Goal: Transaction & Acquisition: Purchase product/service

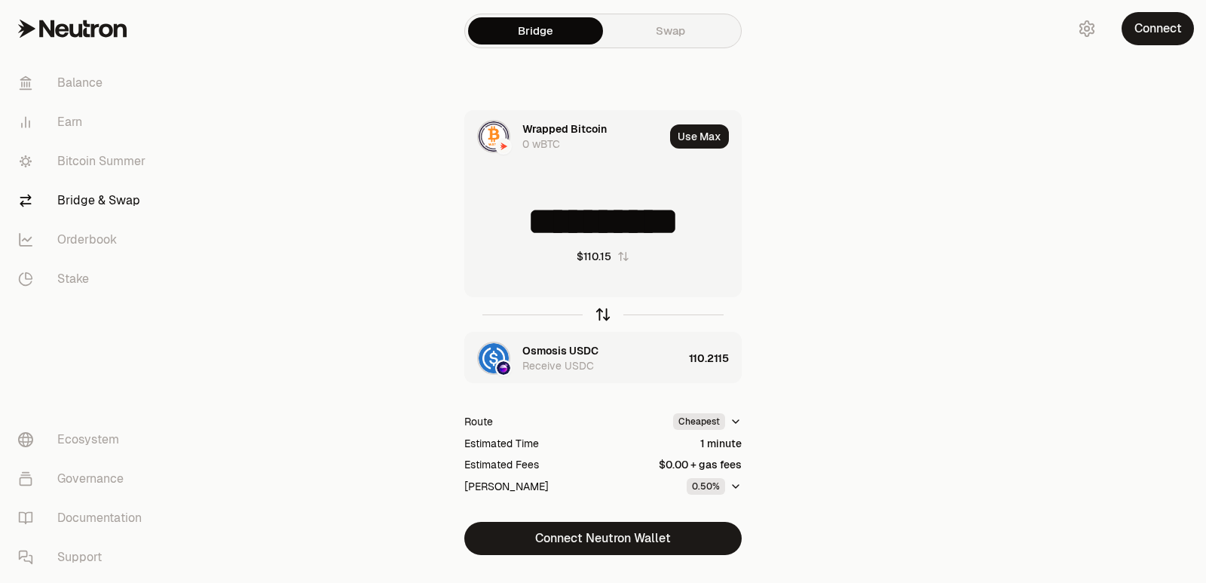
click at [604, 306] on icon "button" at bounding box center [603, 314] width 17 height 17
click at [712, 135] on button "Use Max" at bounding box center [699, 136] width 59 height 24
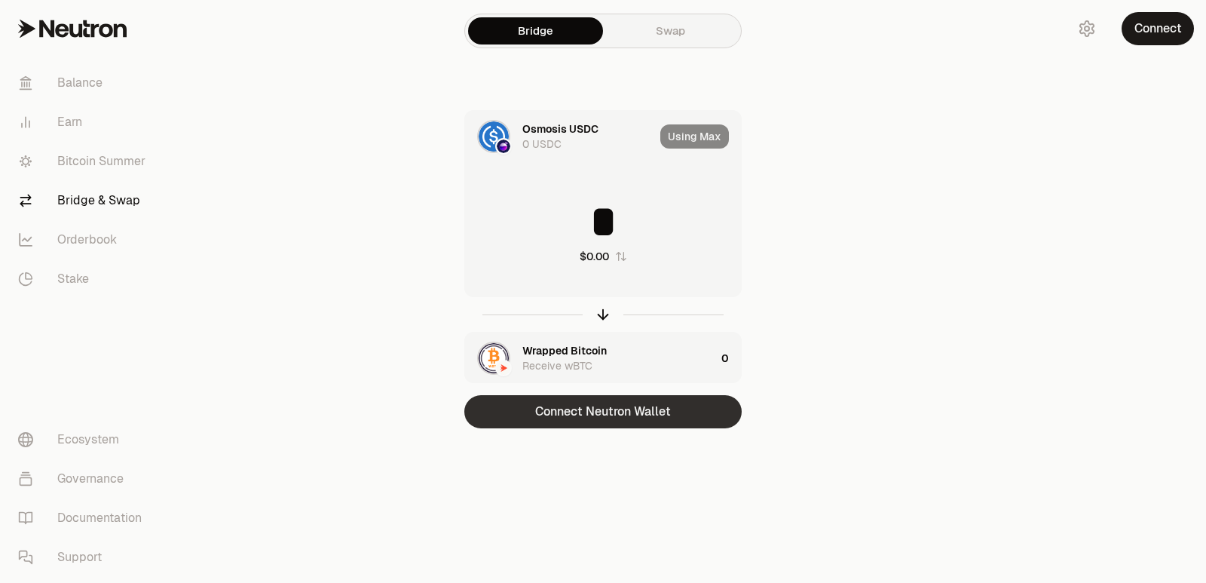
click at [611, 412] on button "Connect Neutron Wallet" at bounding box center [602, 411] width 277 height 33
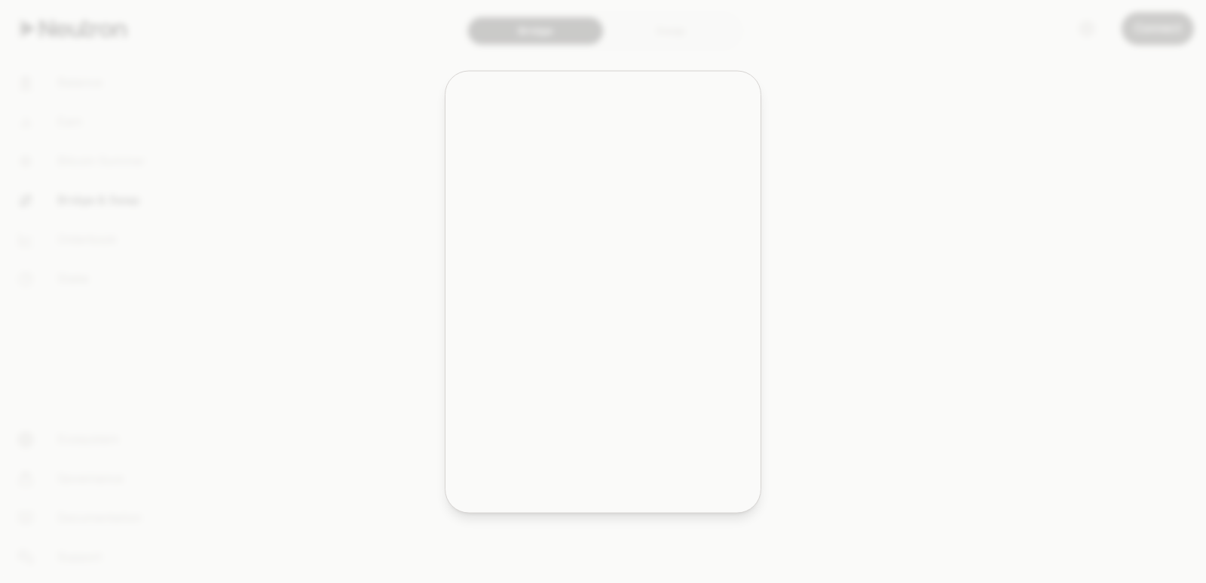
click at [608, 409] on div "Leap Cosmos MetaMask" at bounding box center [622, 403] width 215 height 14
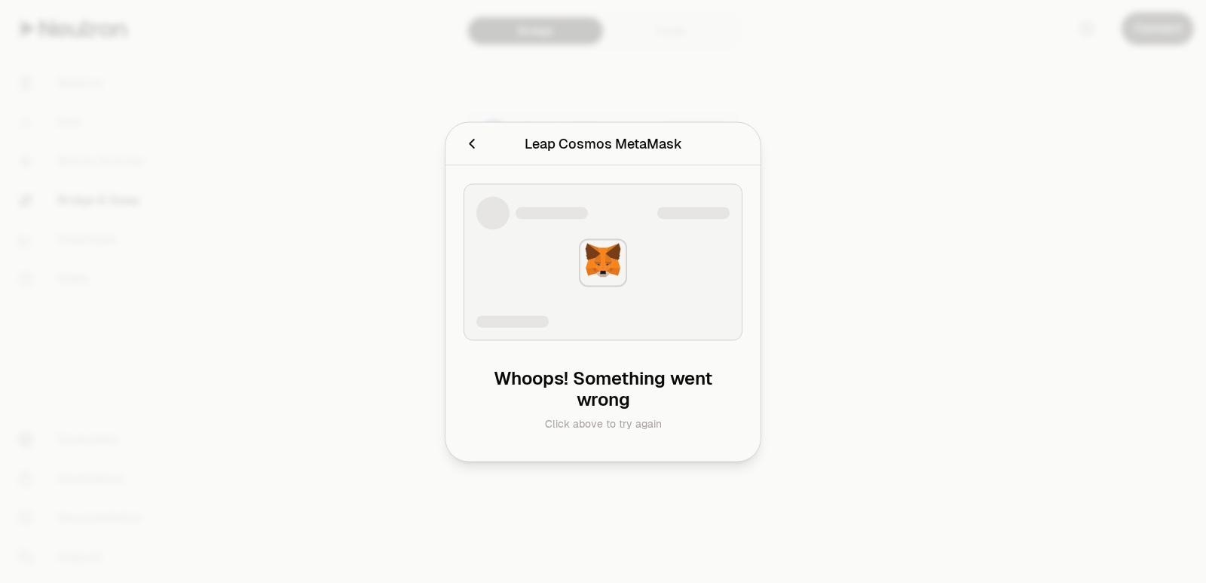
click at [473, 150] on icon "Cancel" at bounding box center [472, 143] width 17 height 17
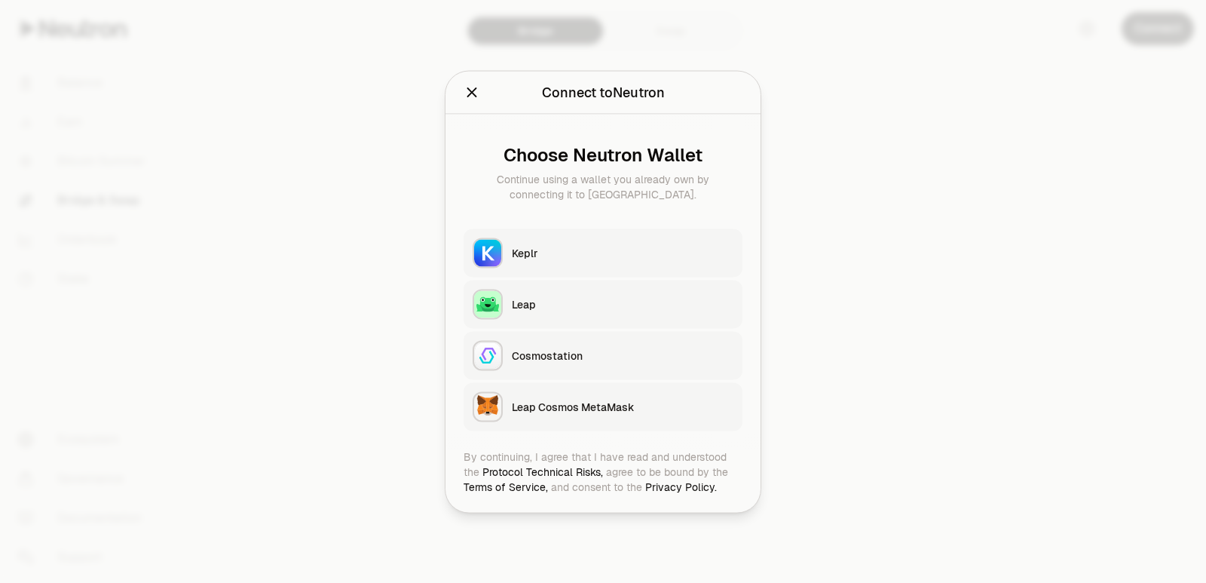
click at [527, 253] on div "Keplr" at bounding box center [623, 252] width 222 height 15
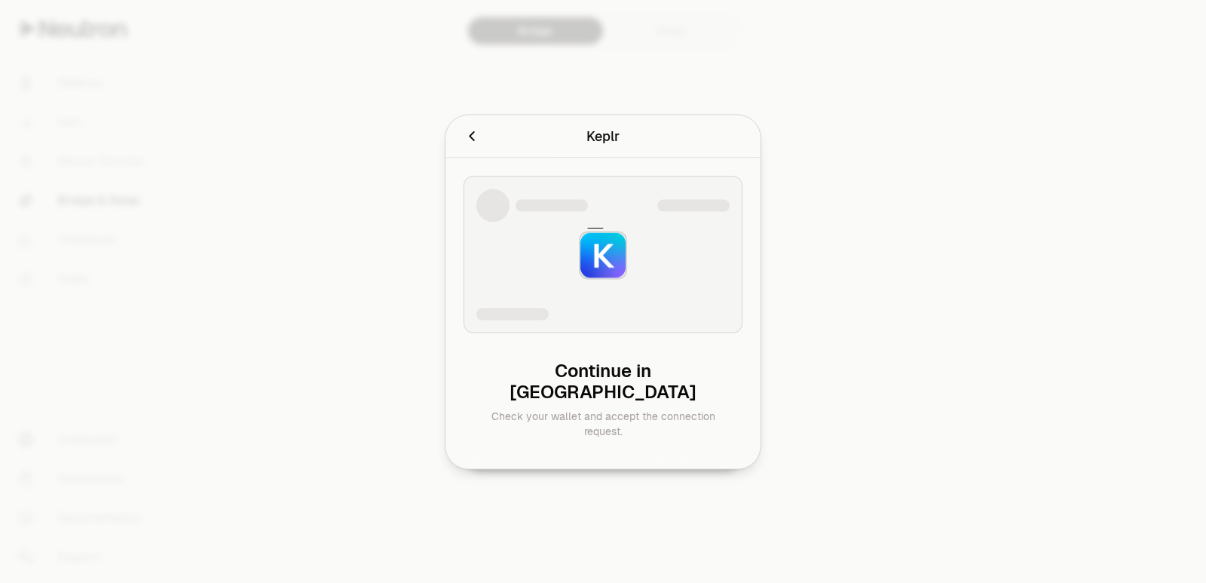
type input "**********"
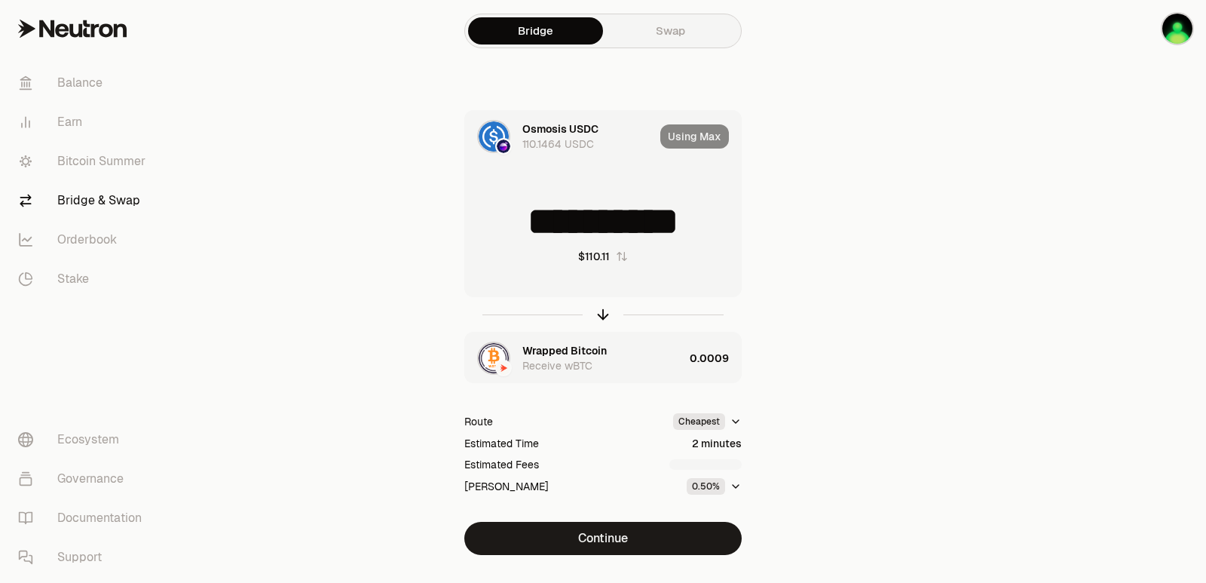
click at [632, 339] on div "Wrapped Bitcoin Receive wBTC" at bounding box center [574, 357] width 219 height 51
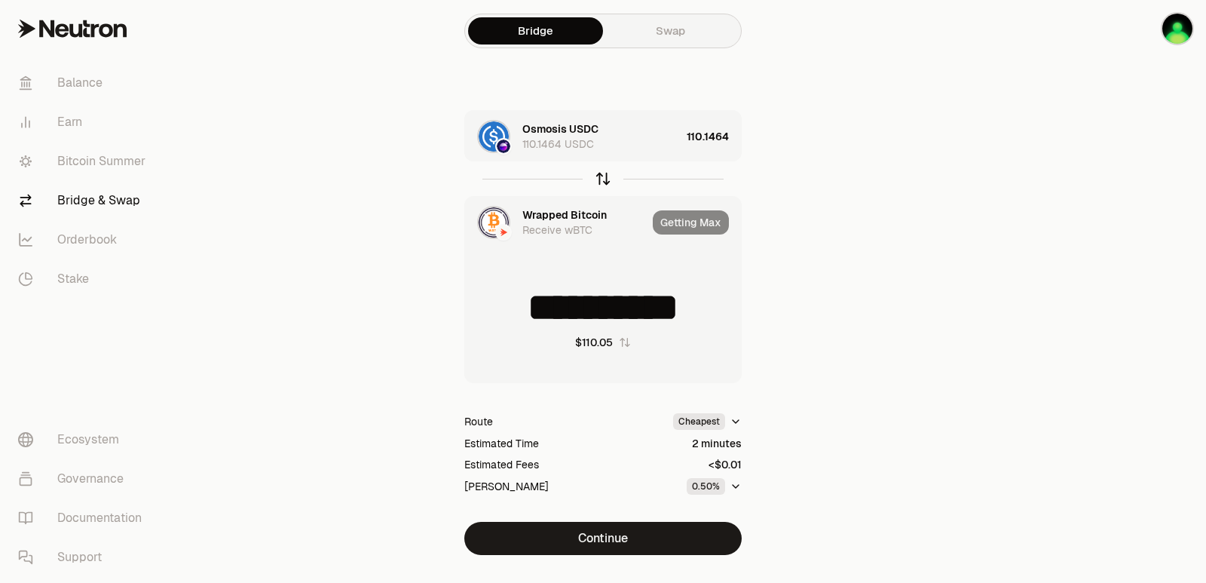
click at [603, 179] on icon "button" at bounding box center [603, 179] width 0 height 10
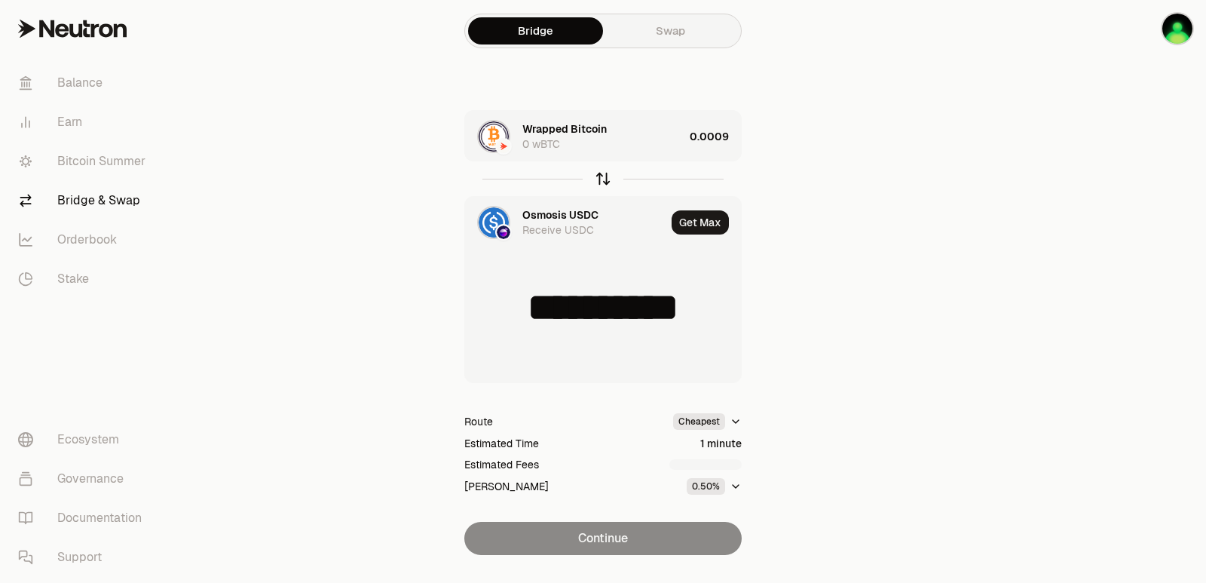
type input "**********"
click at [633, 122] on div "Wrapped Bitcoin 0 wBTC" at bounding box center [602, 136] width 161 height 30
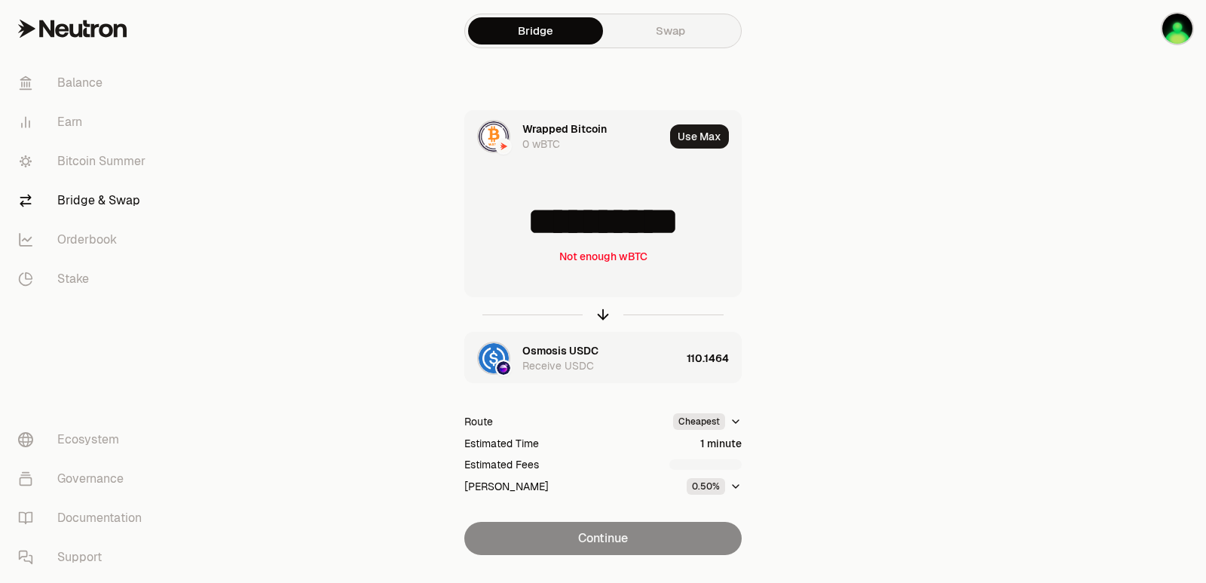
drag, startPoint x: 723, startPoint y: 217, endPoint x: 654, endPoint y: 222, distance: 69.6
click at [654, 222] on input "**********" at bounding box center [603, 221] width 276 height 45
click at [805, 246] on div "**********" at bounding box center [603, 332] width 507 height 445
drag, startPoint x: 726, startPoint y: 225, endPoint x: 684, endPoint y: 225, distance: 42.2
click at [684, 225] on input "**********" at bounding box center [603, 221] width 276 height 45
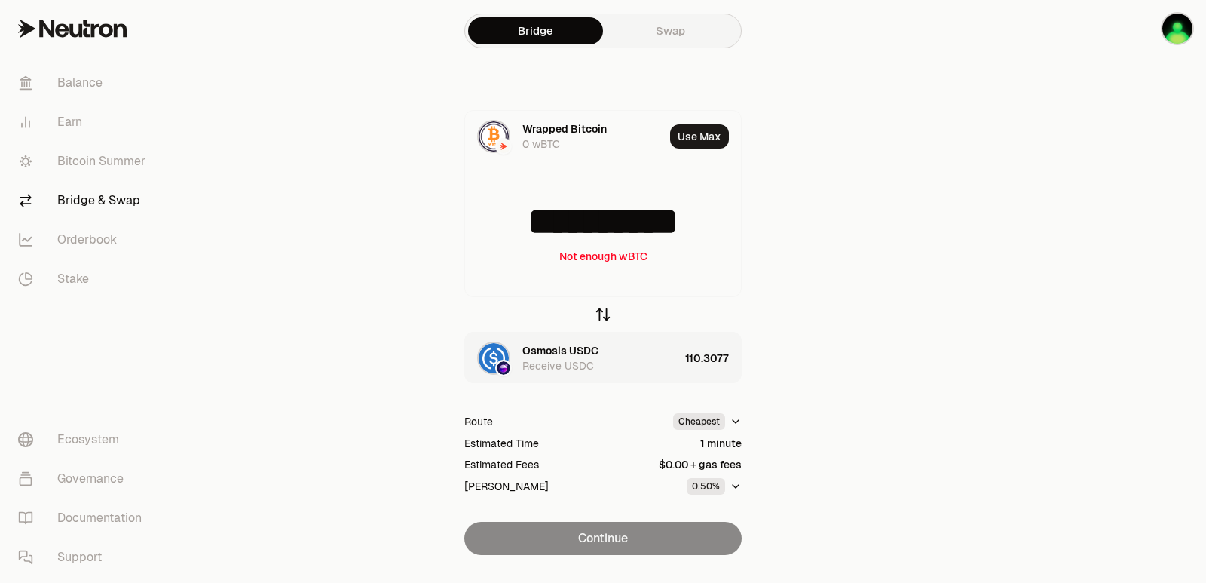
type input "**********"
click at [600, 309] on icon "button" at bounding box center [603, 314] width 17 height 17
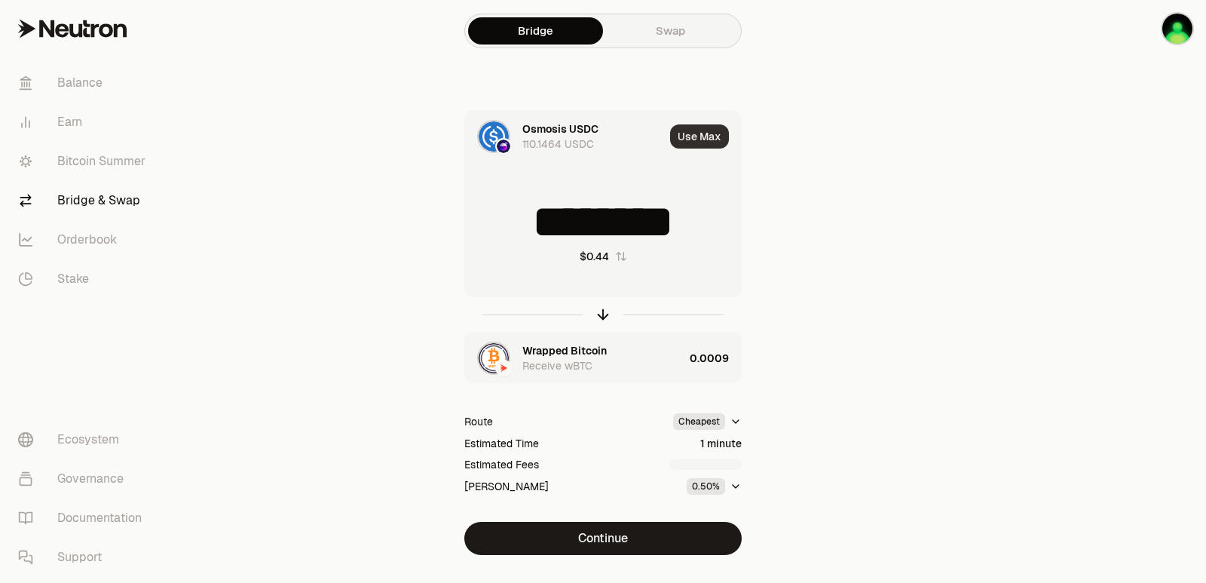
click at [700, 135] on button "Use Max" at bounding box center [699, 136] width 59 height 24
type input "**********"
click at [655, 348] on div "Wrapped Bitcoin Receive wBTC" at bounding box center [602, 358] width 161 height 30
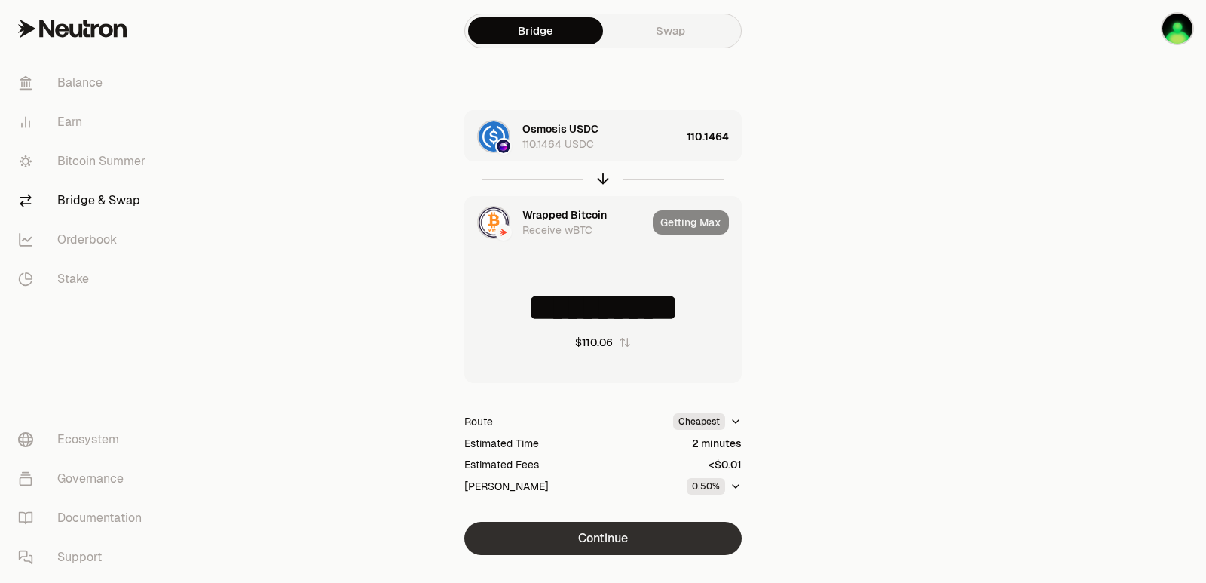
click at [615, 534] on button "Continue" at bounding box center [602, 538] width 277 height 33
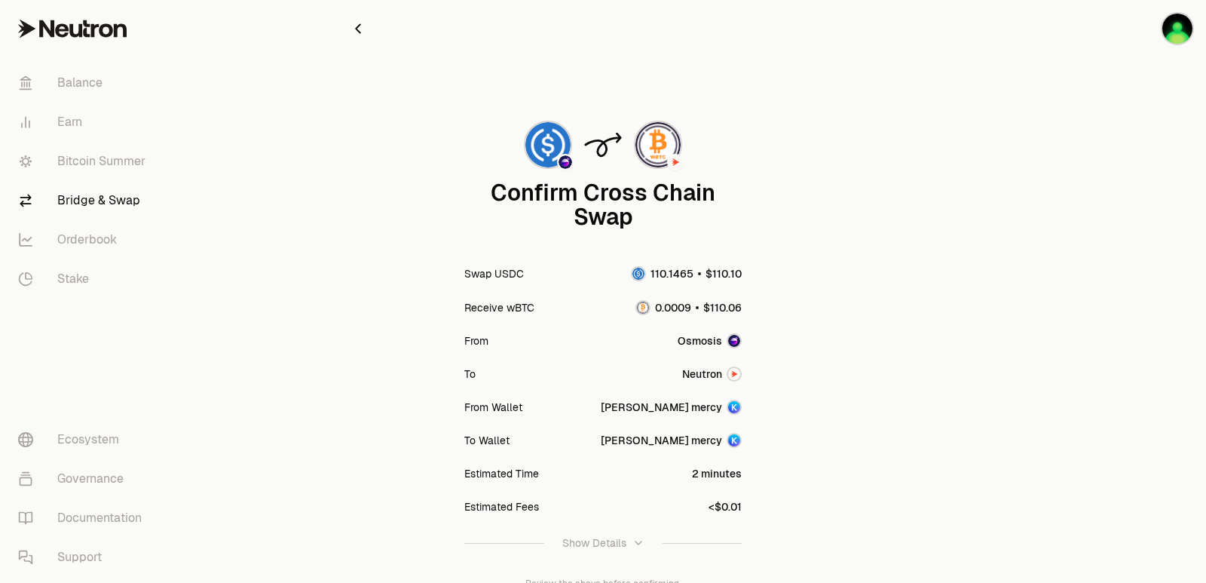
scroll to position [124, 0]
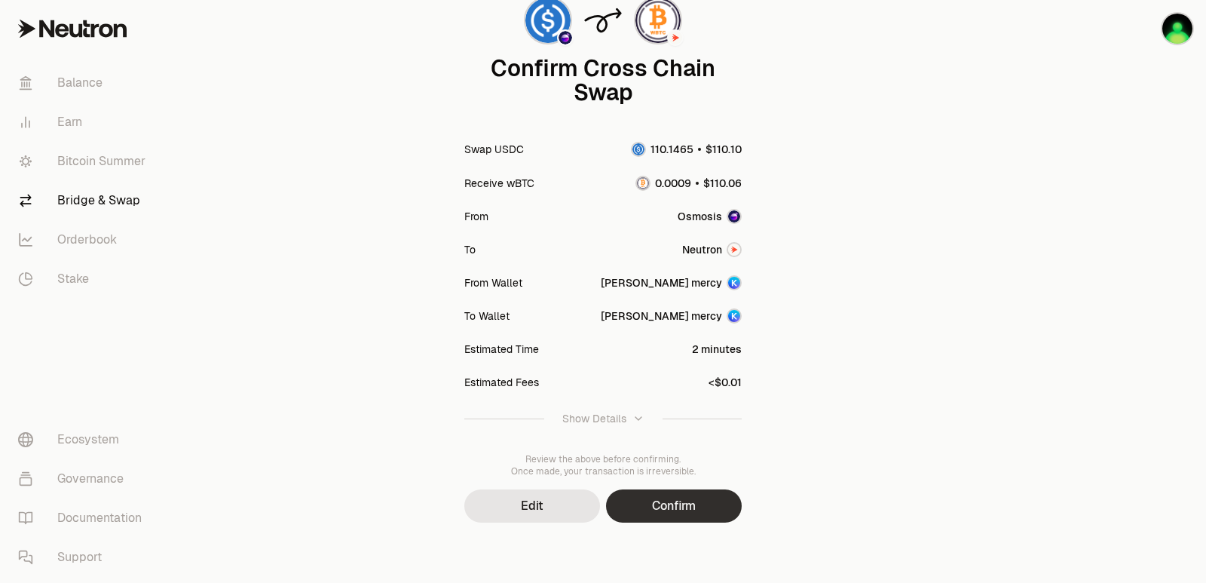
click at [657, 505] on button "Confirm" at bounding box center [674, 505] width 136 height 33
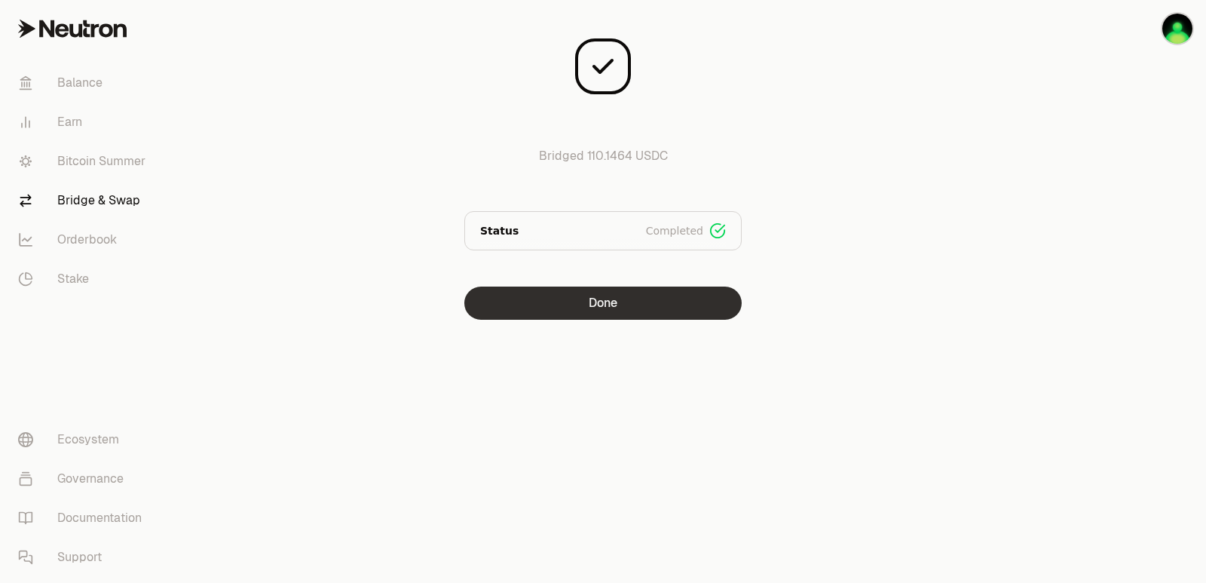
click at [646, 298] on button "Done" at bounding box center [602, 303] width 277 height 33
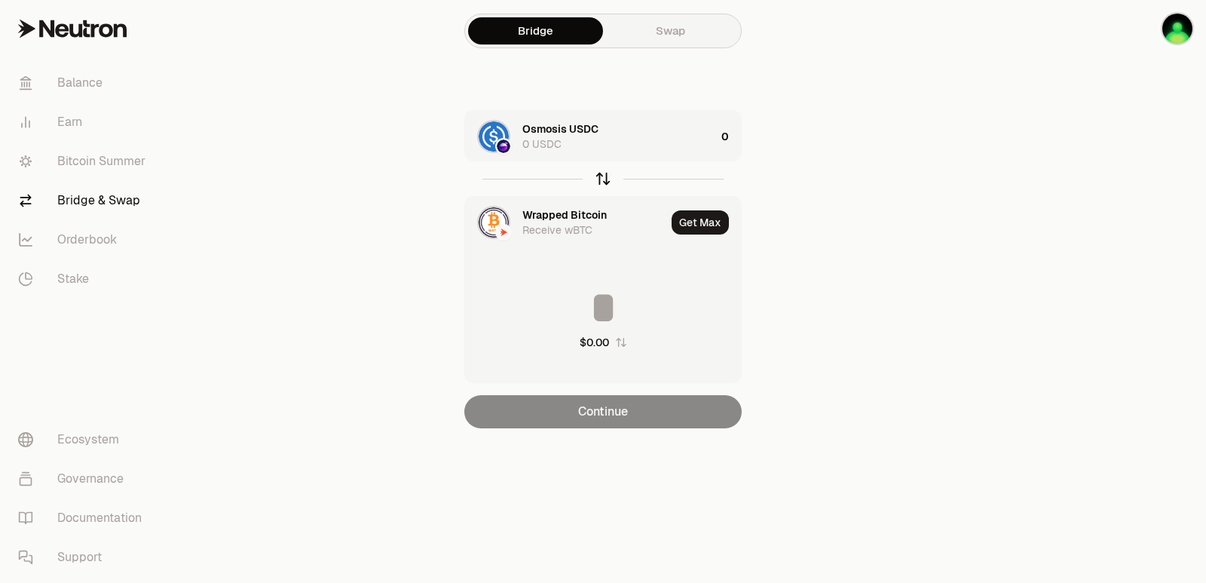
click at [604, 179] on icon "button" at bounding box center [603, 178] width 17 height 17
click at [624, 151] on div "Wrapped Bitcoin 0.0009 wBTC" at bounding box center [618, 136] width 193 height 30
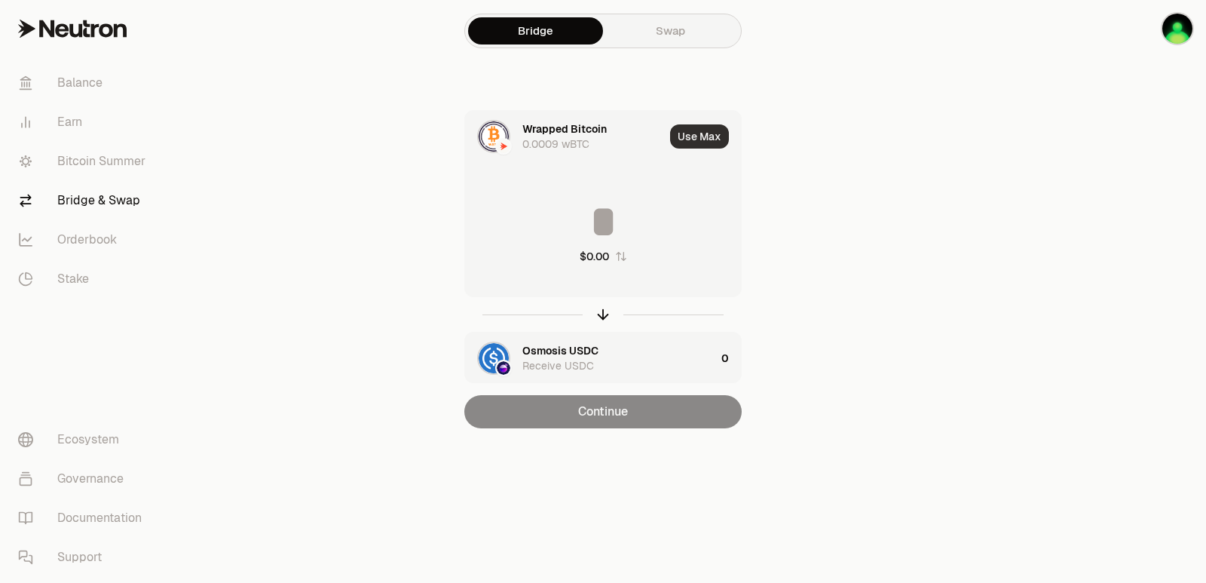
click at [705, 132] on button "Use Max" at bounding box center [699, 136] width 59 height 24
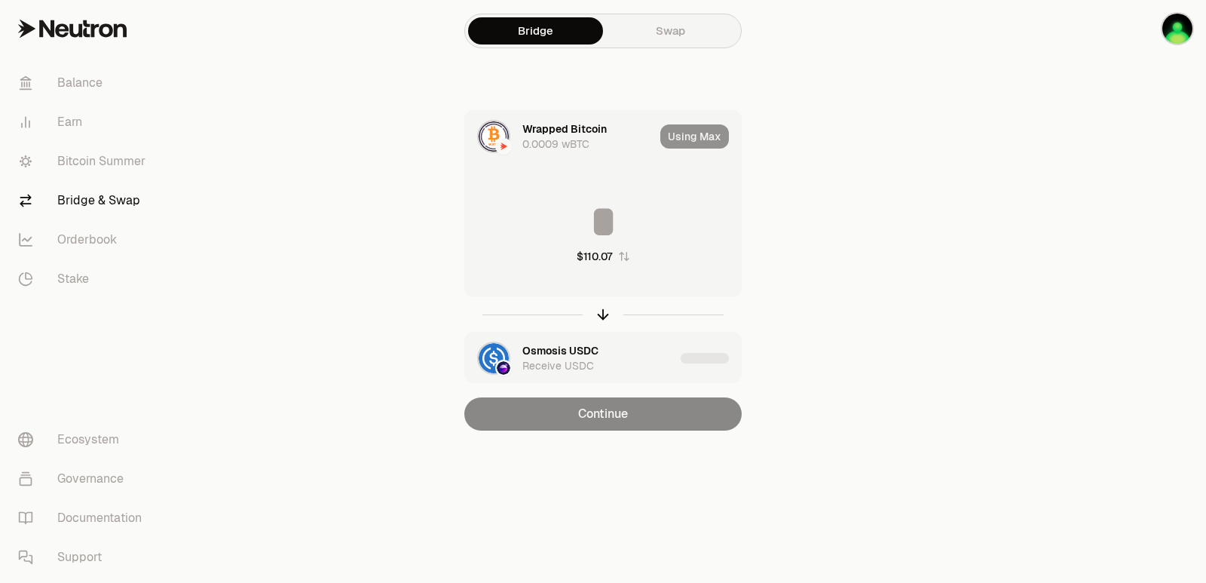
type input "**********"
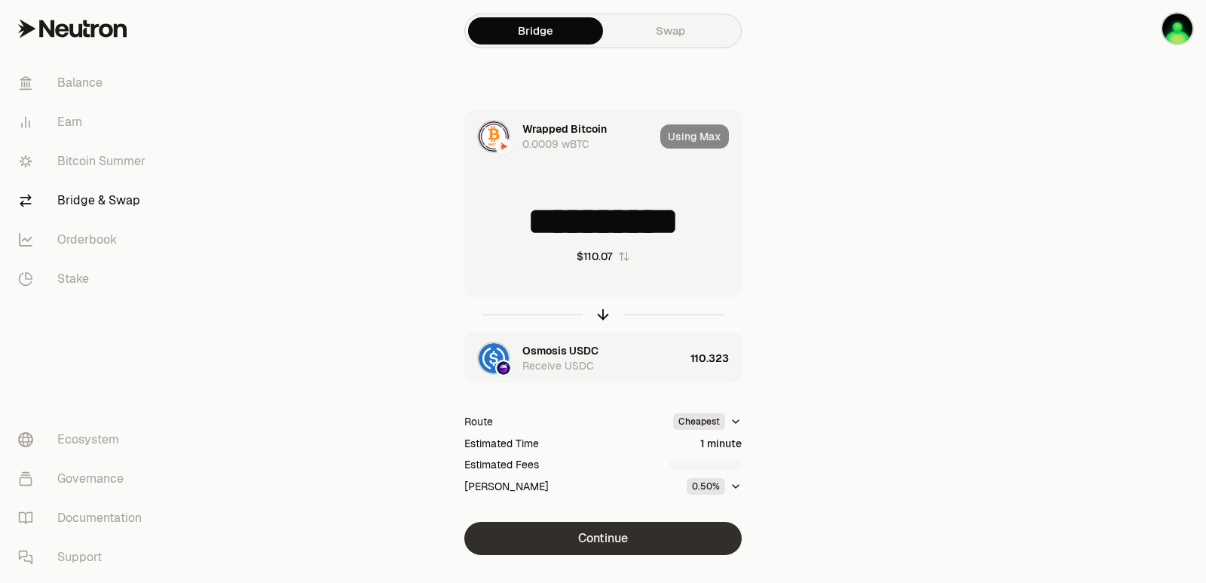
click at [622, 540] on button "Continue" at bounding box center [602, 538] width 277 height 33
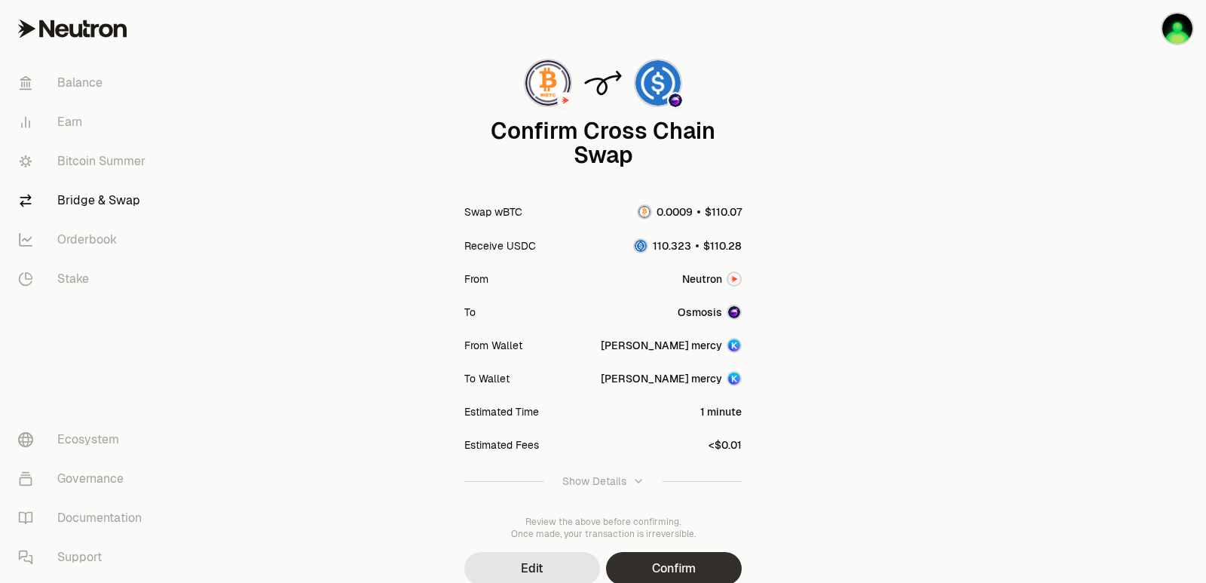
scroll to position [124, 0]
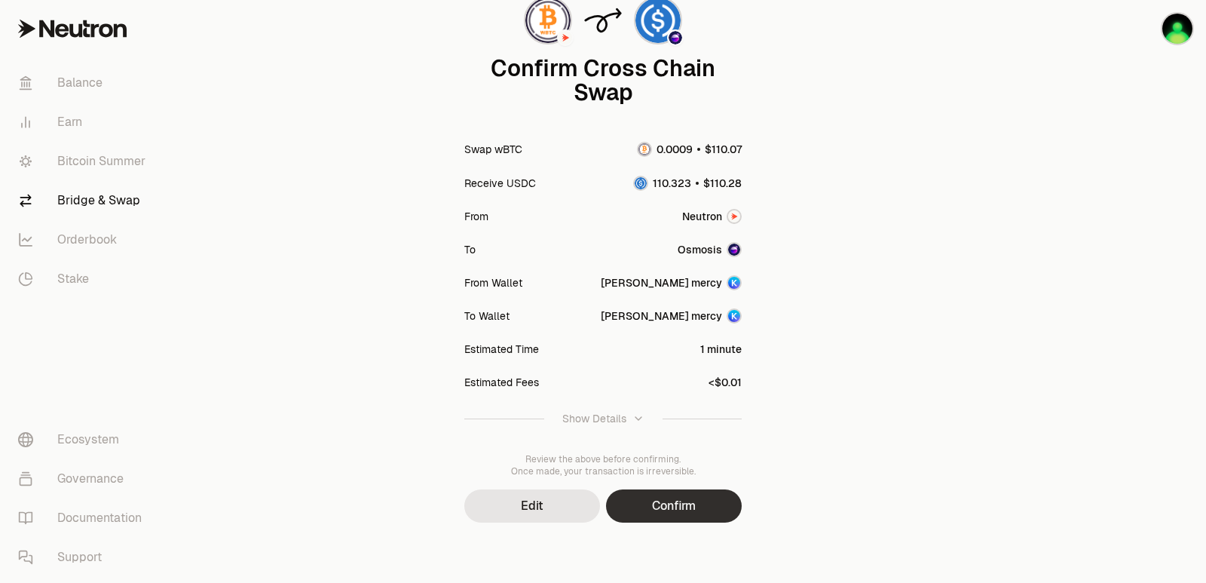
click at [659, 495] on button "Confirm" at bounding box center [674, 505] width 136 height 33
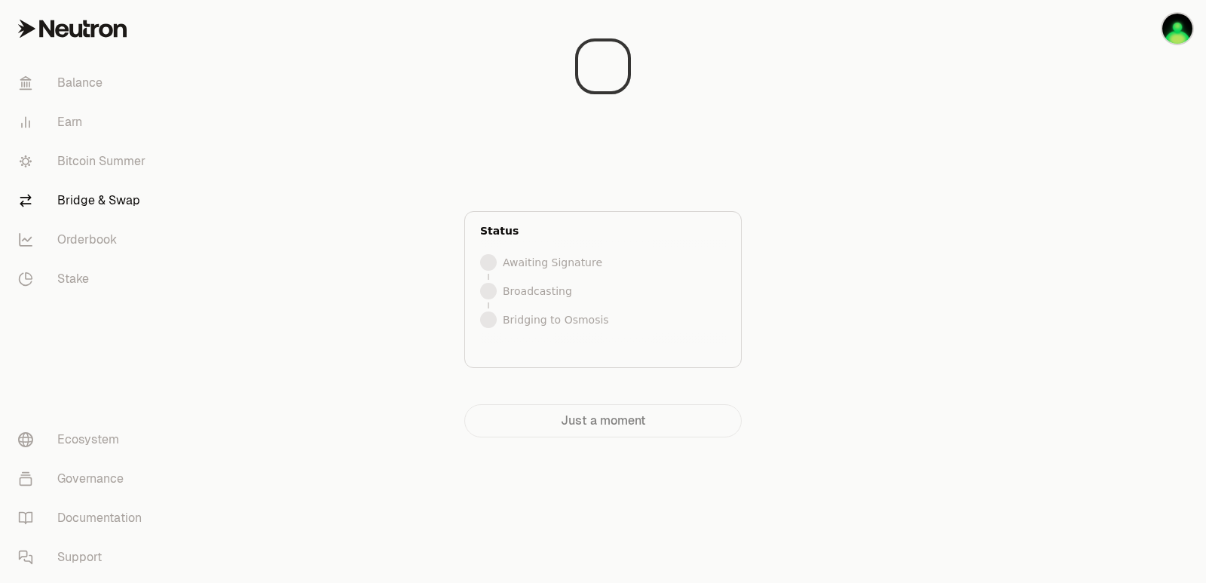
scroll to position [0, 0]
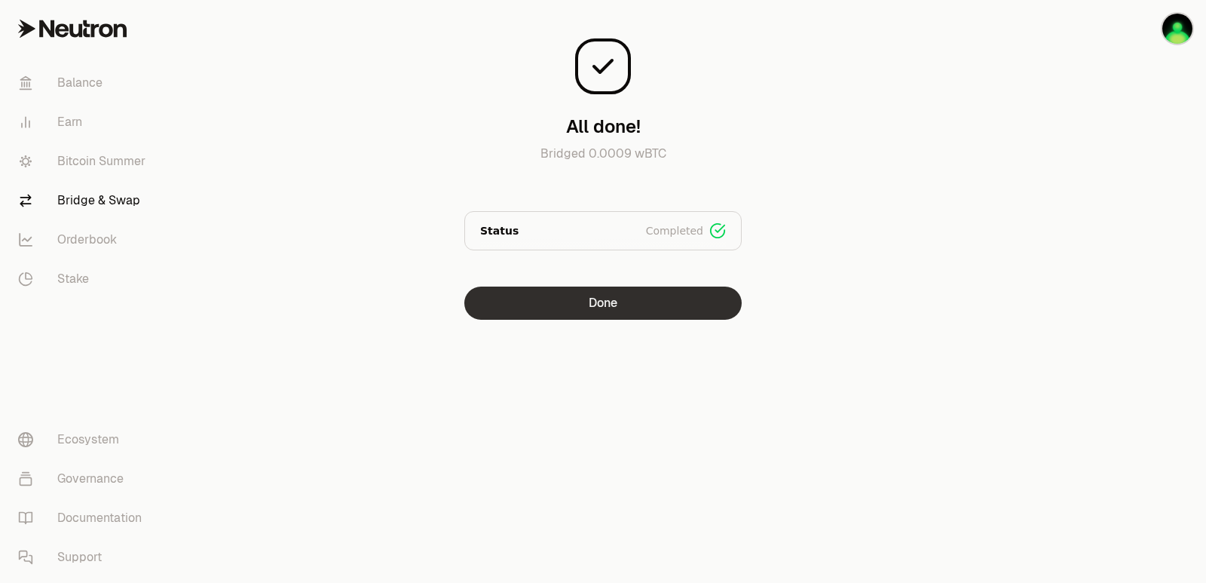
click at [615, 313] on button "Done" at bounding box center [602, 303] width 277 height 33
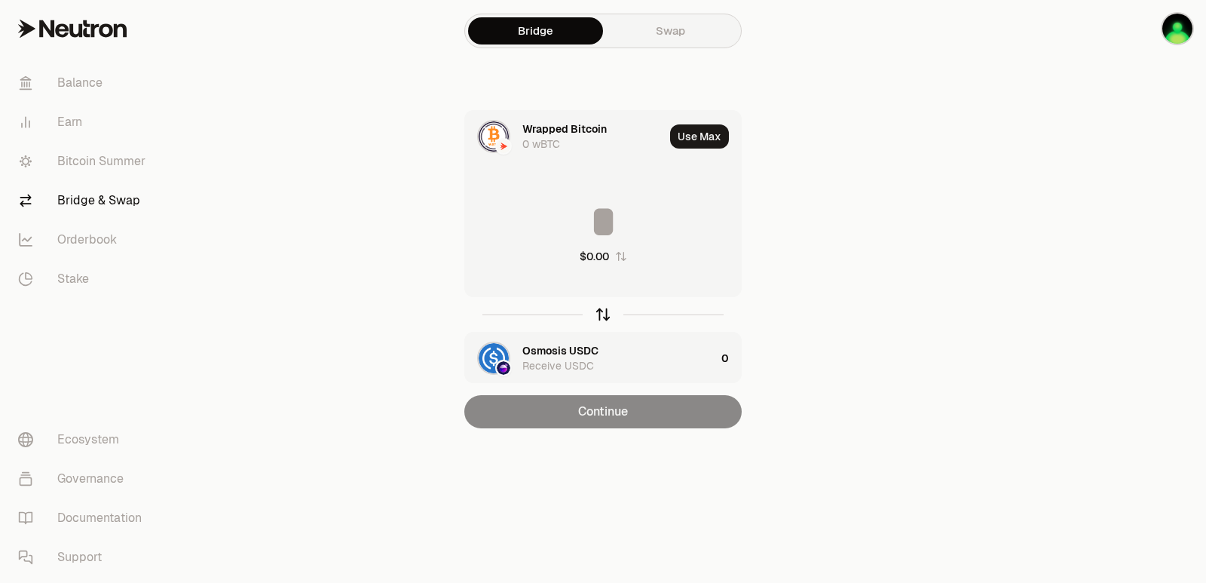
click at [605, 317] on icon "button" at bounding box center [603, 314] width 17 height 17
click at [687, 134] on button "Use Max" at bounding box center [699, 136] width 59 height 24
type input "**********"
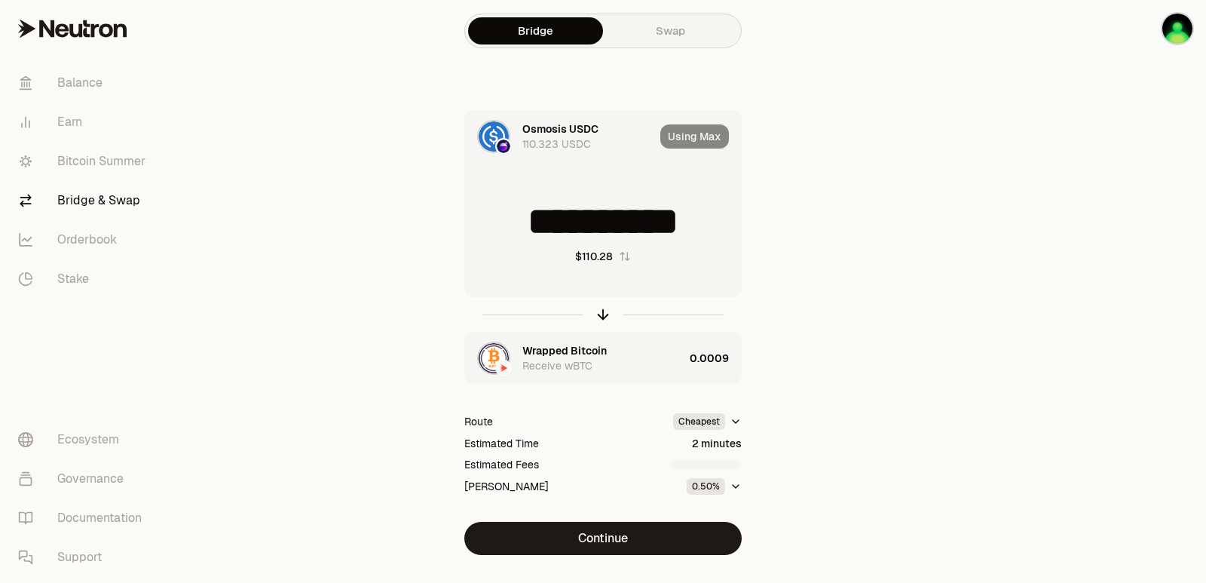
click at [615, 362] on div "Wrapped Bitcoin Receive wBTC" at bounding box center [602, 358] width 161 height 30
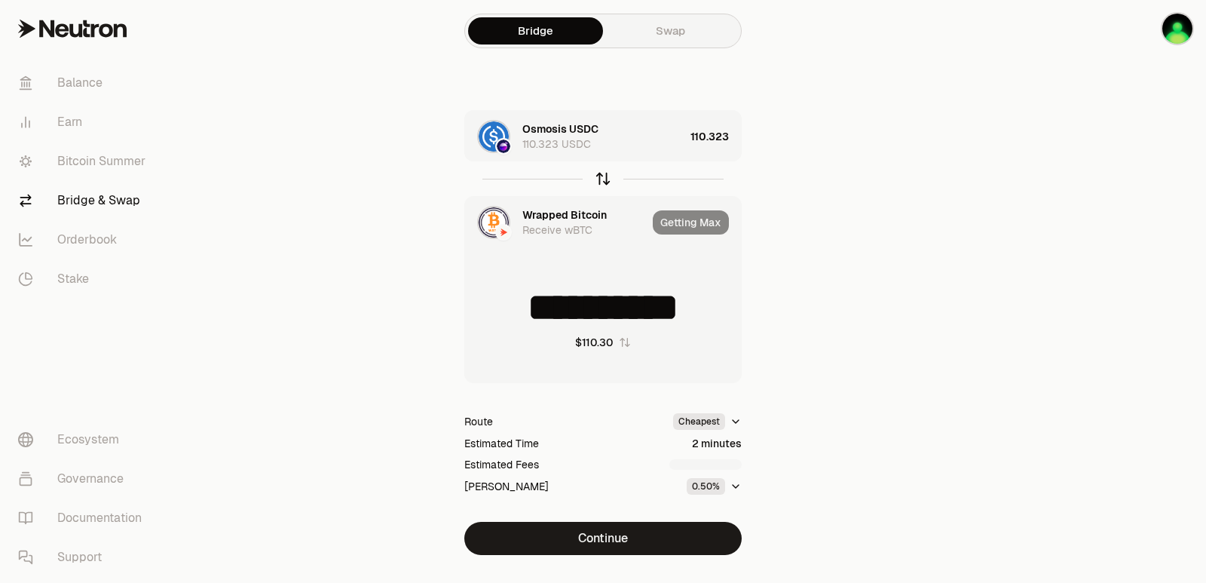
click at [599, 180] on icon "button" at bounding box center [603, 178] width 17 height 17
type input "**********"
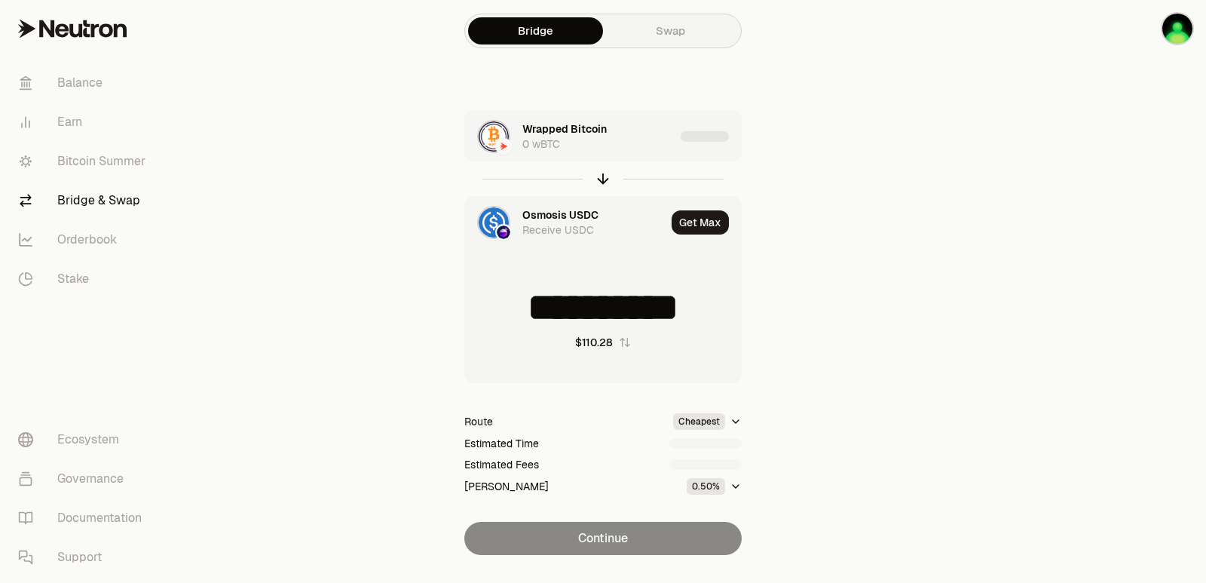
click at [624, 151] on div "Wrapped Bitcoin 0 wBTC" at bounding box center [598, 136] width 152 height 30
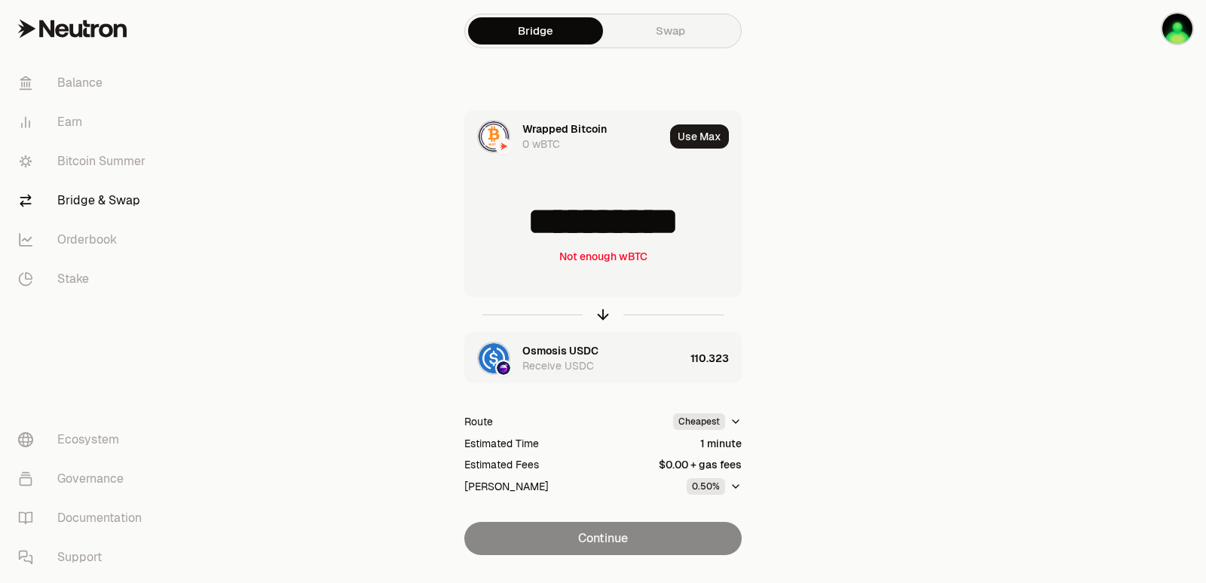
drag, startPoint x: 718, startPoint y: 220, endPoint x: 673, endPoint y: 223, distance: 45.3
click at [673, 223] on input "**********" at bounding box center [603, 221] width 276 height 45
type input "**********"
click at [602, 311] on icon "button" at bounding box center [604, 312] width 10 height 5
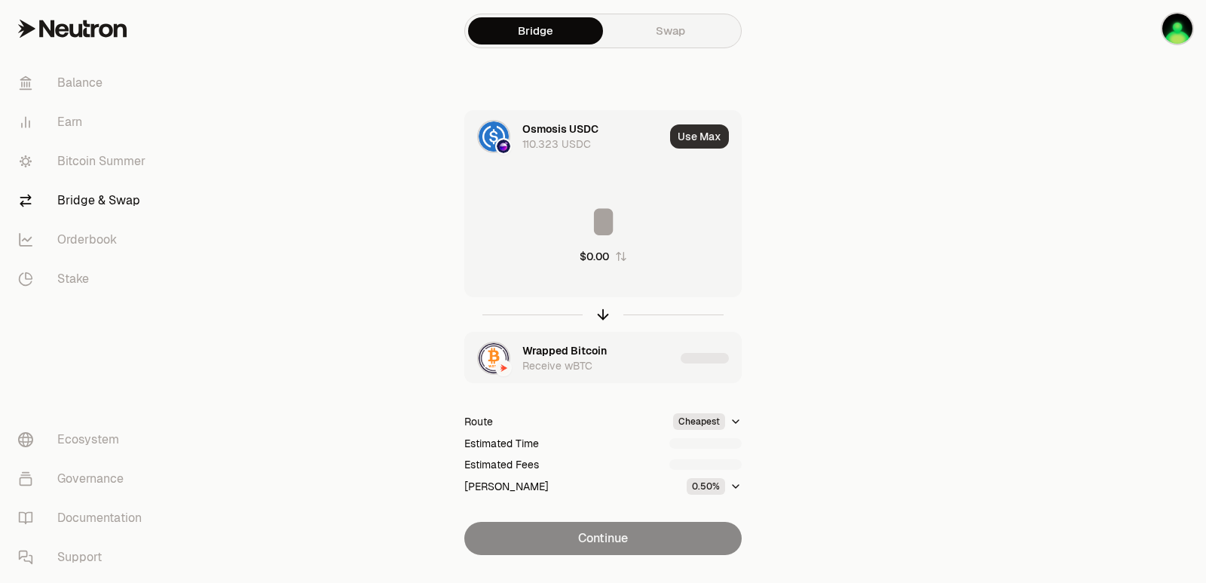
click at [692, 131] on button "Use Max" at bounding box center [699, 136] width 59 height 24
type input "**********"
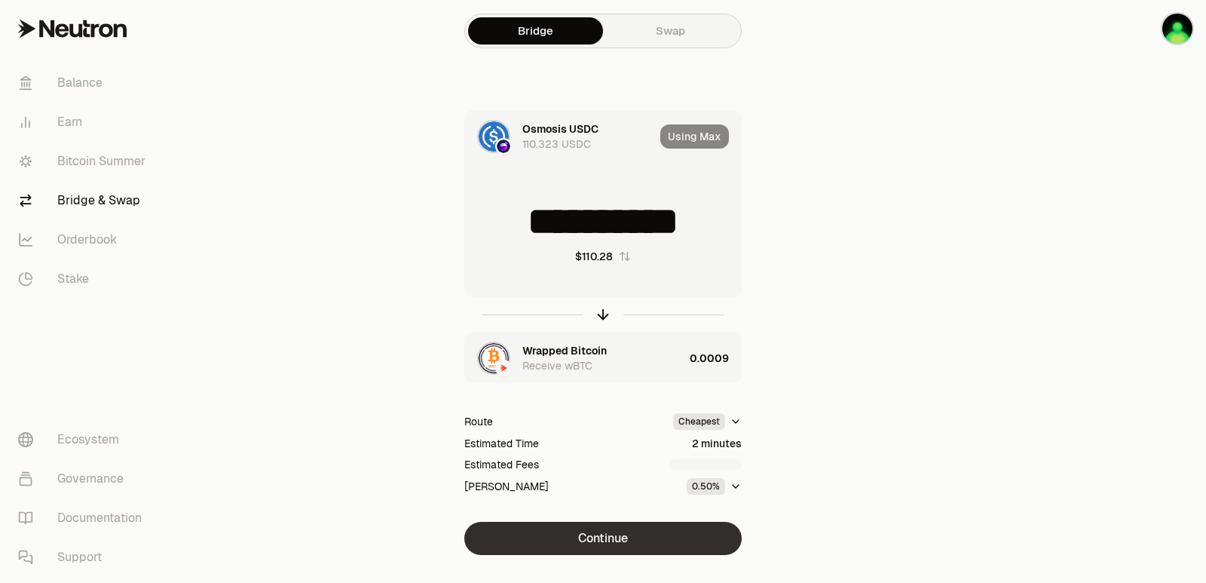
click at [618, 535] on button "Continue" at bounding box center [602, 538] width 277 height 33
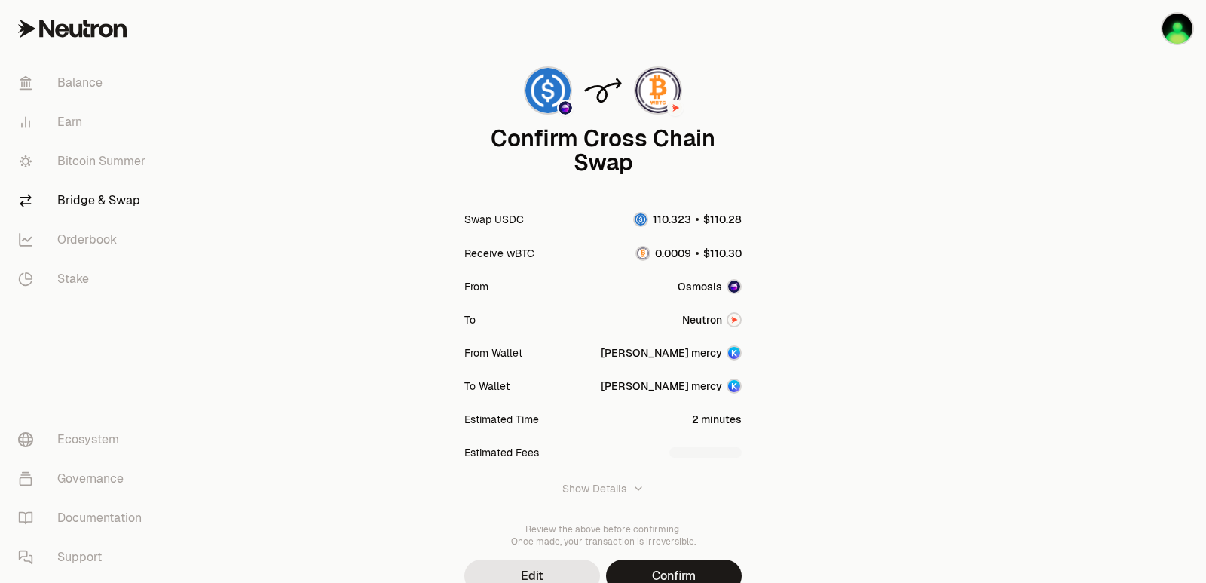
scroll to position [124, 0]
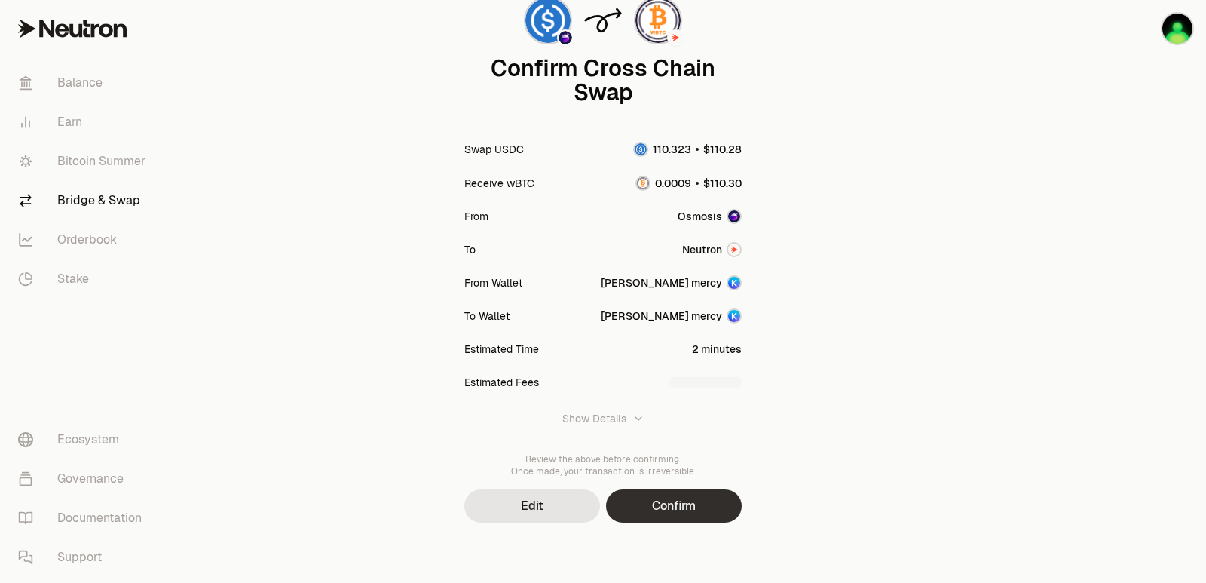
click at [699, 509] on button "Confirm" at bounding box center [674, 505] width 136 height 33
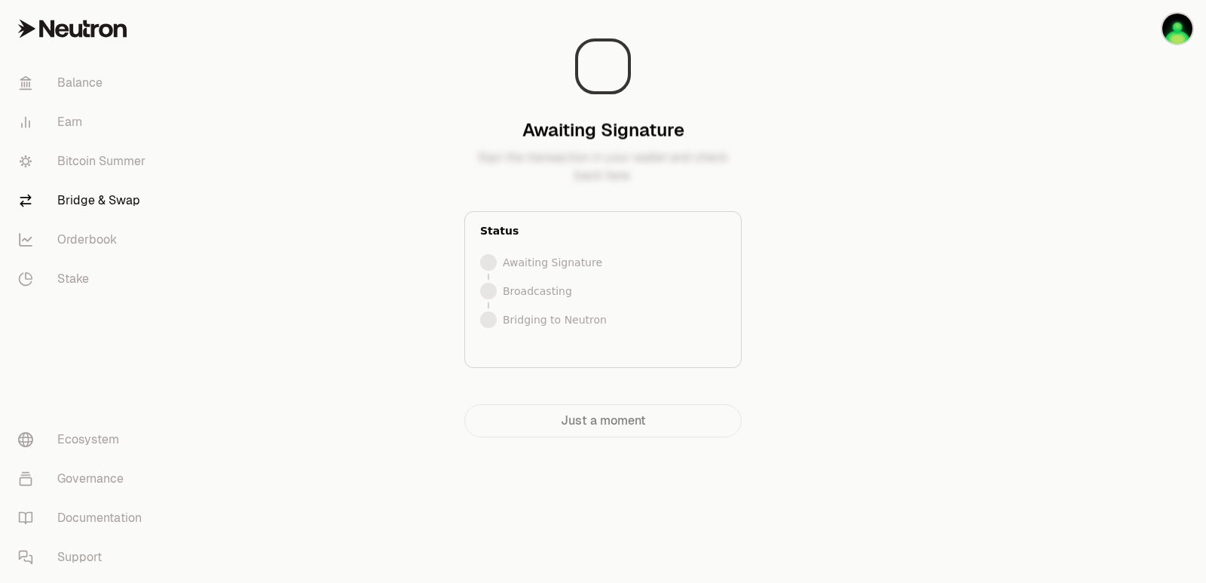
scroll to position [0, 0]
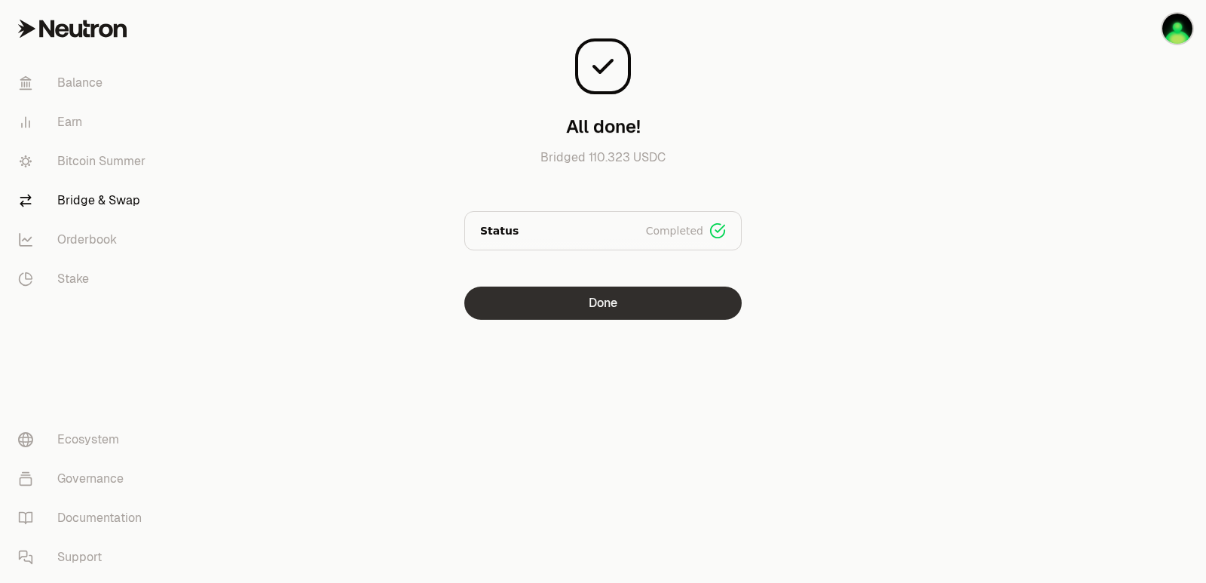
click at [576, 308] on button "Done" at bounding box center [602, 303] width 277 height 33
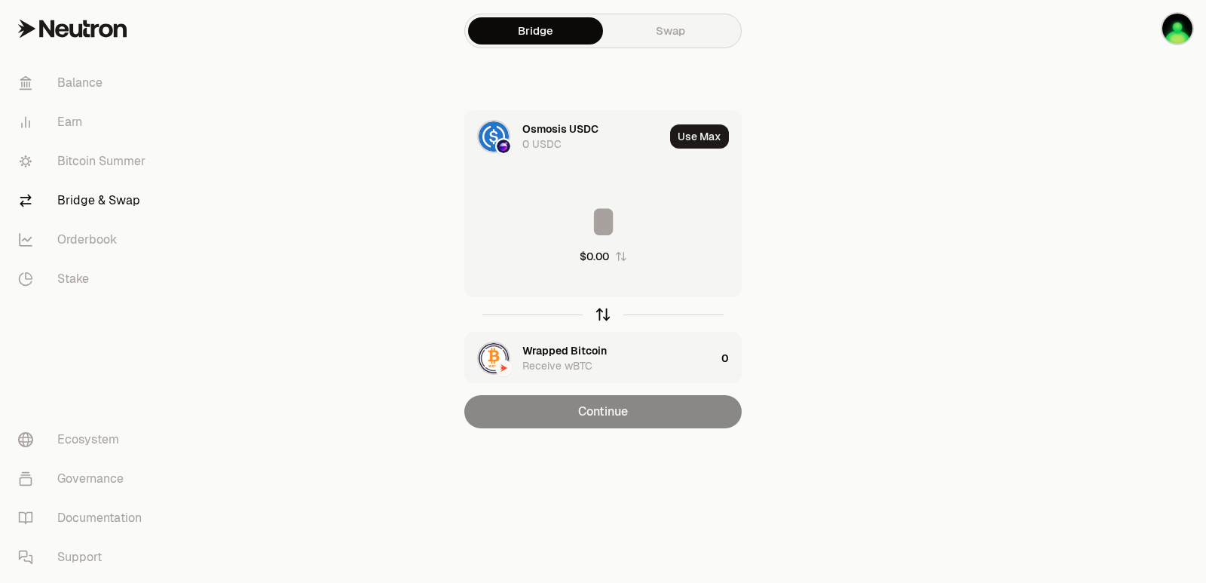
click at [606, 313] on icon "button" at bounding box center [604, 312] width 10 height 5
click at [694, 131] on button "Use Max" at bounding box center [699, 136] width 59 height 24
type input "*********"
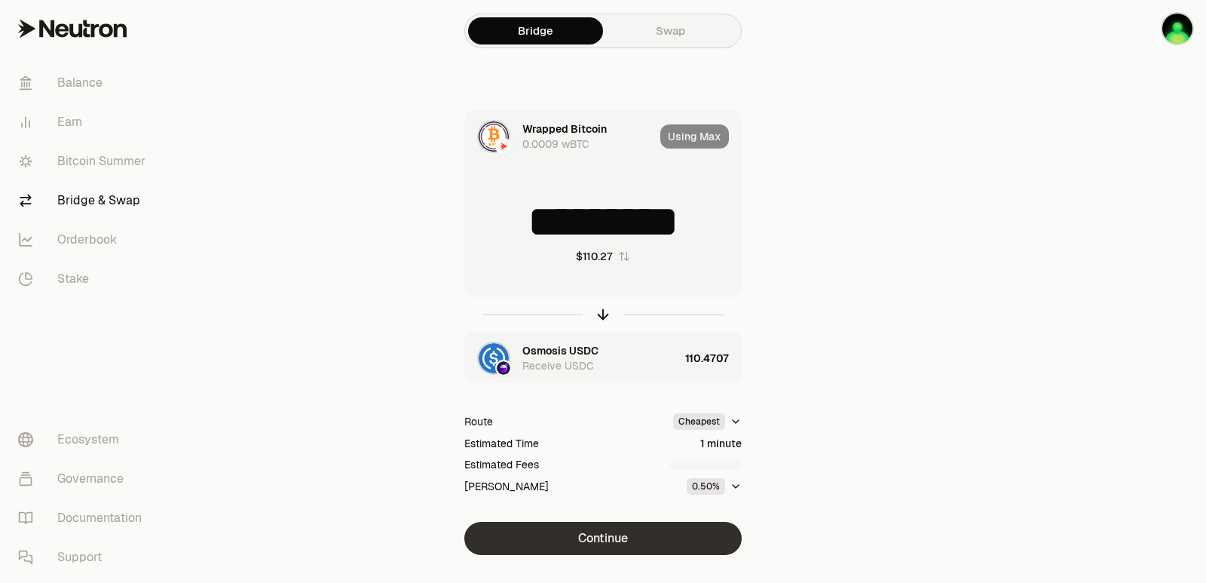
click at [601, 536] on button "Continue" at bounding box center [602, 538] width 277 height 33
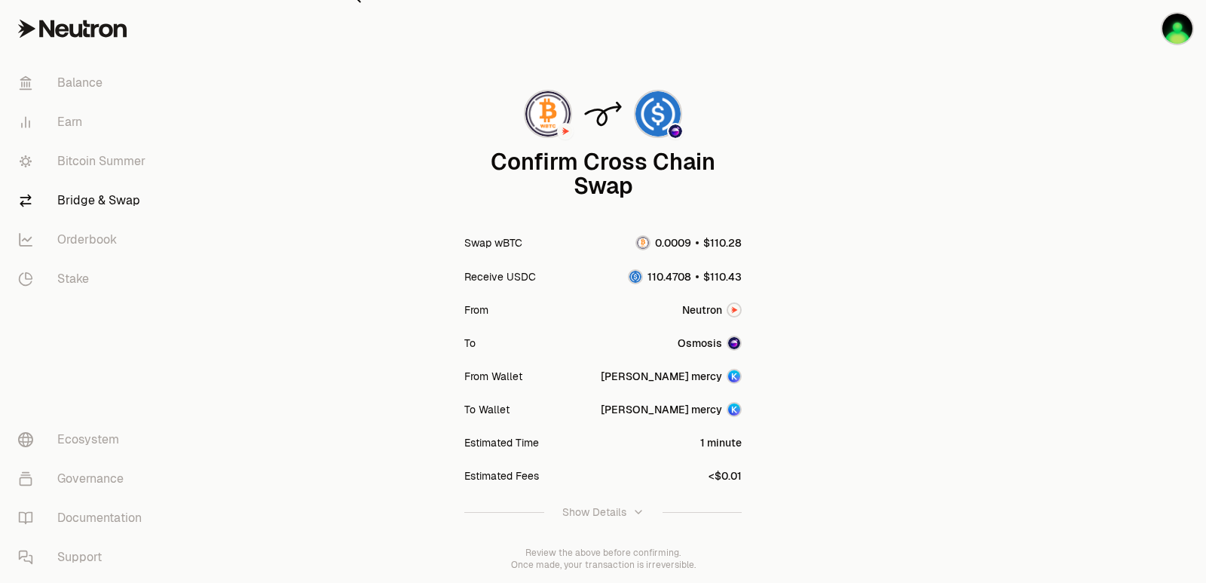
scroll to position [124, 0]
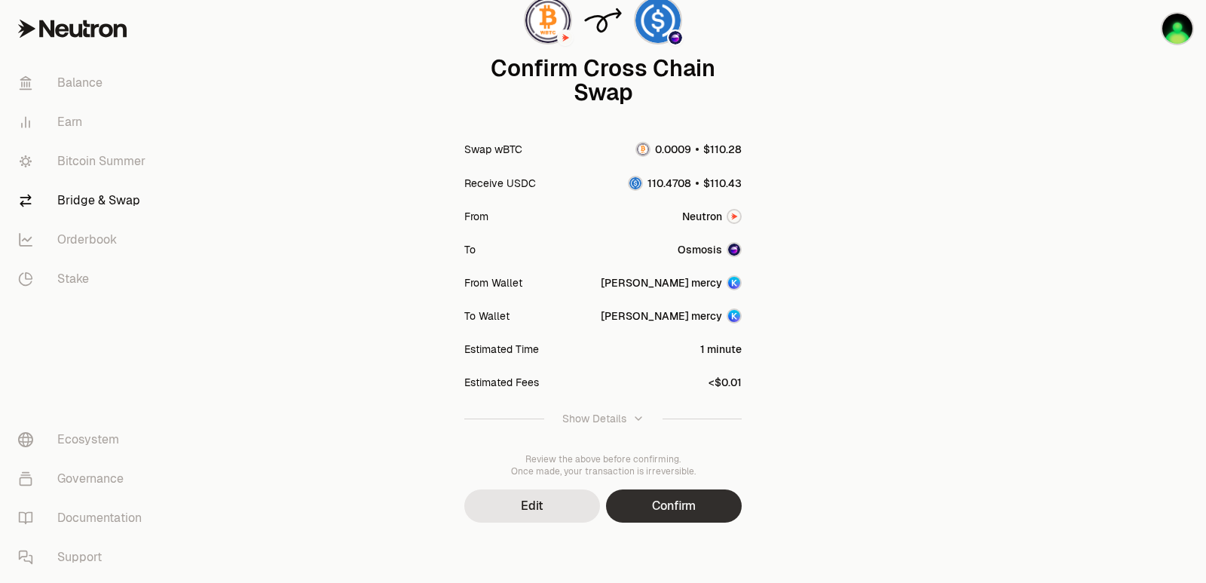
click at [652, 504] on button "Confirm" at bounding box center [674, 505] width 136 height 33
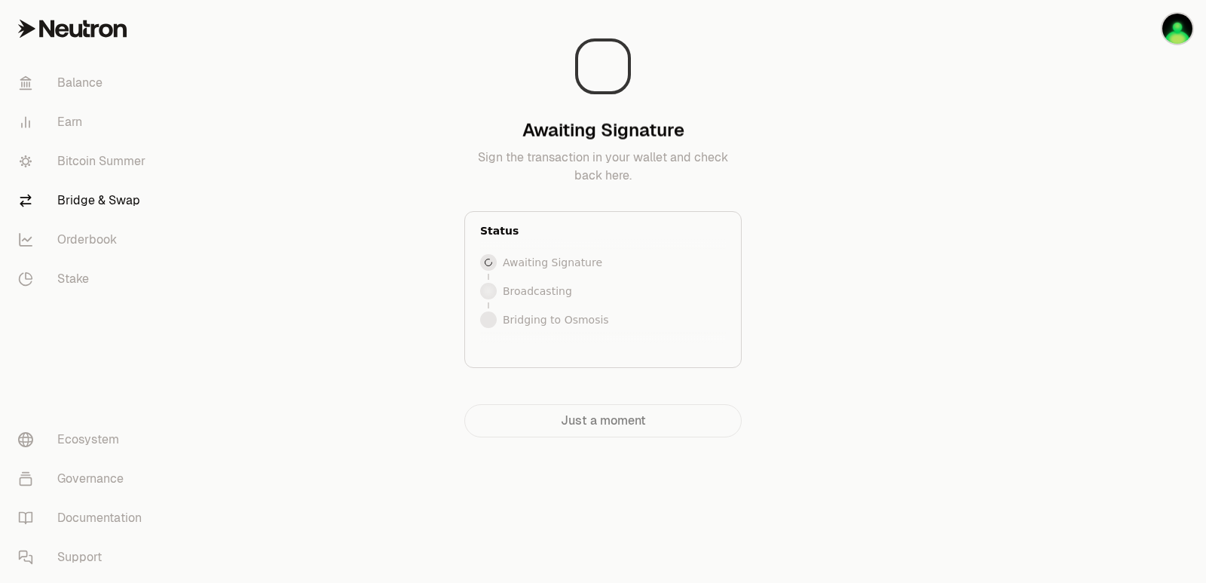
scroll to position [0, 0]
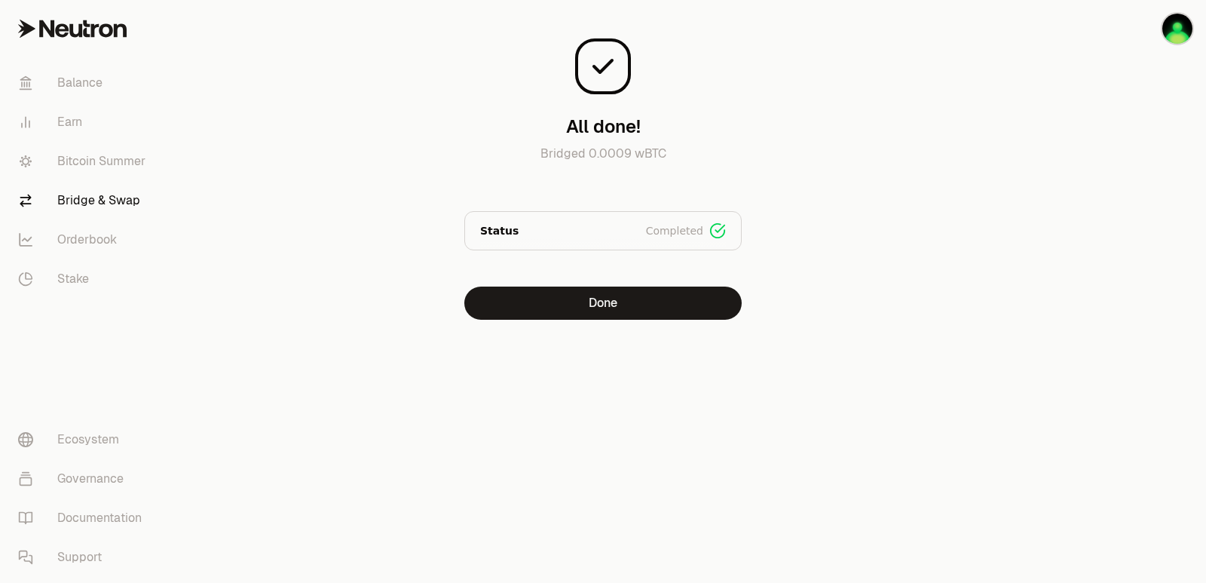
click at [1025, 183] on main "All done! Bridged 0.0009 wBTC Status Completed Signed Broadcasted Bridged Done" at bounding box center [687, 190] width 1037 height 380
click at [553, 311] on button "Done" at bounding box center [602, 303] width 277 height 33
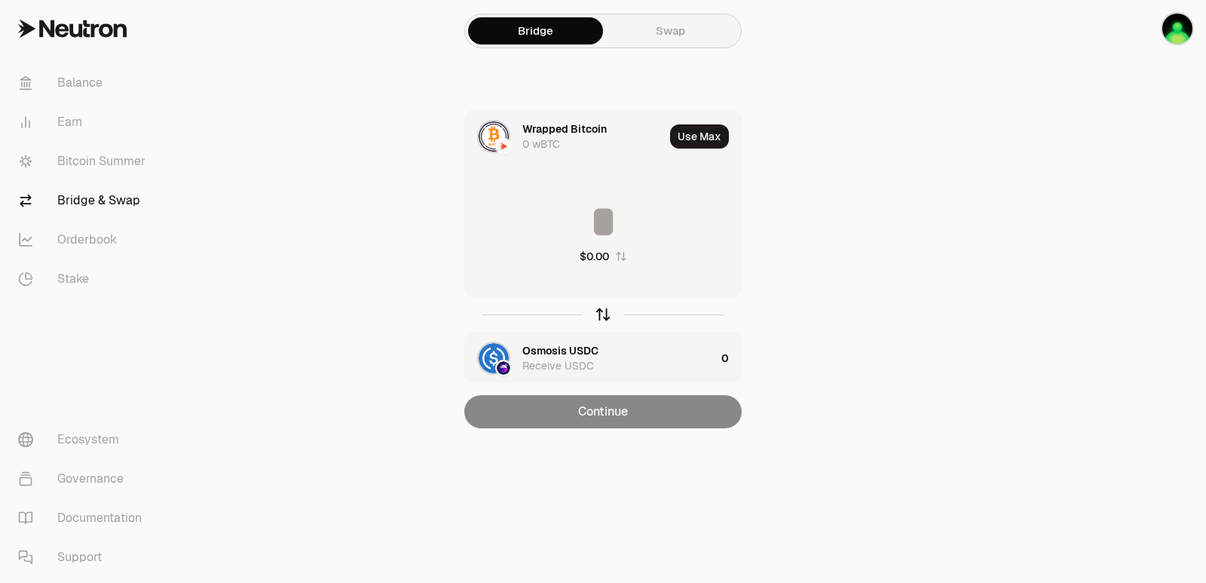
click at [597, 310] on icon "button" at bounding box center [603, 314] width 17 height 17
click at [568, 350] on div "Wrapped Bitcoin" at bounding box center [564, 350] width 84 height 15
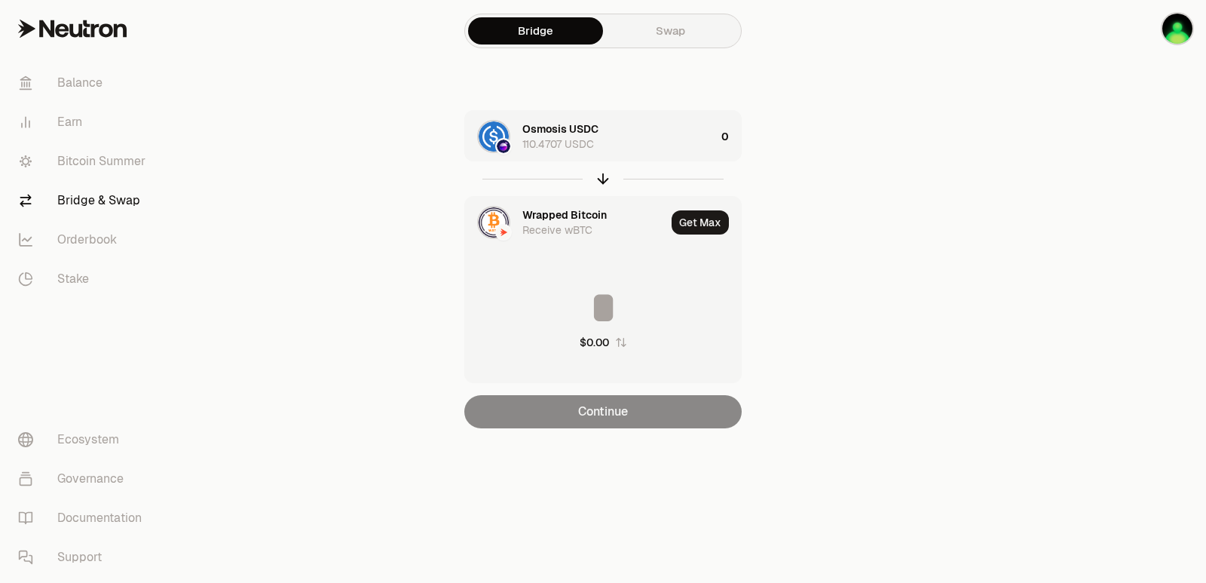
click at [551, 211] on div "Wrapped Bitcoin" at bounding box center [564, 214] width 84 height 15
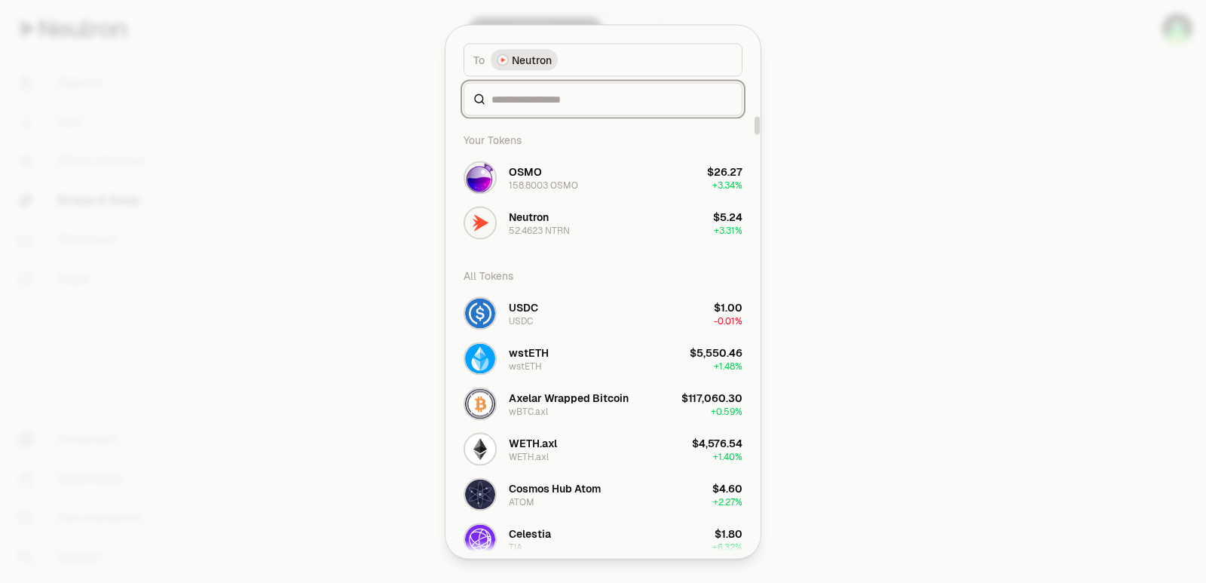
click at [531, 103] on input at bounding box center [612, 98] width 241 height 15
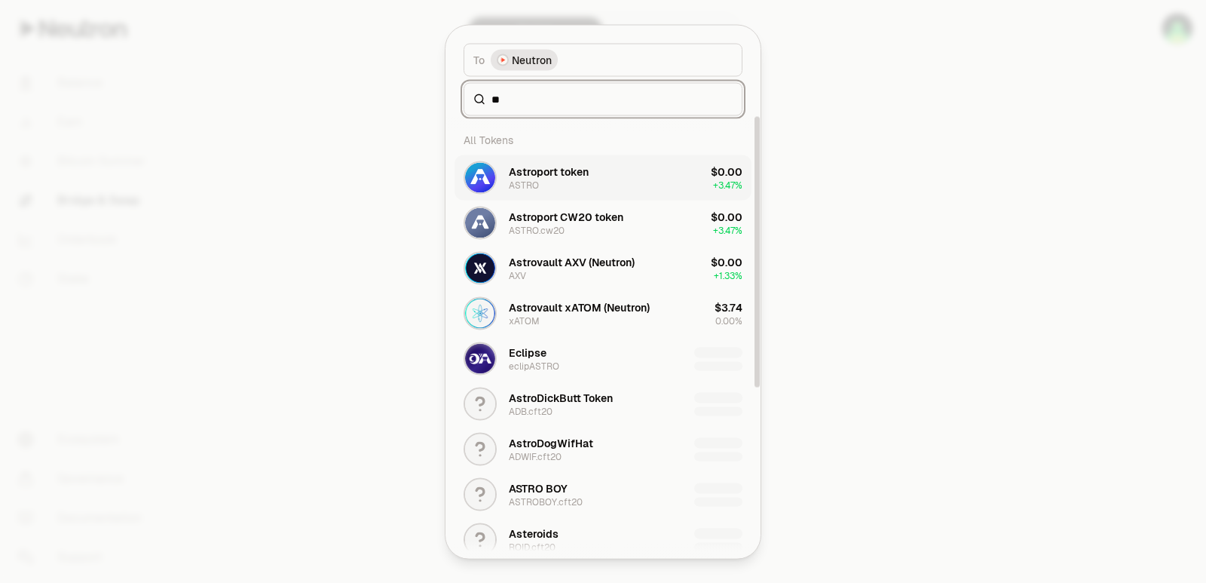
type input "**"
click at [546, 182] on div "Astroport token ASTRO" at bounding box center [549, 177] width 80 height 27
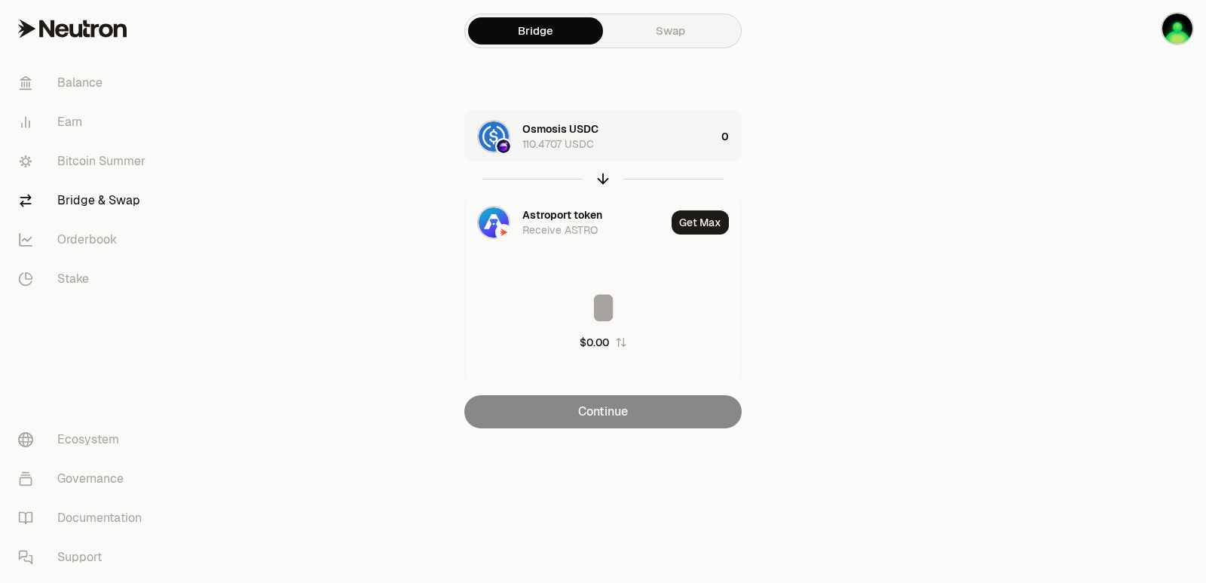
click at [630, 142] on div "Osmosis USDC 110.4707 USDC" at bounding box center [618, 136] width 193 height 30
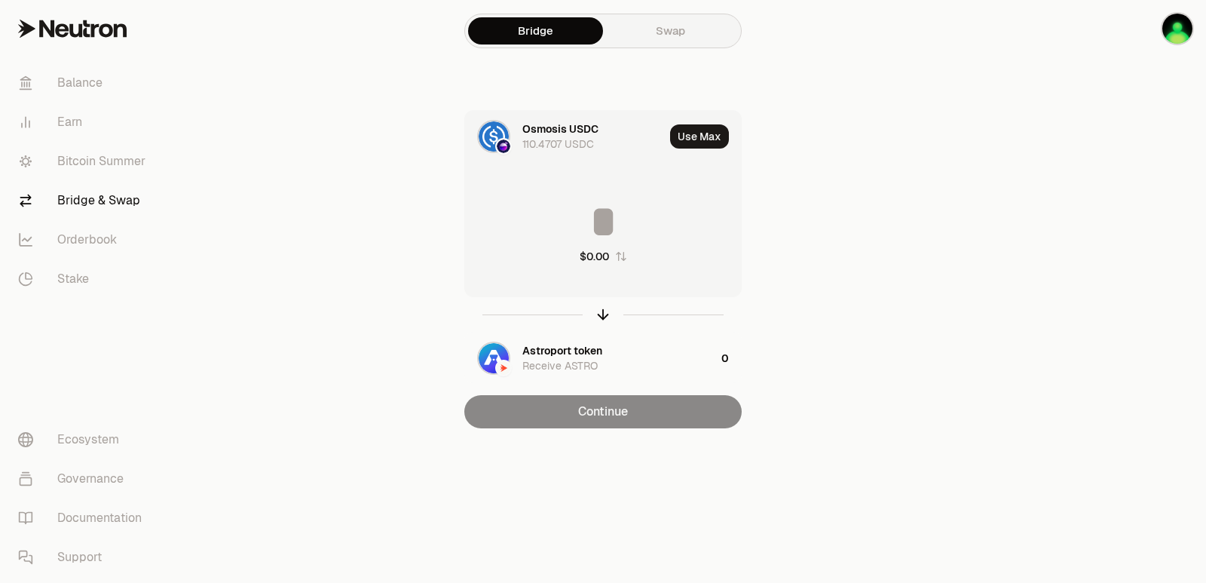
click at [607, 204] on input at bounding box center [603, 221] width 276 height 45
click at [682, 141] on button "Use Max" at bounding box center [699, 136] width 59 height 24
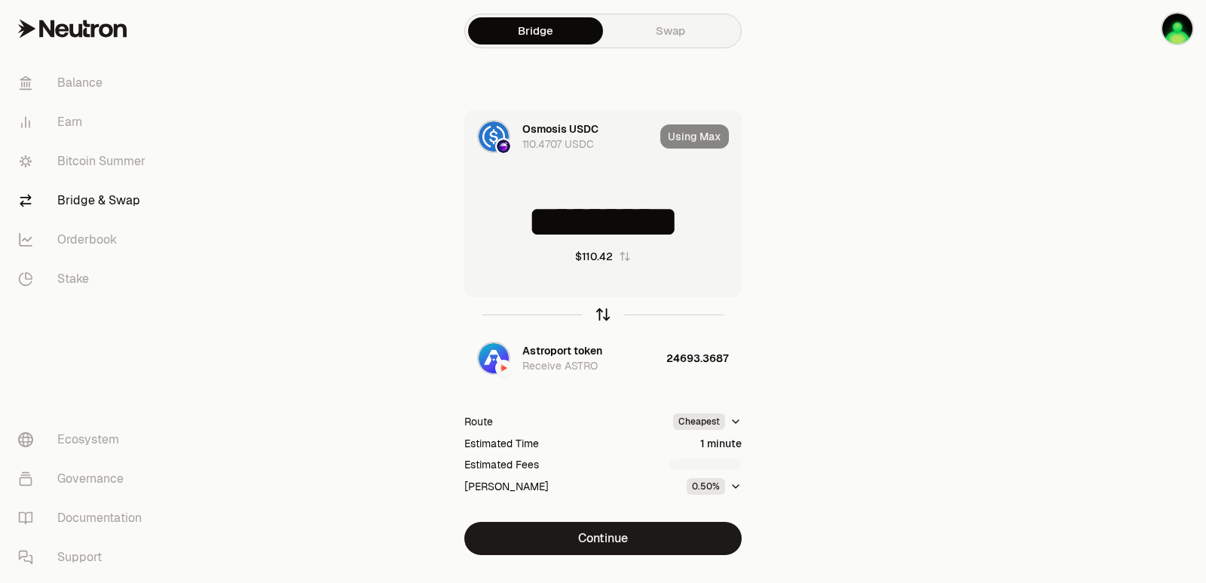
click at [602, 313] on icon "button" at bounding box center [603, 314] width 17 height 17
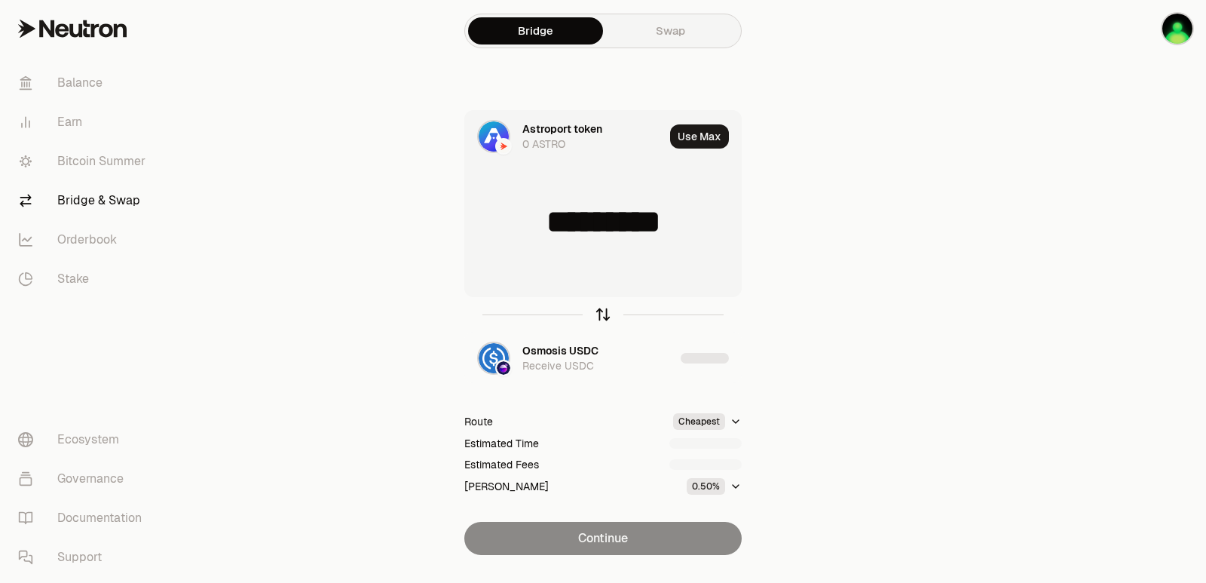
type input "**********"
click at [602, 313] on icon "button" at bounding box center [603, 314] width 17 height 17
click at [609, 207] on input at bounding box center [603, 221] width 276 height 45
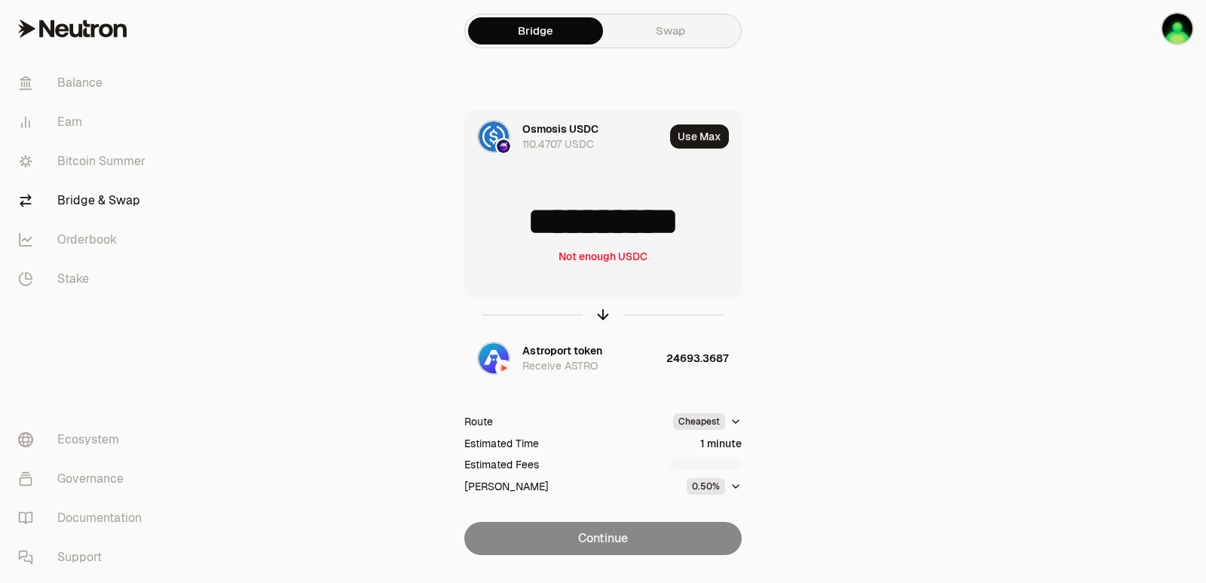
click at [609, 207] on input "**********" at bounding box center [603, 221] width 276 height 45
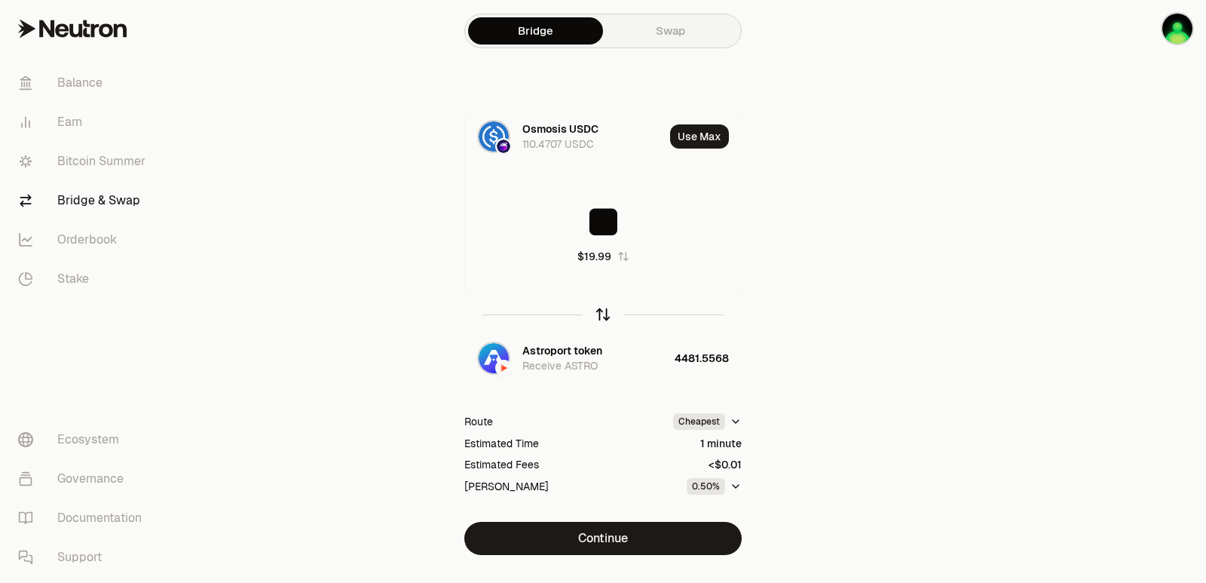
type input "**"
click at [599, 314] on icon "button" at bounding box center [604, 312] width 10 height 5
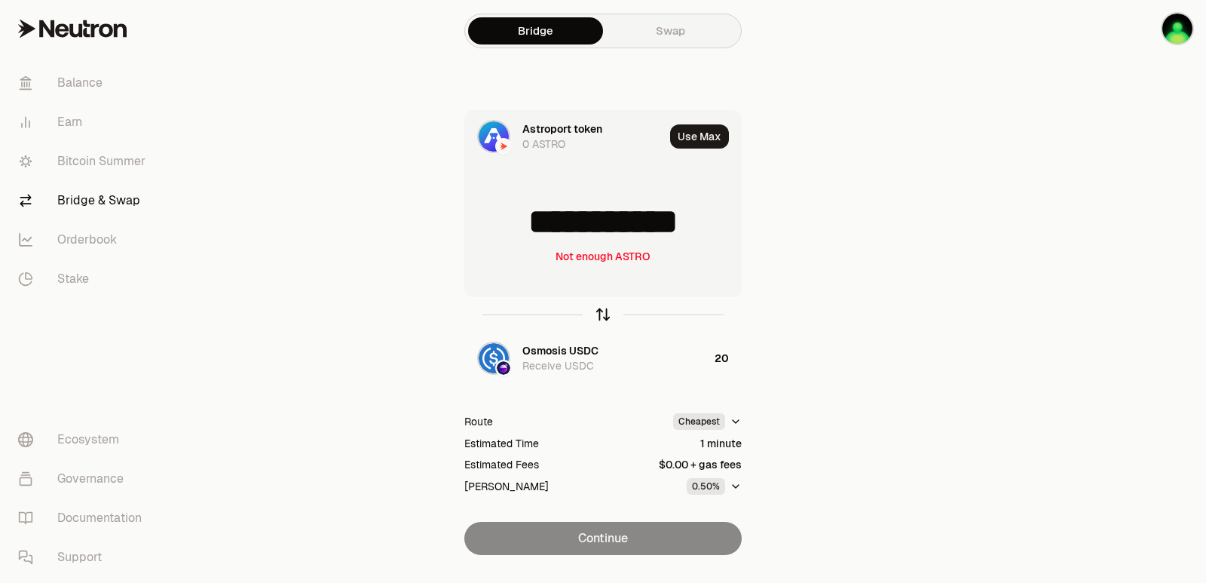
click at [599, 314] on icon "button" at bounding box center [604, 312] width 10 height 5
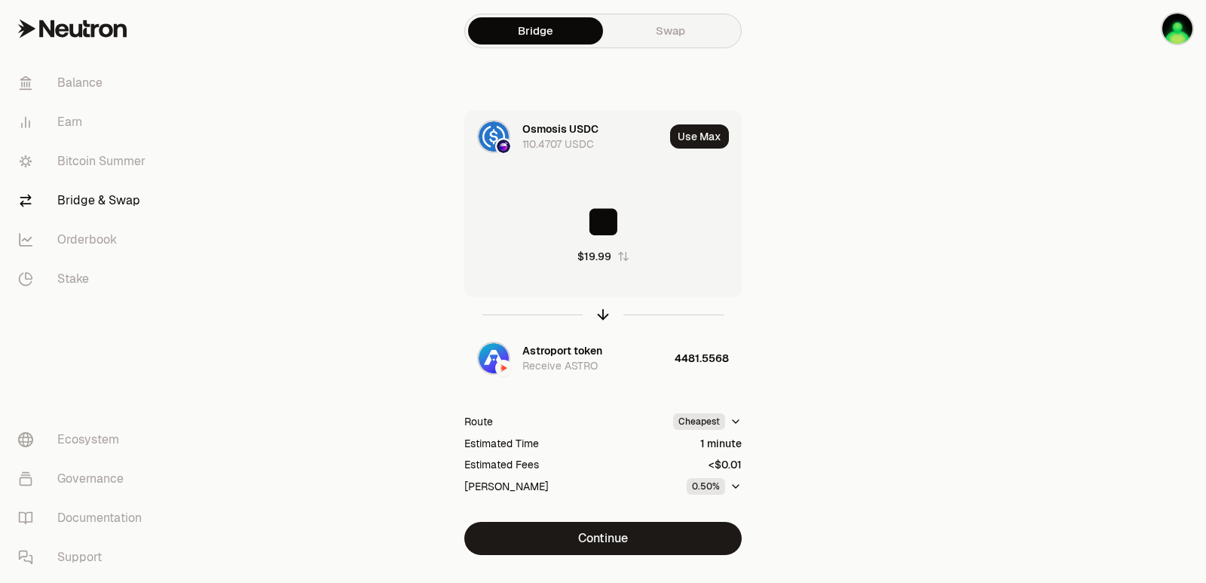
click at [590, 221] on input "**" at bounding box center [603, 221] width 276 height 45
click at [603, 314] on icon "button" at bounding box center [603, 315] width 0 height 10
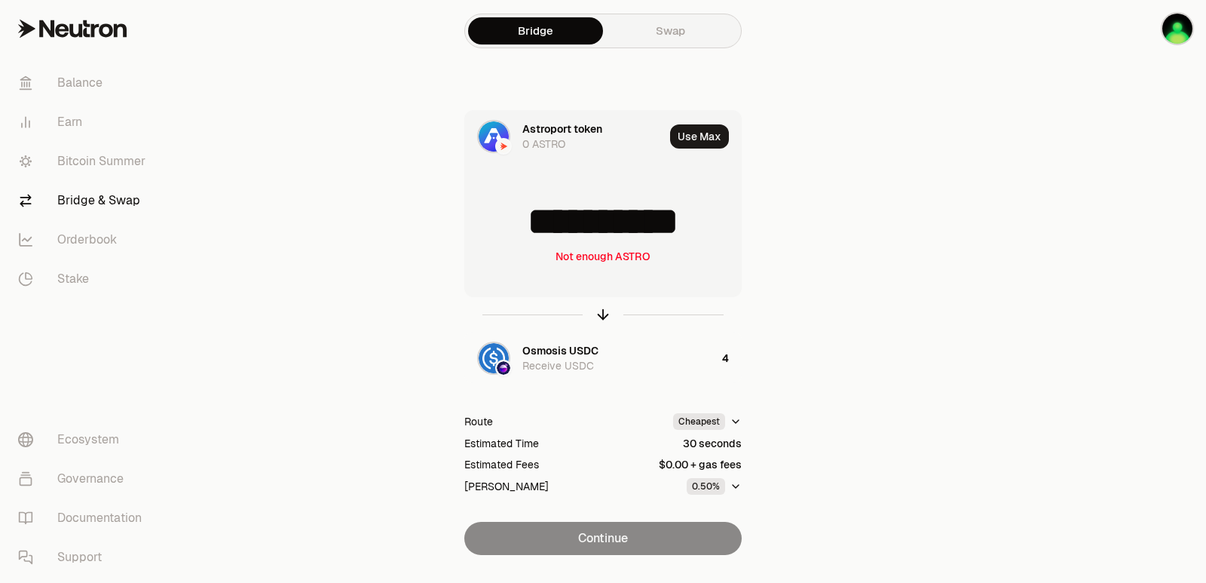
scroll to position [2, 0]
drag, startPoint x: 719, startPoint y: 224, endPoint x: 539, endPoint y: 231, distance: 180.3
click at [539, 231] on input "**********" at bounding box center [603, 221] width 276 height 45
type input "***"
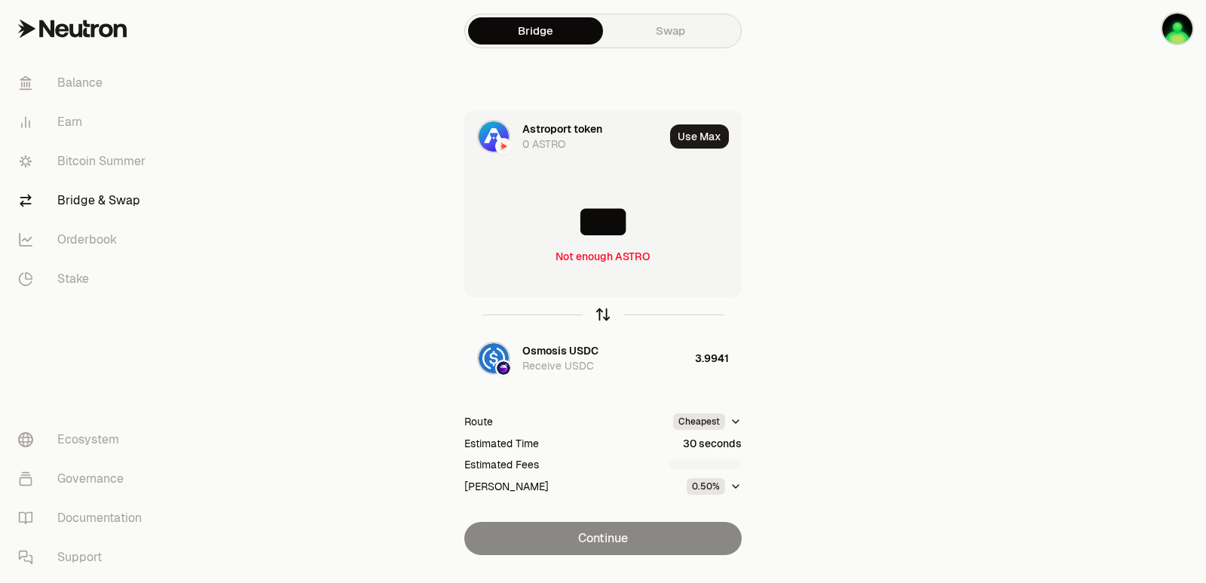
click at [599, 314] on icon "button" at bounding box center [603, 314] width 17 height 17
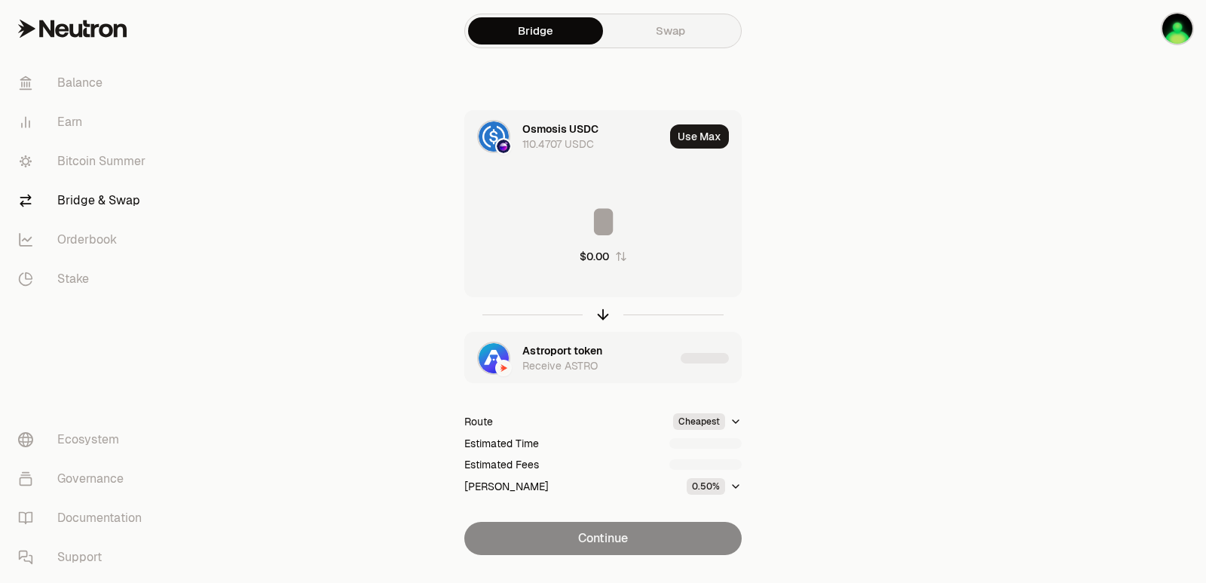
click at [566, 348] on div "Astroport token" at bounding box center [562, 350] width 80 height 15
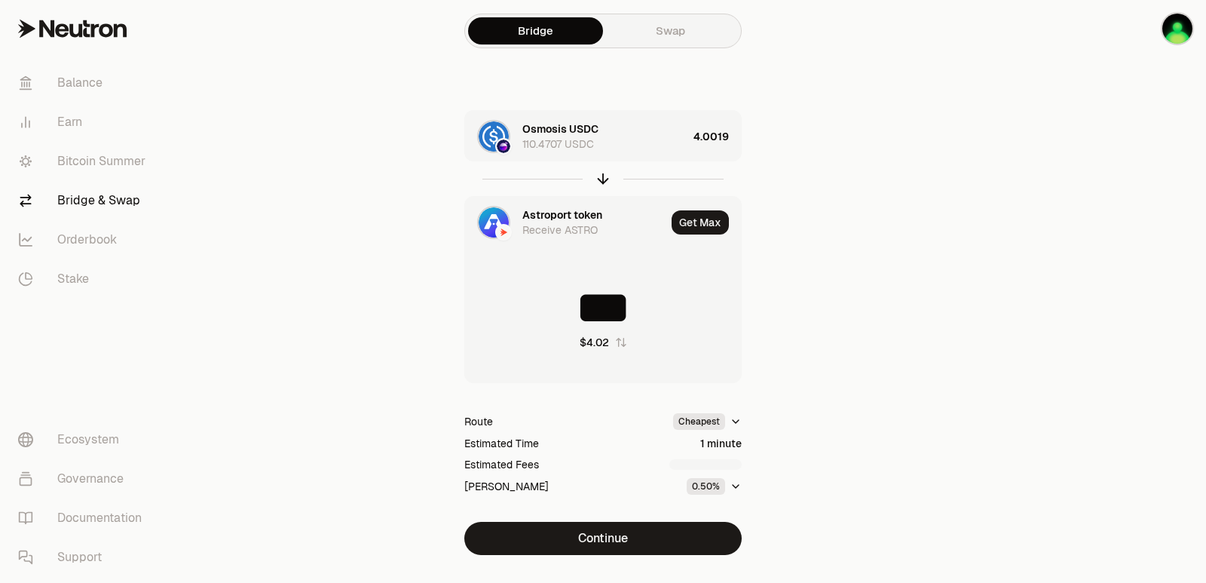
click at [567, 204] on div "Astroport token Receive ASTRO" at bounding box center [565, 222] width 201 height 51
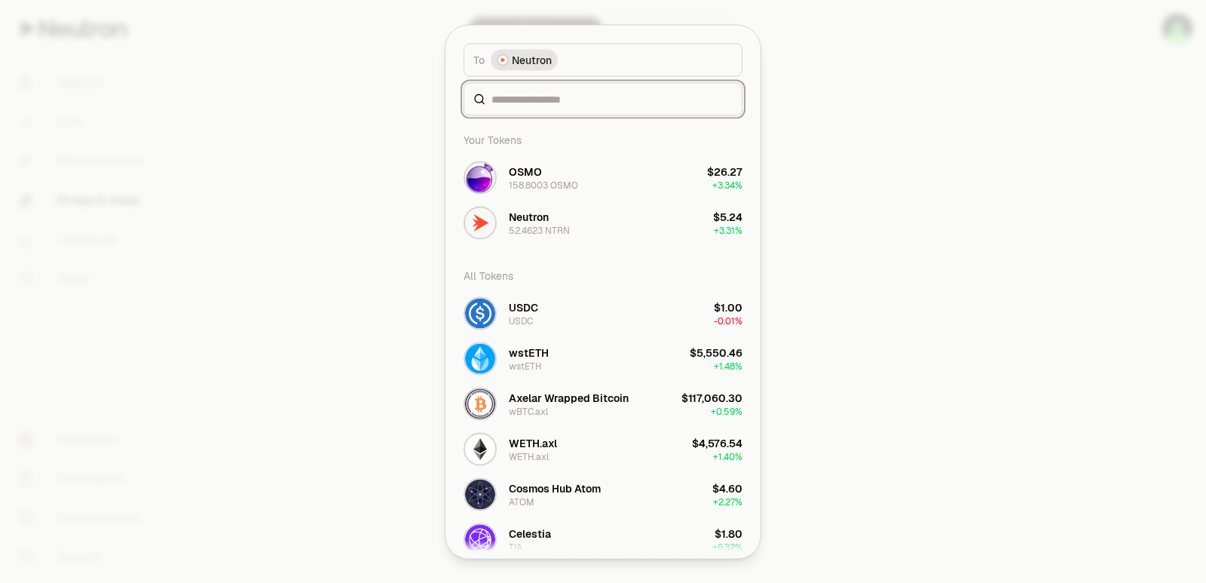
click at [526, 91] on input at bounding box center [612, 98] width 241 height 15
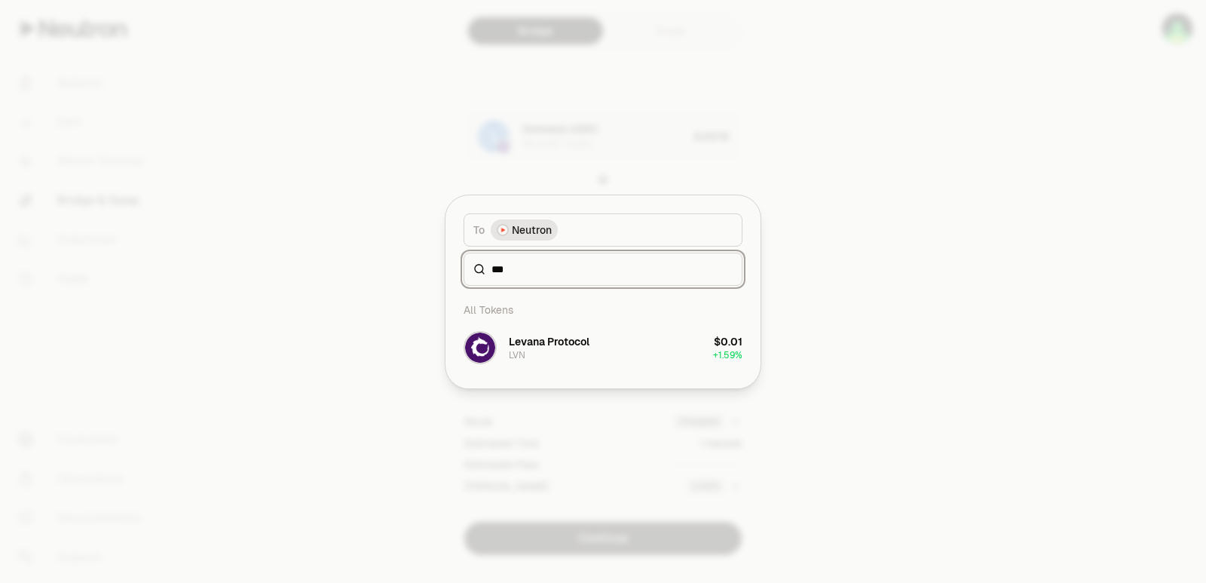
type input "***"
click at [559, 370] on div "All Tokens Levana Protocol LVN $0.01 + 1.59%" at bounding box center [603, 337] width 315 height 103
click at [557, 354] on div "Levana Protocol LVN" at bounding box center [549, 347] width 81 height 27
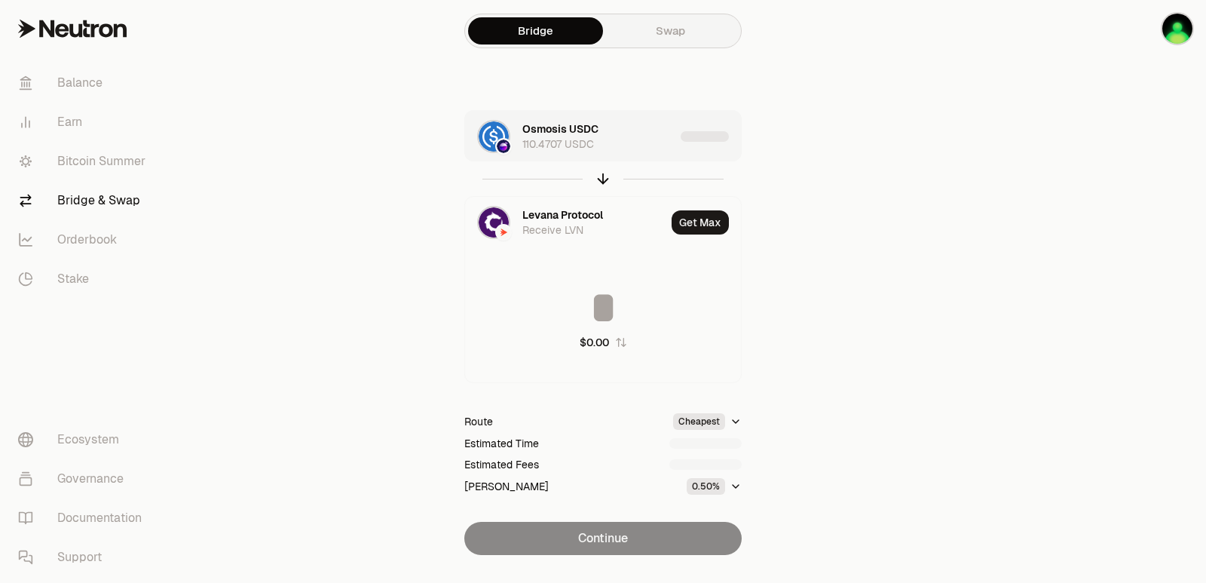
click at [634, 148] on div "Osmosis USDC 110.4707 USDC" at bounding box center [598, 136] width 152 height 30
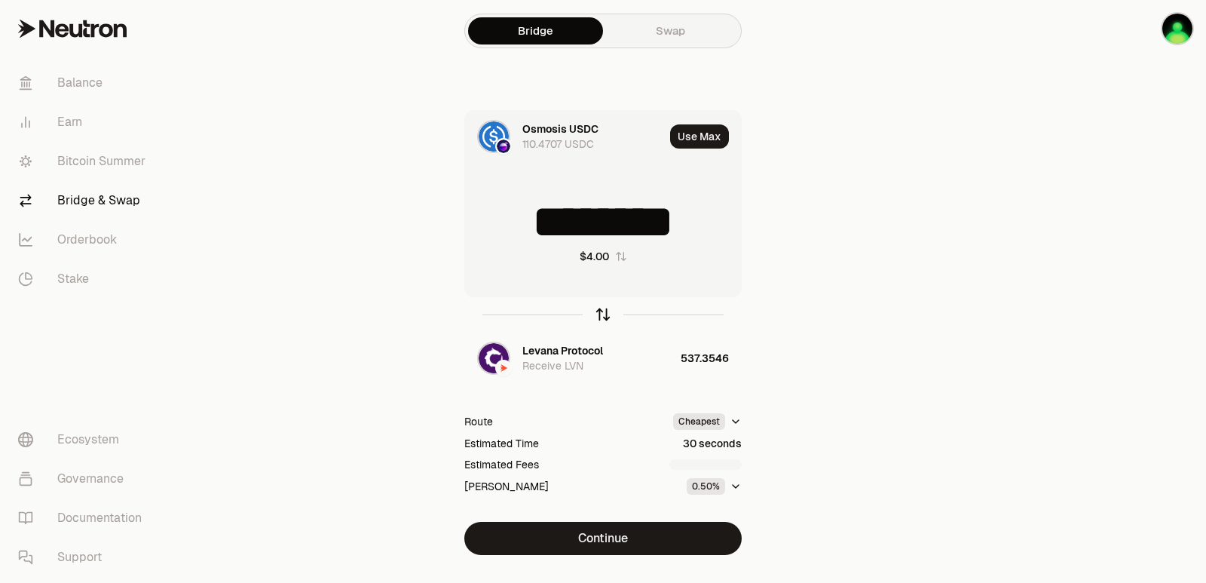
click at [605, 314] on icon "button" at bounding box center [603, 314] width 17 height 17
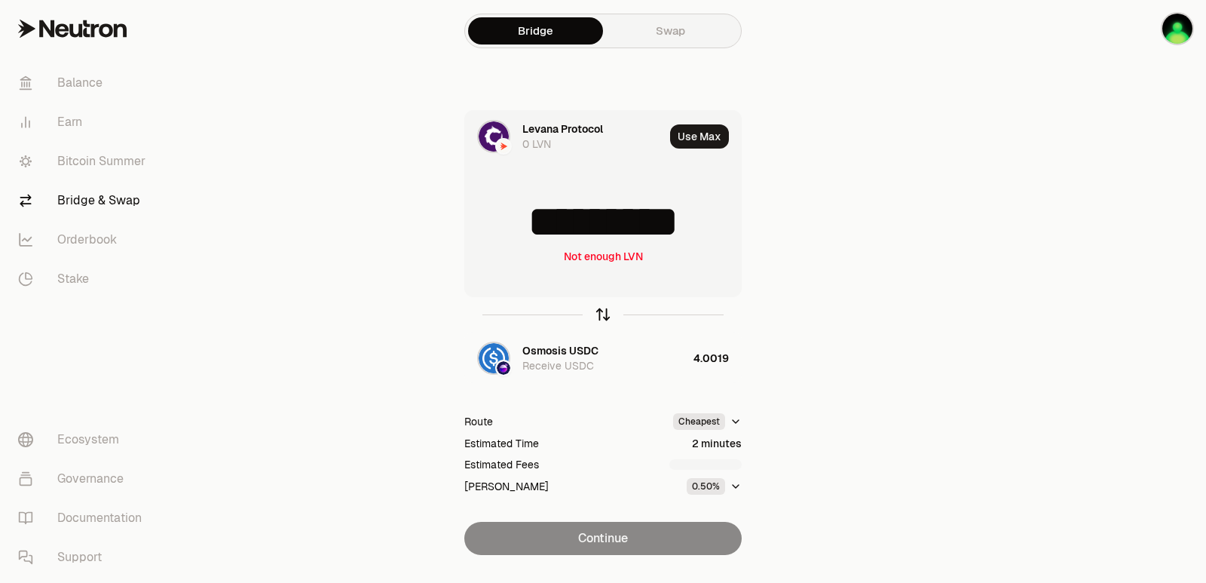
click at [605, 314] on icon "button" at bounding box center [603, 314] width 17 height 17
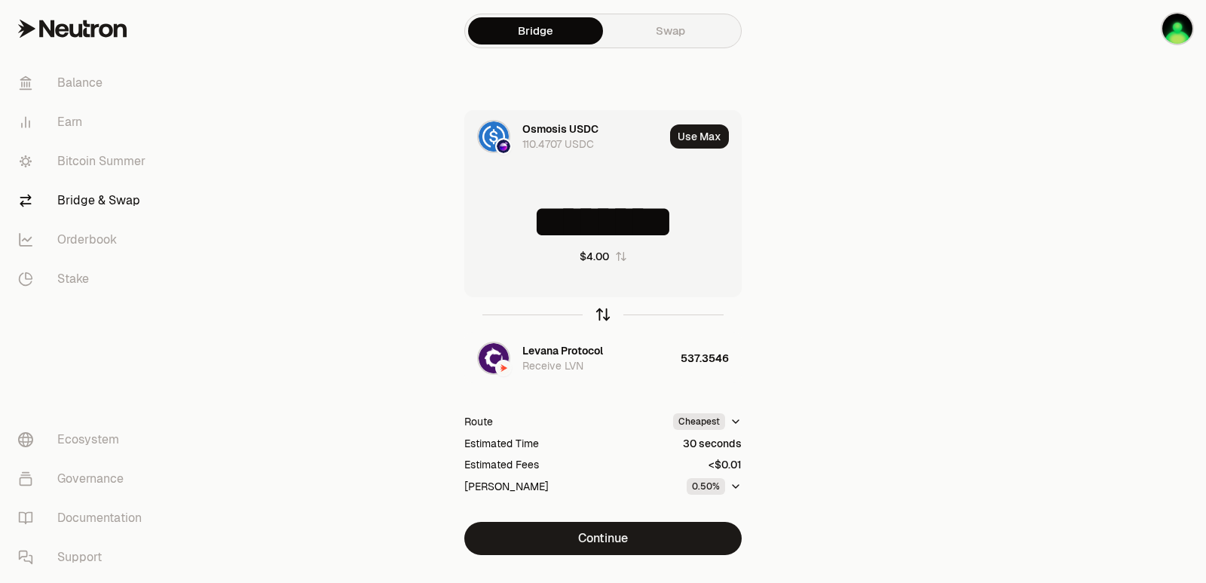
click at [605, 314] on icon "button" at bounding box center [603, 314] width 17 height 17
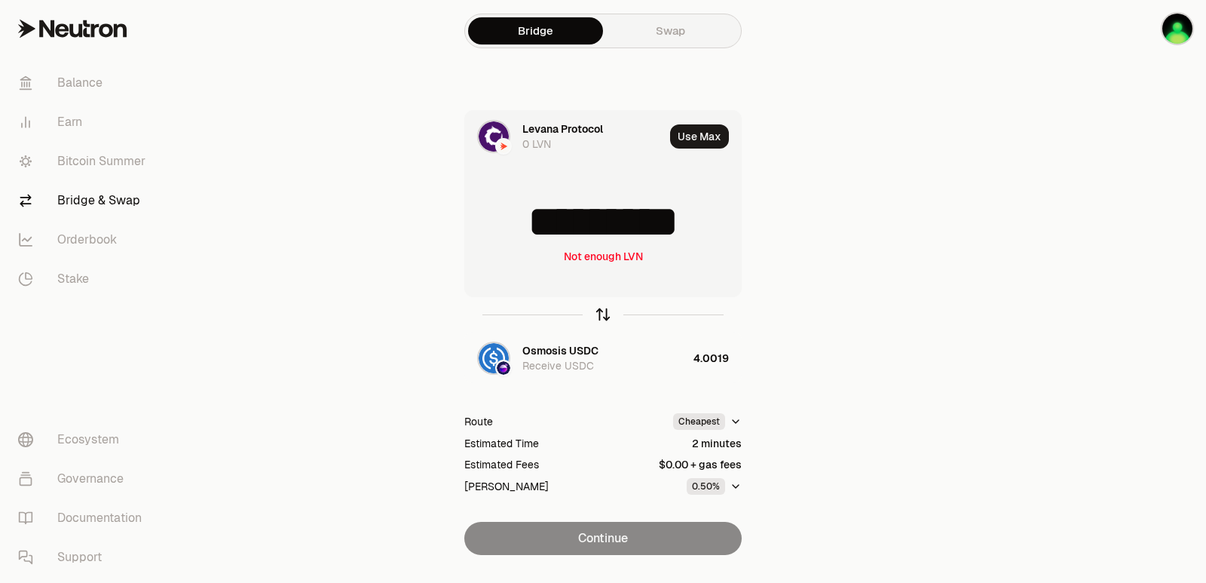
click at [605, 314] on icon "button" at bounding box center [603, 314] width 17 height 17
type input "********"
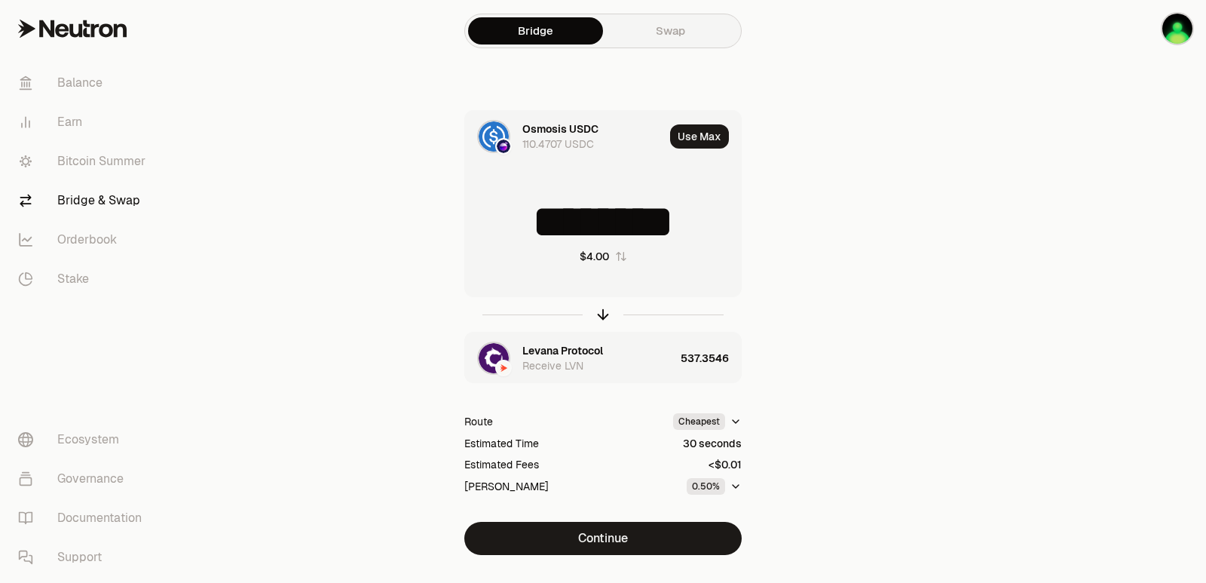
click at [556, 356] on div "Levana Protocol" at bounding box center [562, 350] width 81 height 15
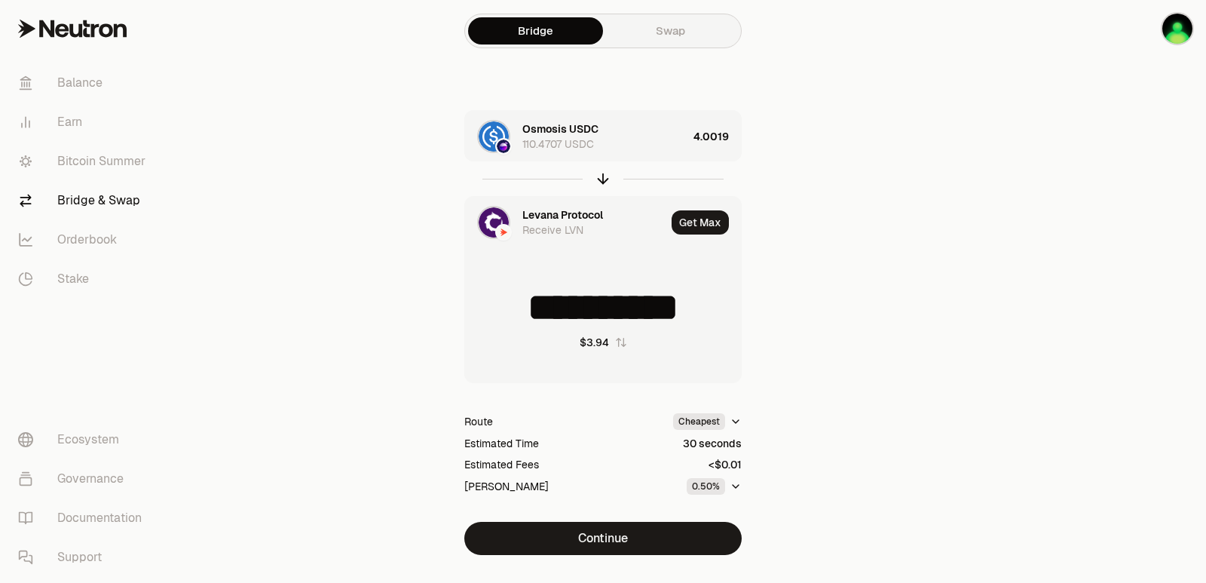
click at [541, 213] on div "Levana Protocol" at bounding box center [562, 214] width 81 height 15
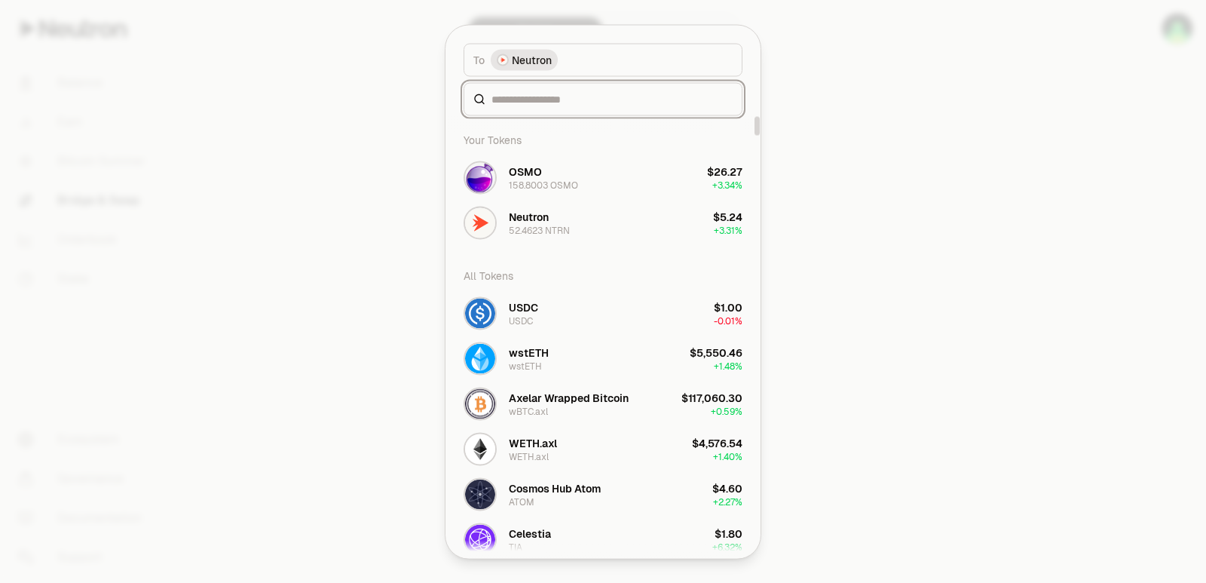
click at [554, 93] on input at bounding box center [612, 98] width 241 height 15
click at [944, 308] on div at bounding box center [603, 291] width 1206 height 583
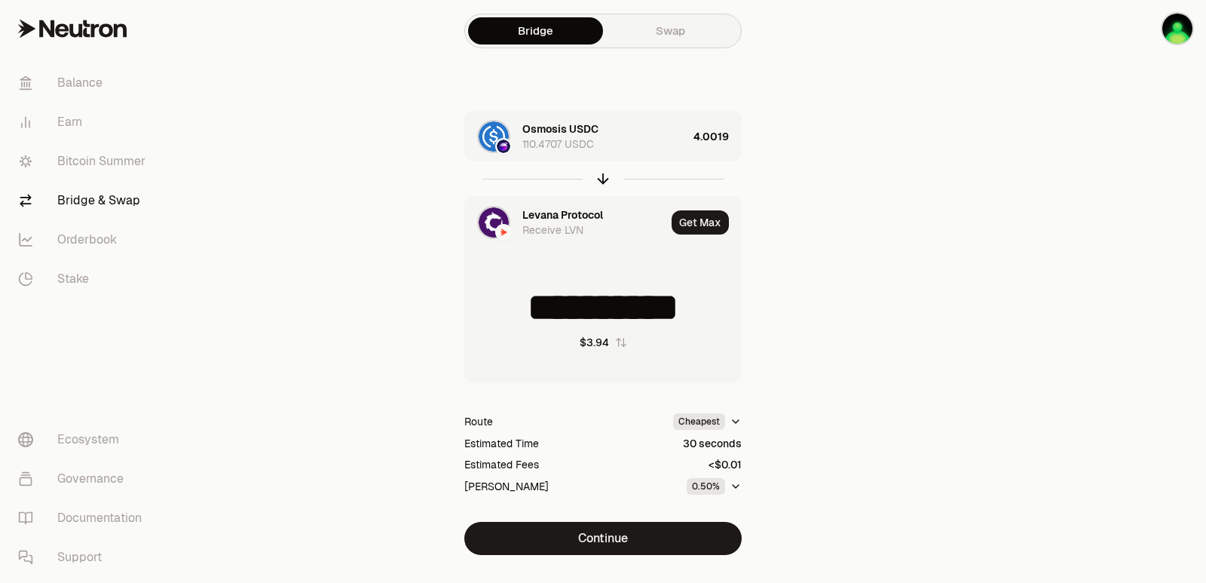
click at [544, 214] on div "Levana Protocol" at bounding box center [562, 214] width 81 height 15
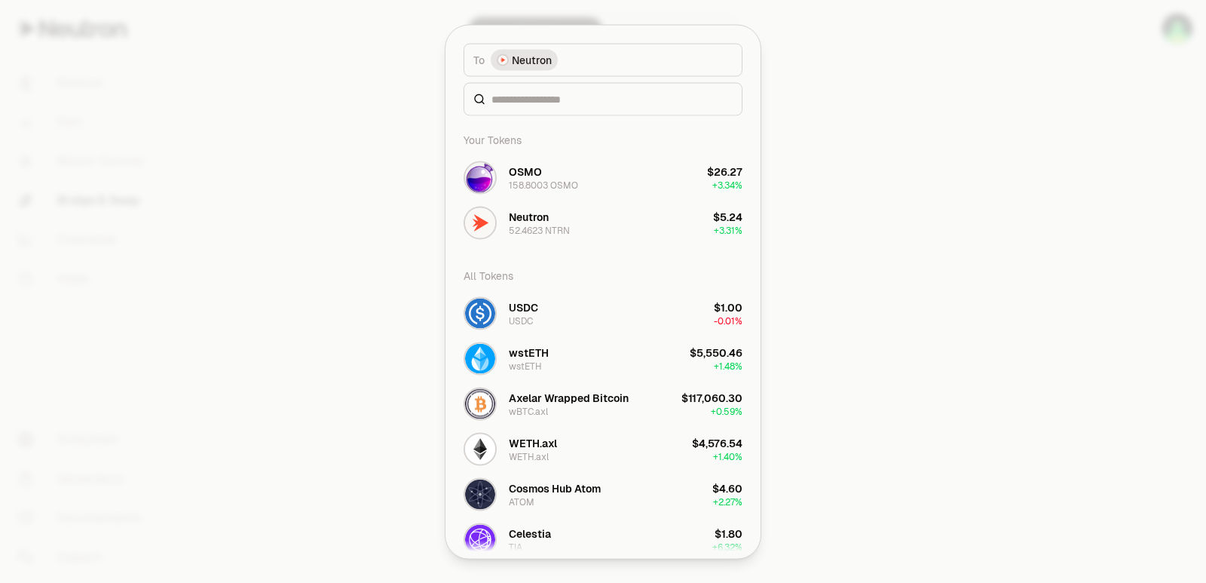
type input "**********"
click at [530, 99] on input at bounding box center [612, 98] width 241 height 15
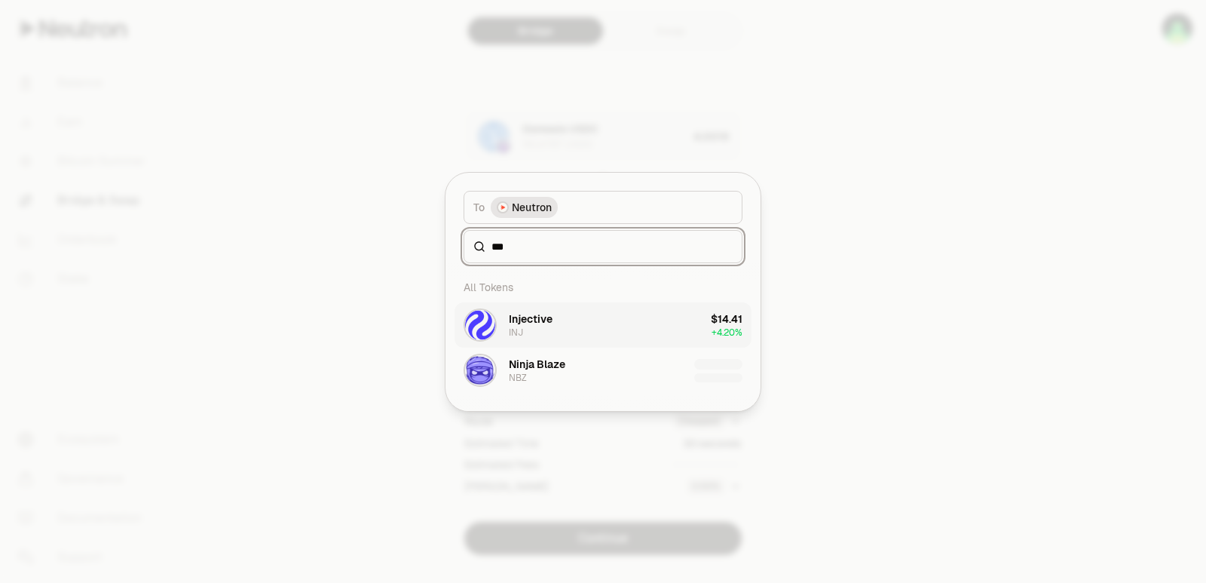
type input "***"
click at [551, 329] on div "Injective INJ" at bounding box center [531, 324] width 44 height 27
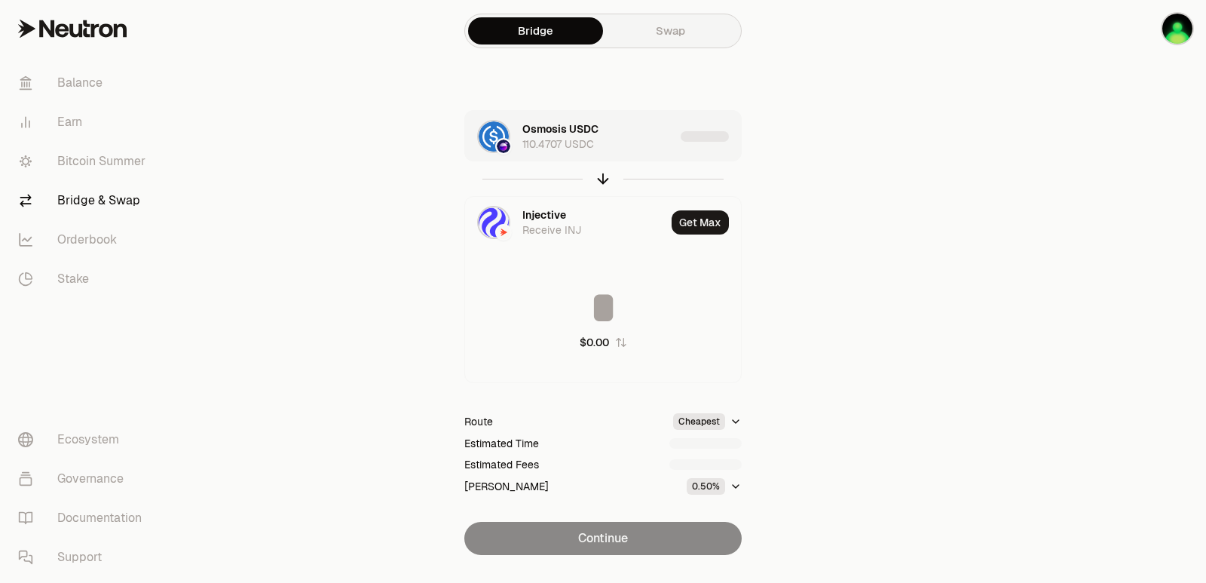
click at [656, 150] on div "Osmosis USDC 110.4707 USDC" at bounding box center [598, 136] width 152 height 30
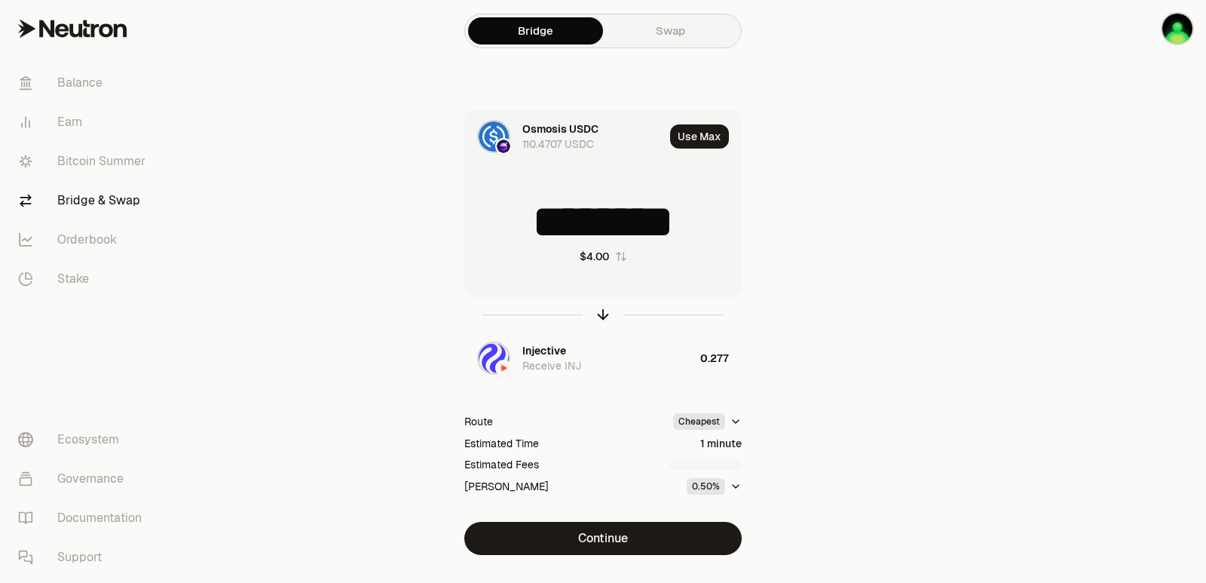
drag, startPoint x: 709, startPoint y: 219, endPoint x: 606, endPoint y: 219, distance: 102.5
click at [606, 219] on input "********" at bounding box center [603, 221] width 276 height 45
click at [603, 308] on icon "button" at bounding box center [603, 314] width 17 height 17
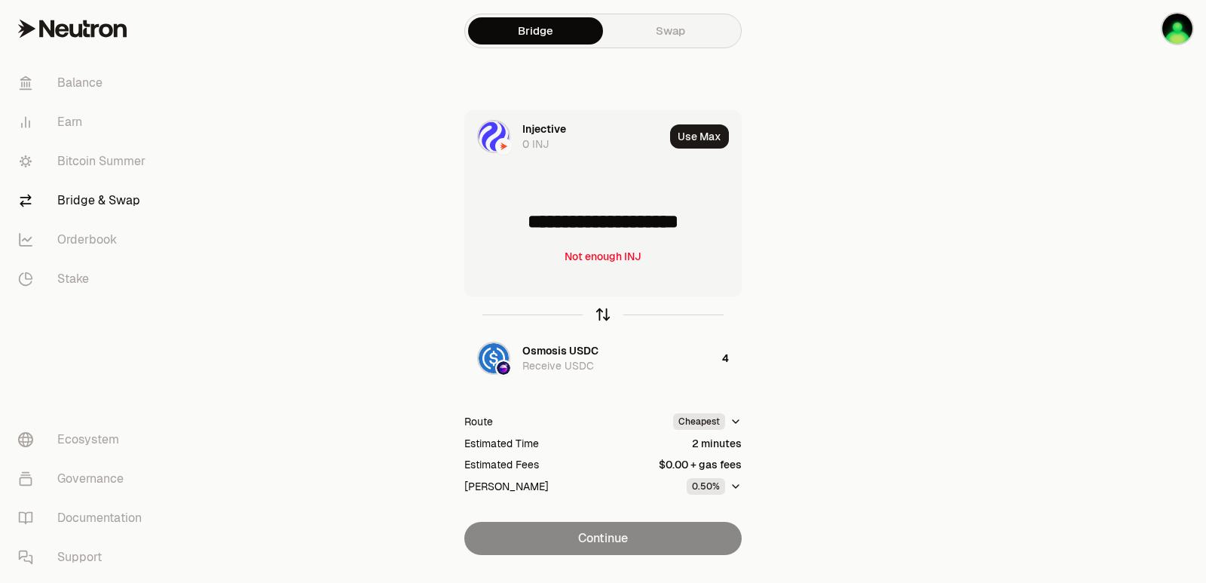
click at [601, 308] on icon "button" at bounding box center [603, 314] width 17 height 17
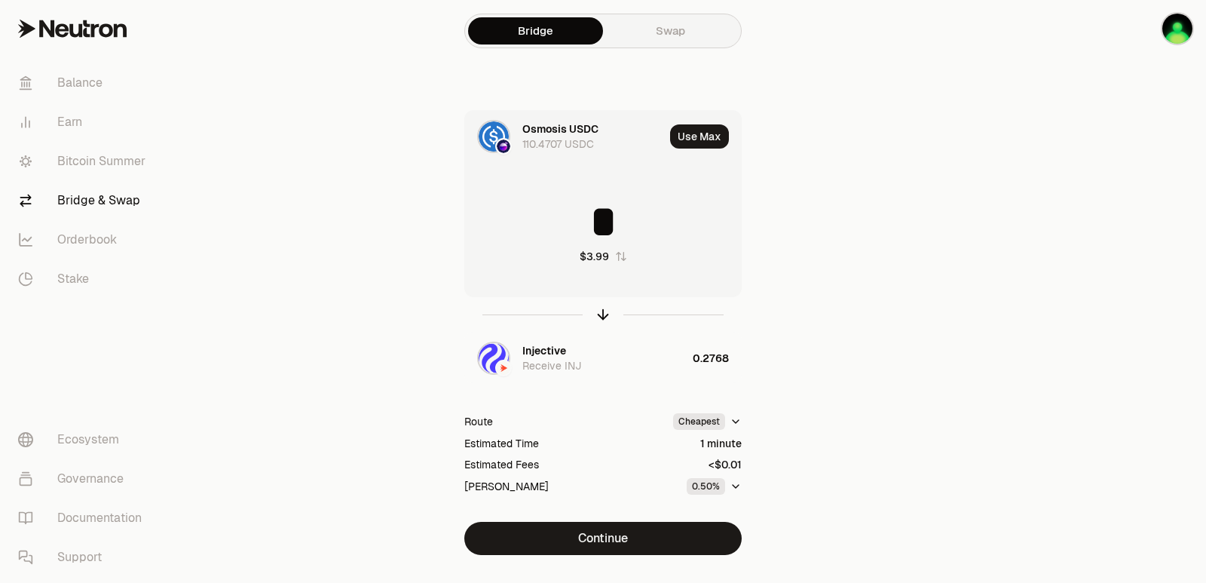
click at [648, 234] on input "*" at bounding box center [603, 221] width 276 height 45
click at [599, 316] on icon "button" at bounding box center [603, 314] width 17 height 17
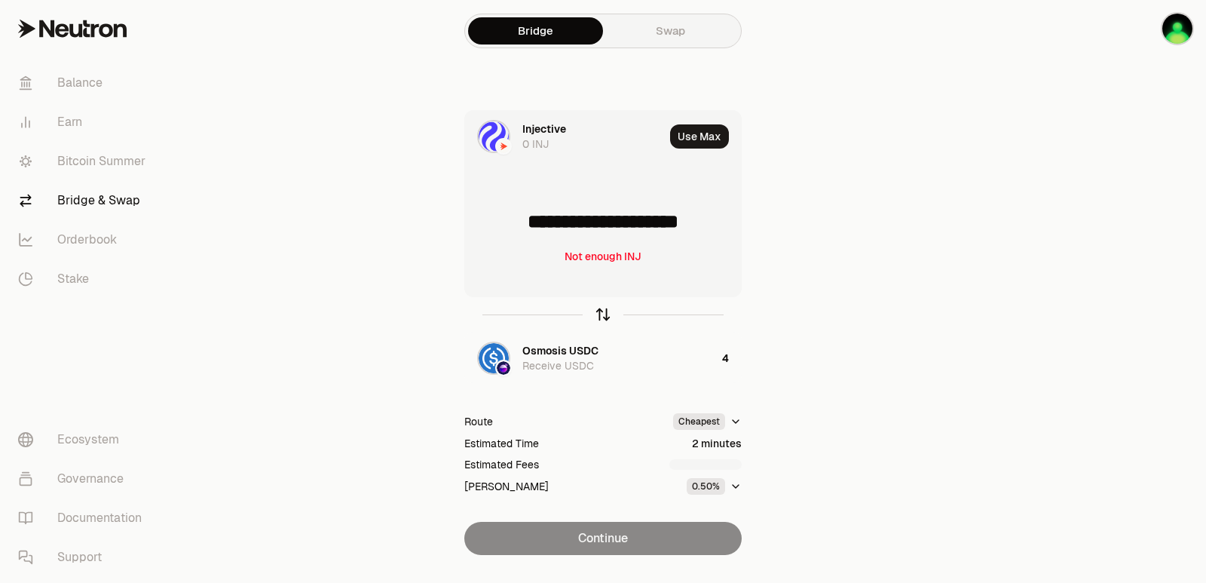
click at [599, 316] on icon "button" at bounding box center [603, 314] width 17 height 17
type input "*"
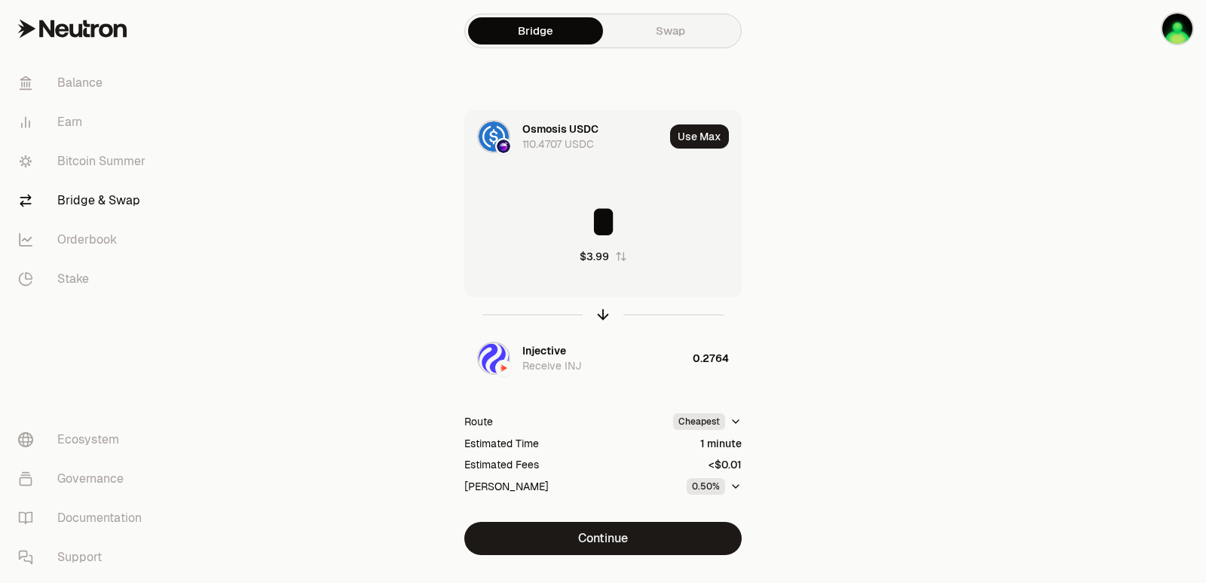
click at [595, 306] on button "button" at bounding box center [603, 314] width 17 height 17
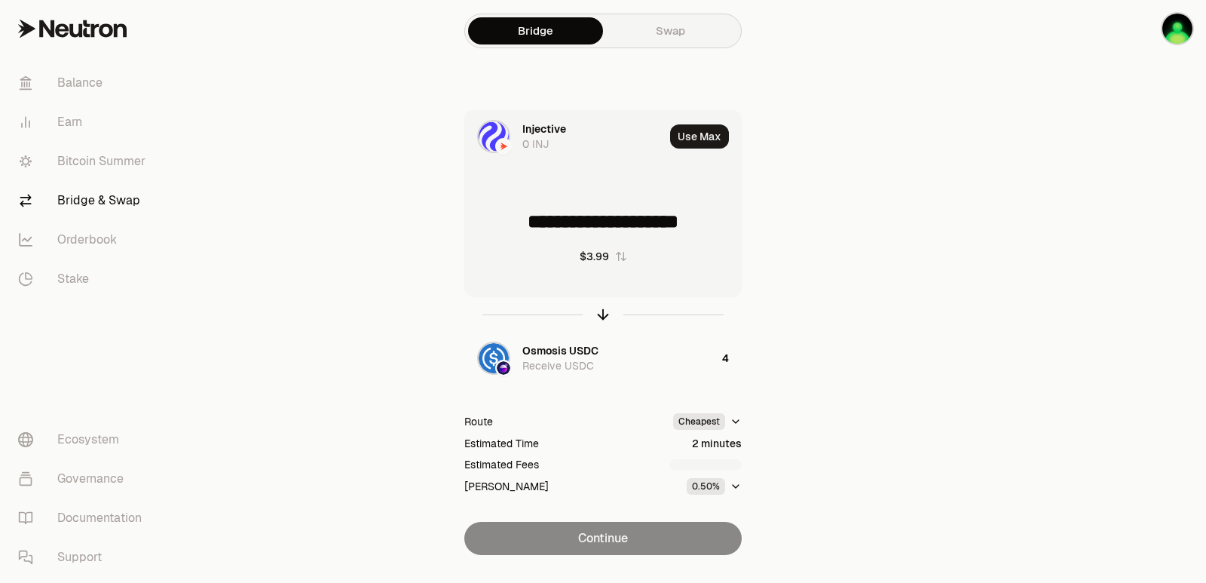
click at [595, 306] on button "button" at bounding box center [603, 314] width 17 height 17
click at [801, 226] on div "**********" at bounding box center [603, 332] width 507 height 445
click at [604, 314] on icon "button" at bounding box center [603, 314] width 17 height 17
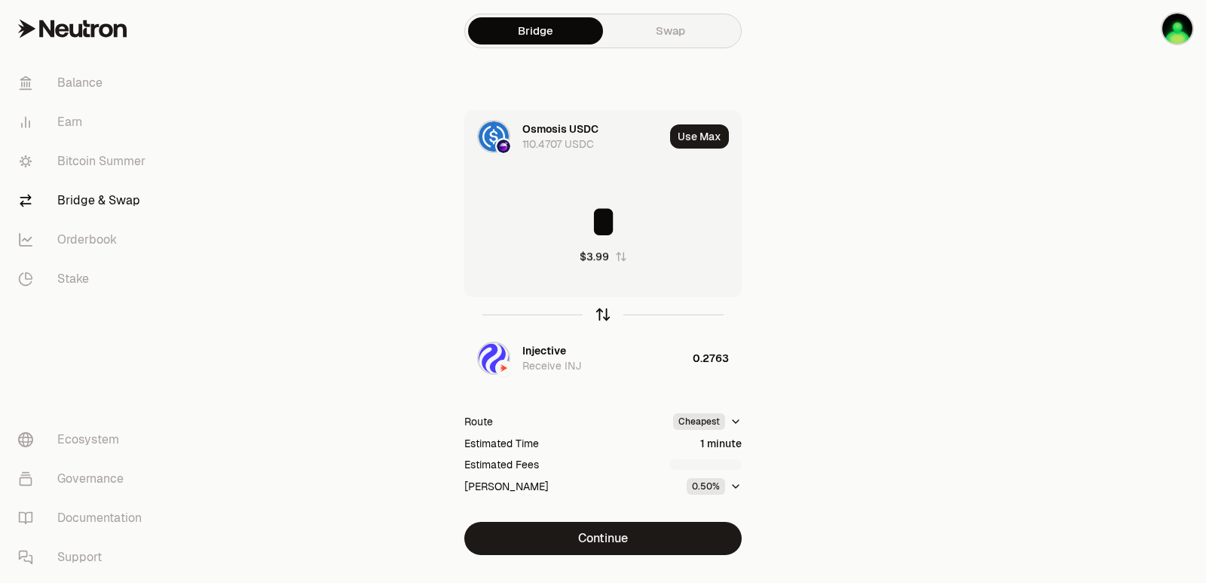
click at [604, 314] on icon "button" at bounding box center [603, 314] width 17 height 17
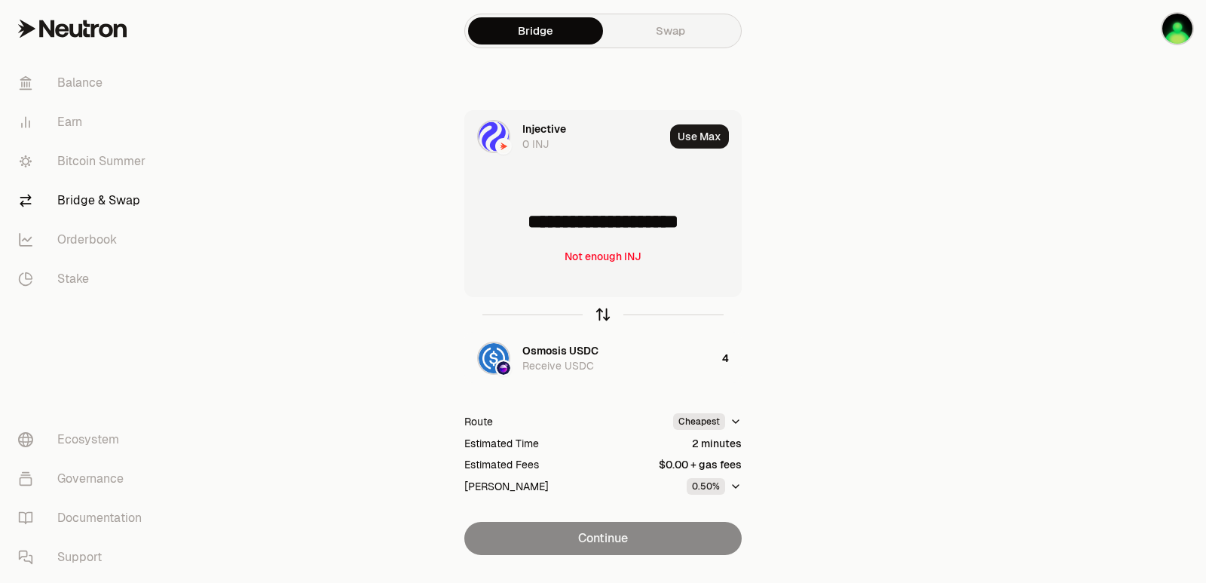
click at [604, 314] on icon "button" at bounding box center [603, 314] width 17 height 17
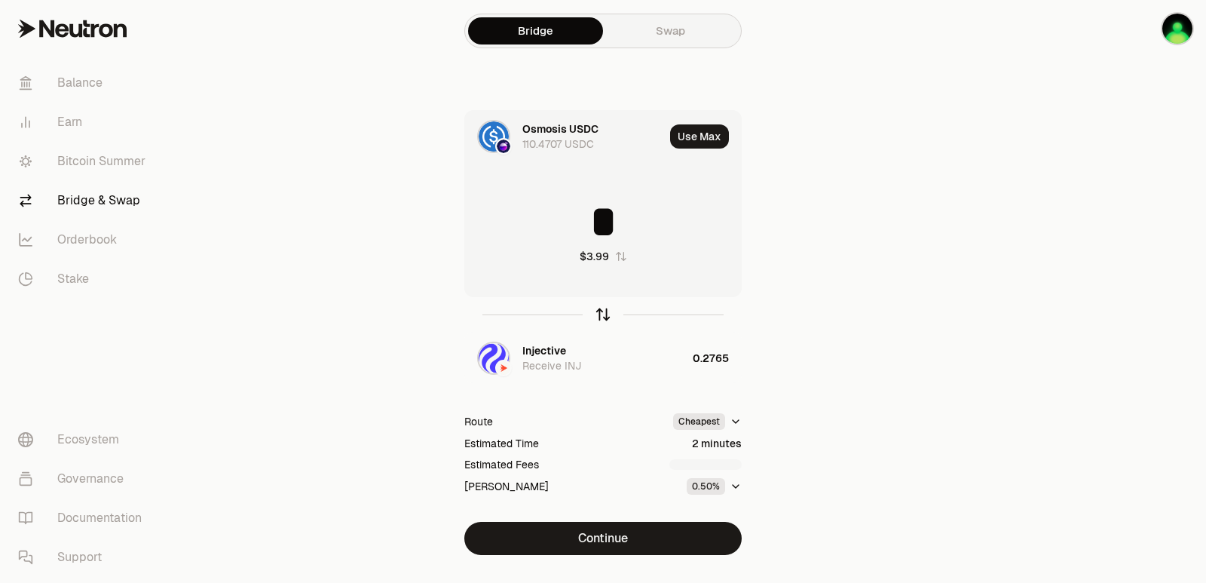
click at [604, 314] on icon "button" at bounding box center [603, 314] width 17 height 17
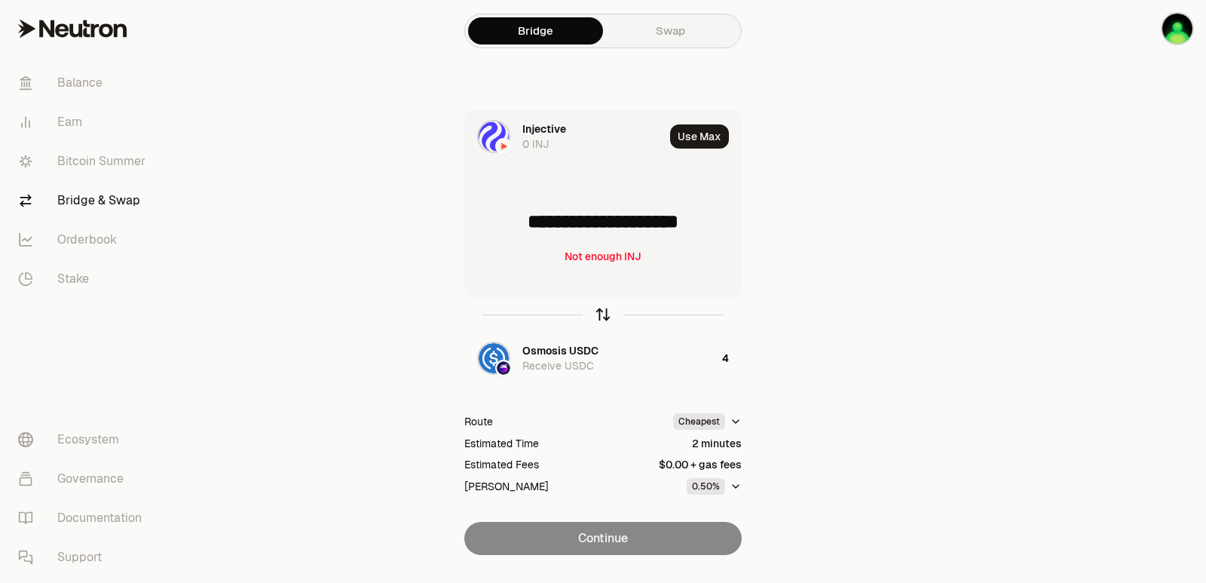
click at [607, 310] on icon "button" at bounding box center [603, 314] width 17 height 17
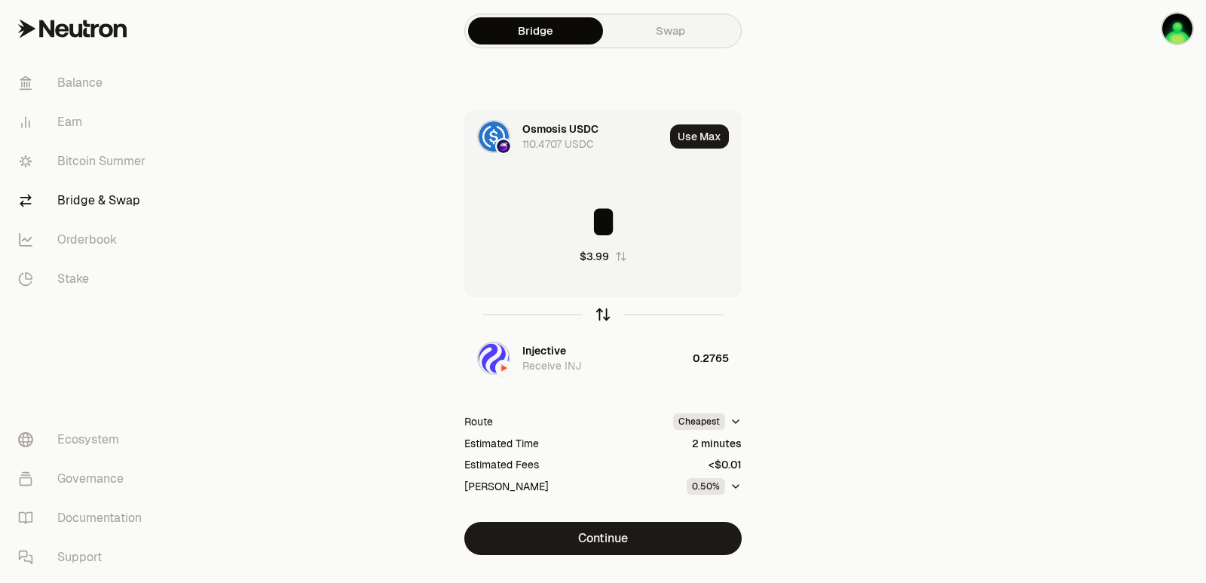
click at [607, 310] on icon "button" at bounding box center [603, 314] width 17 height 17
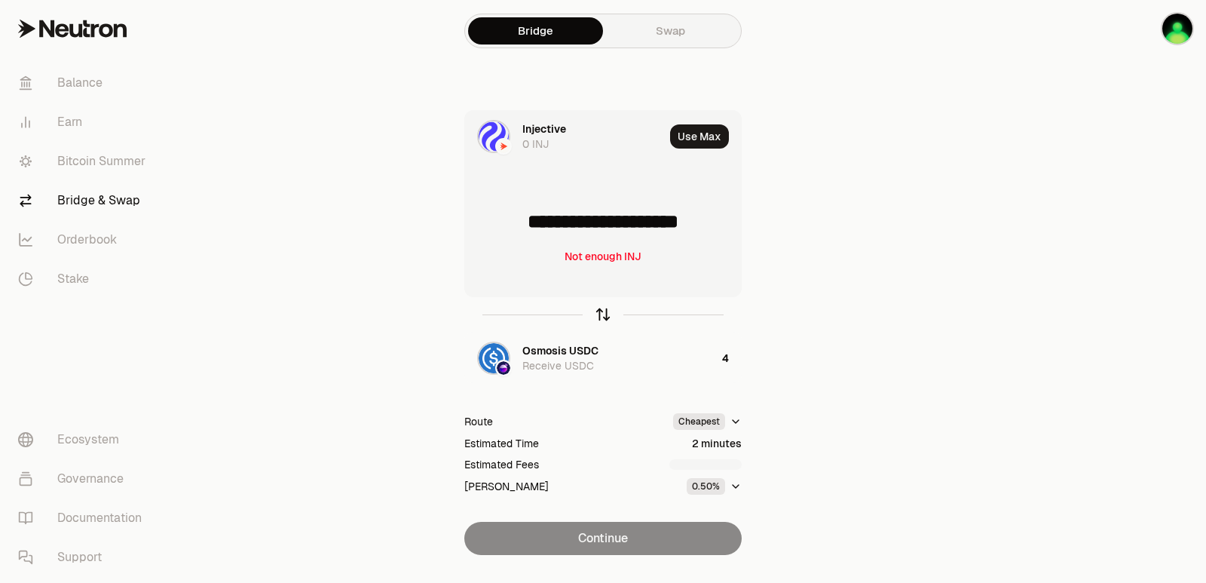
click at [607, 310] on icon "button" at bounding box center [603, 314] width 17 height 17
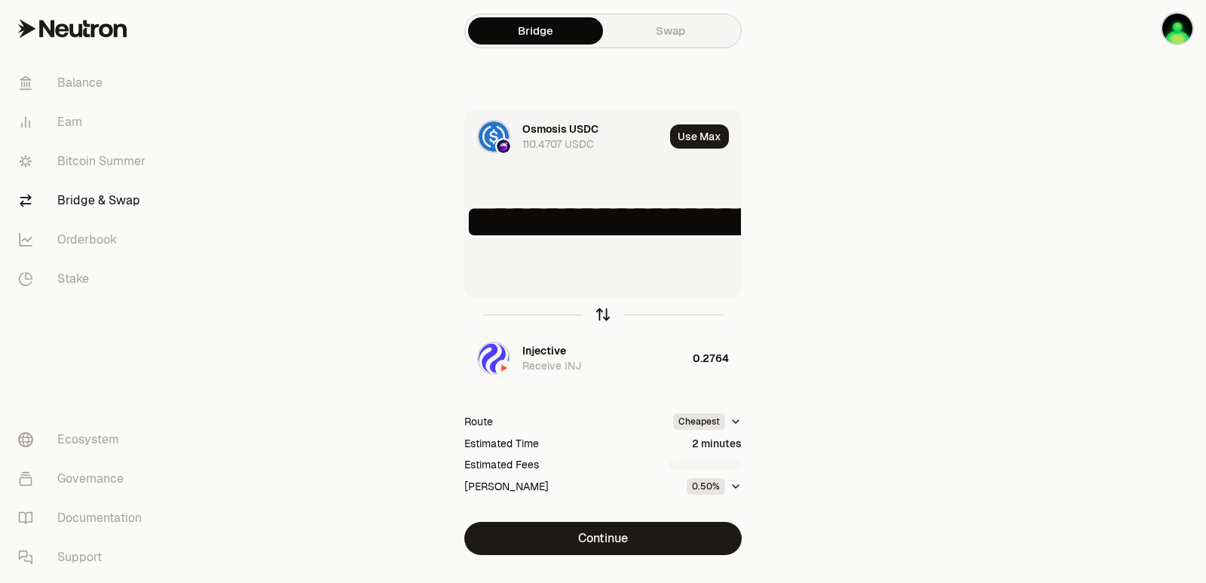
type input "*"
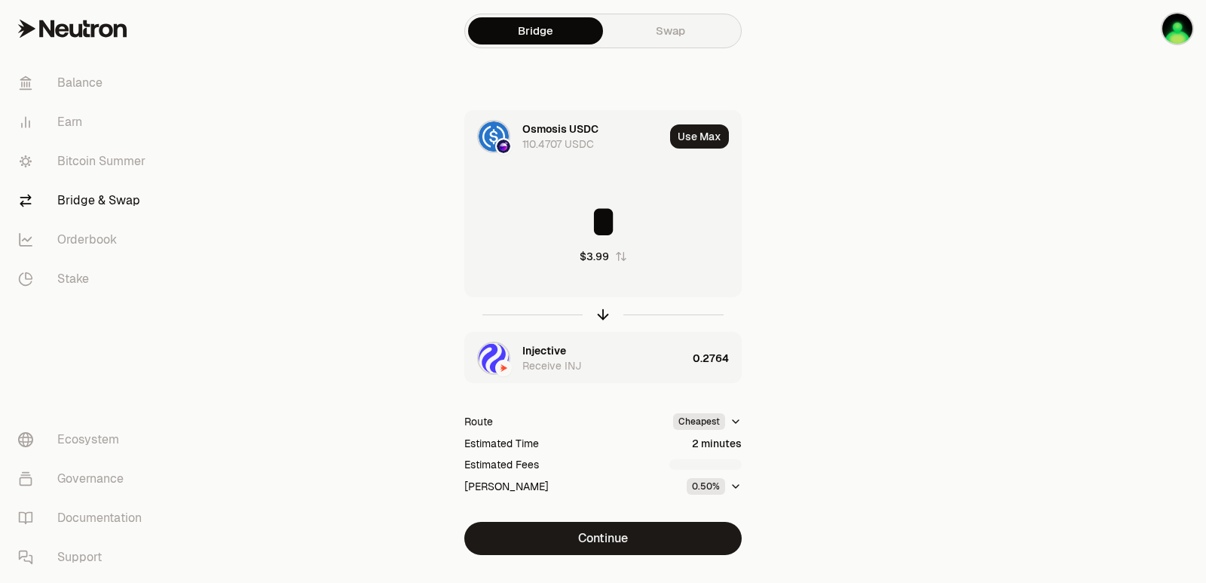
click at [553, 345] on div "Injective" at bounding box center [544, 350] width 44 height 15
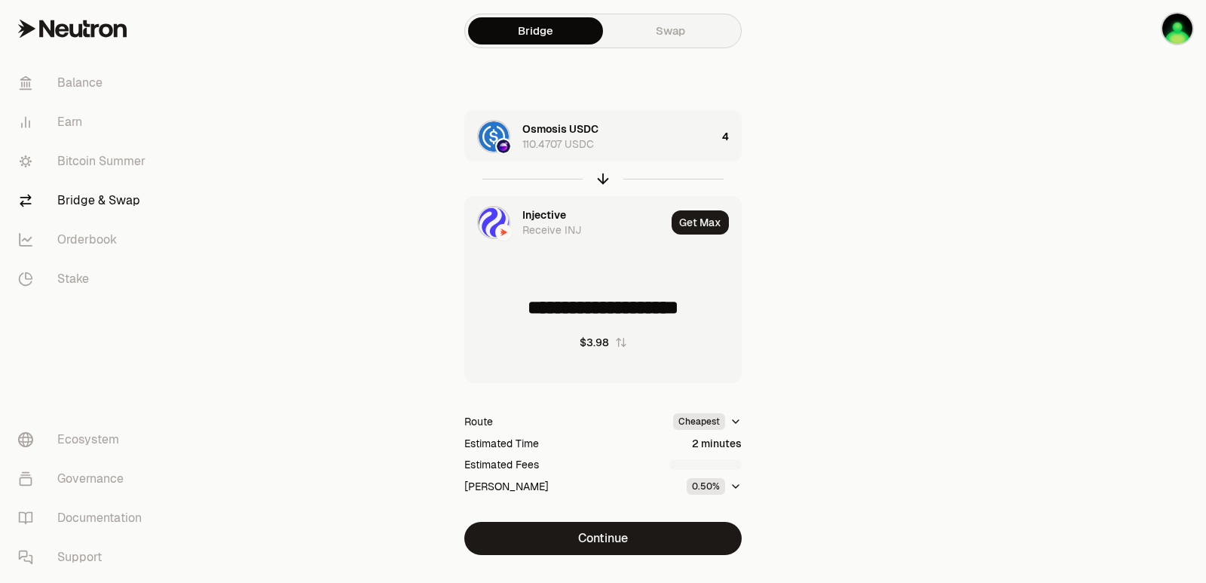
click at [547, 210] on div "Injective" at bounding box center [544, 214] width 44 height 15
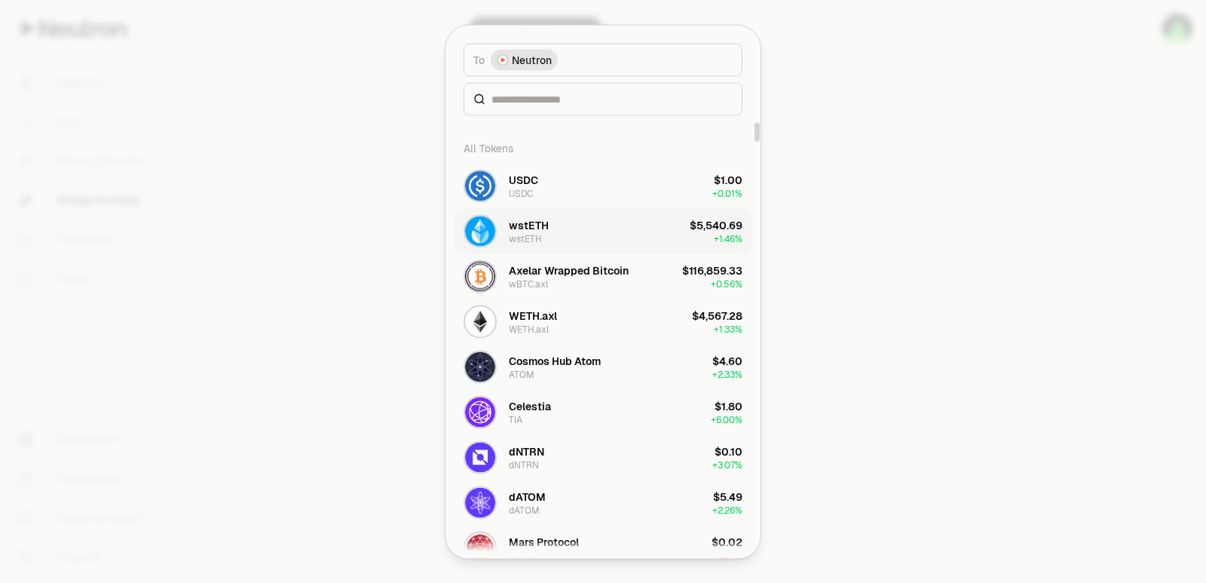
scroll to position [151, 0]
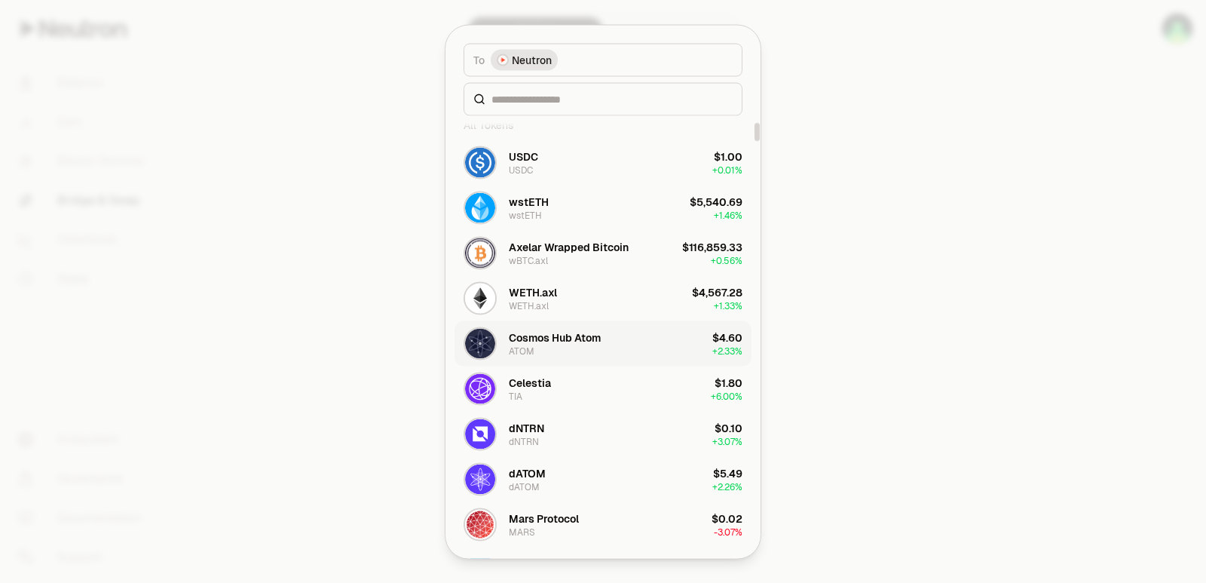
click at [550, 345] on div "Cosmos Hub Atom ATOM" at bounding box center [555, 342] width 92 height 27
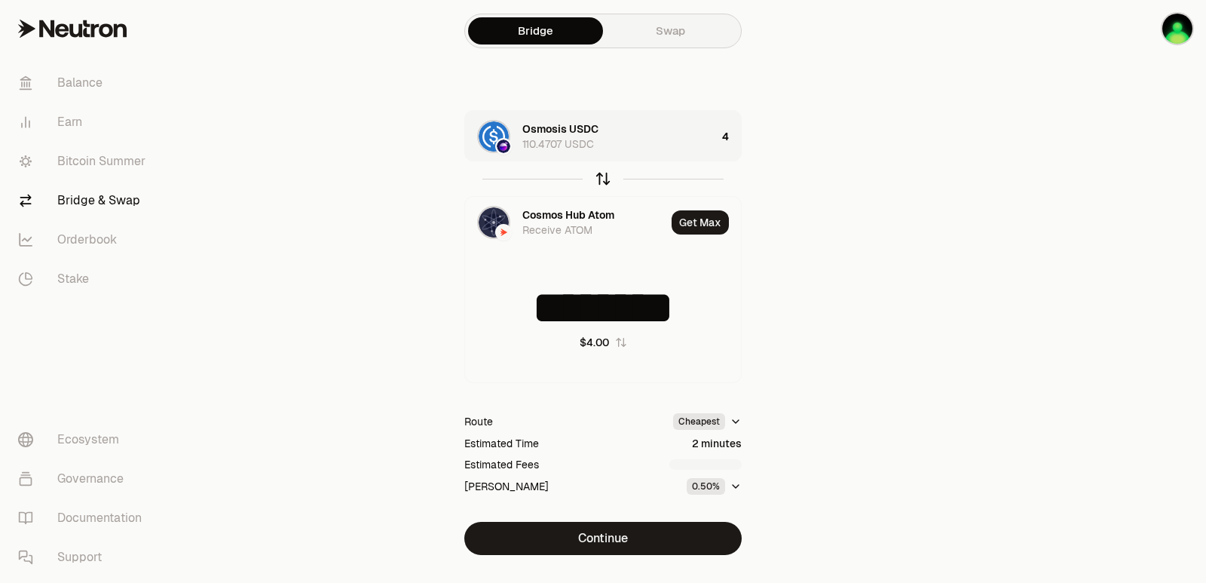
click at [596, 182] on icon "button" at bounding box center [603, 178] width 17 height 17
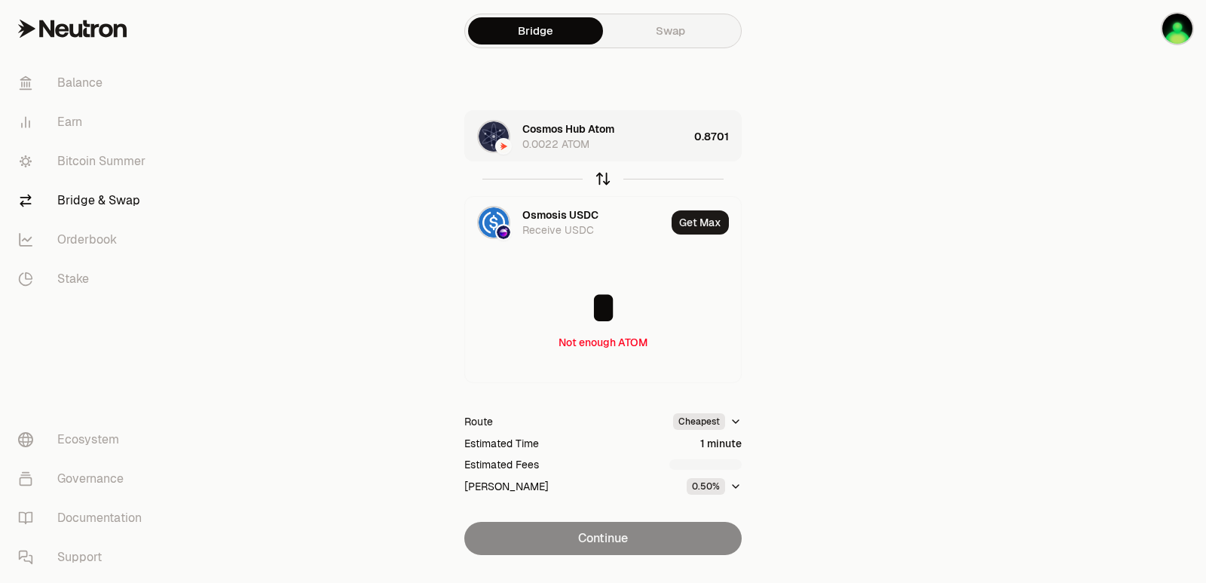
click at [599, 179] on icon "button" at bounding box center [604, 176] width 10 height 5
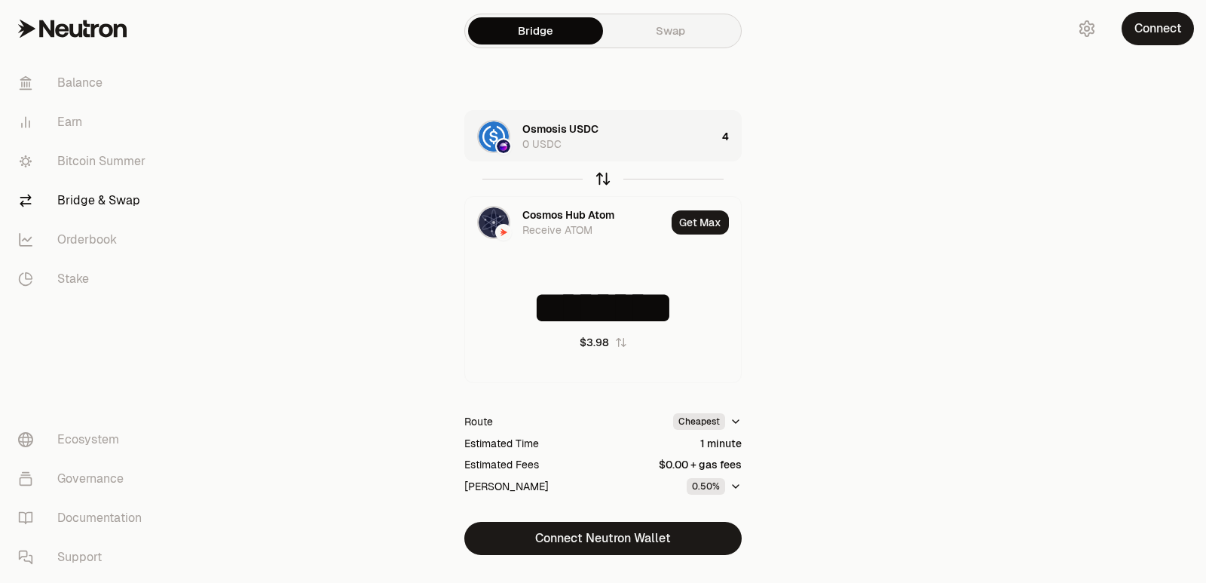
click at [605, 180] on icon "button" at bounding box center [603, 178] width 17 height 17
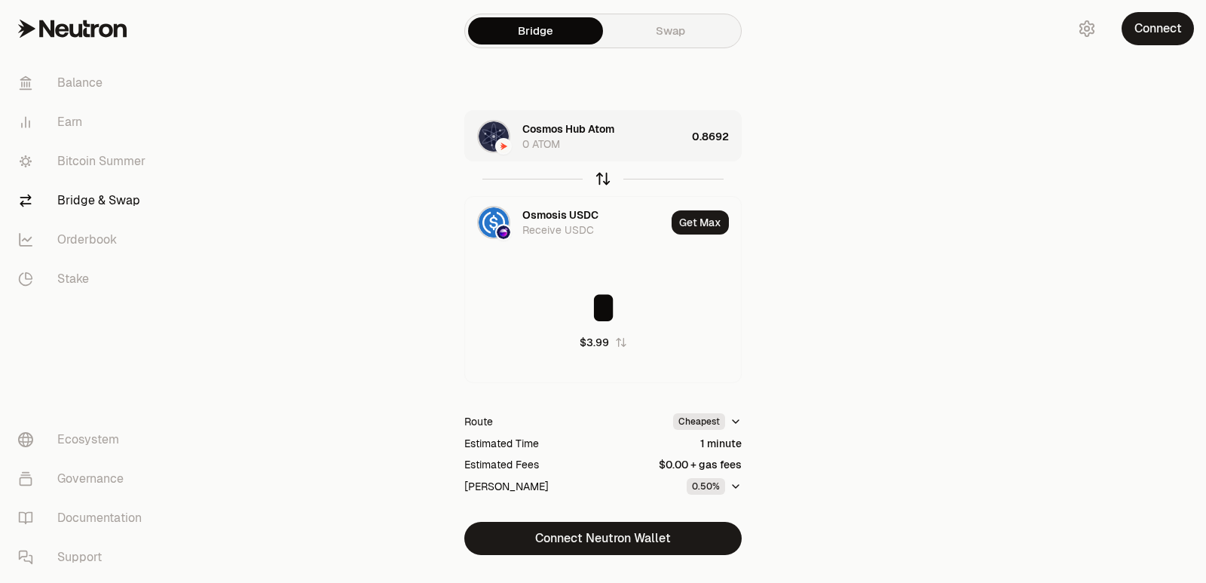
click at [604, 181] on icon "button" at bounding box center [603, 178] width 17 height 17
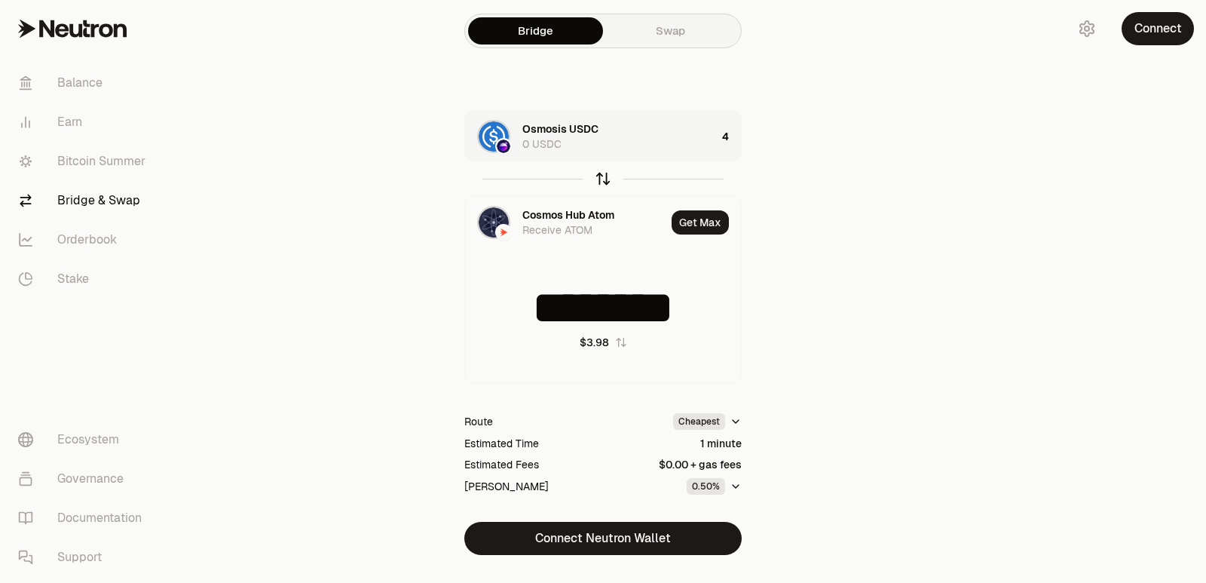
click at [606, 177] on icon "button" at bounding box center [604, 176] width 10 height 5
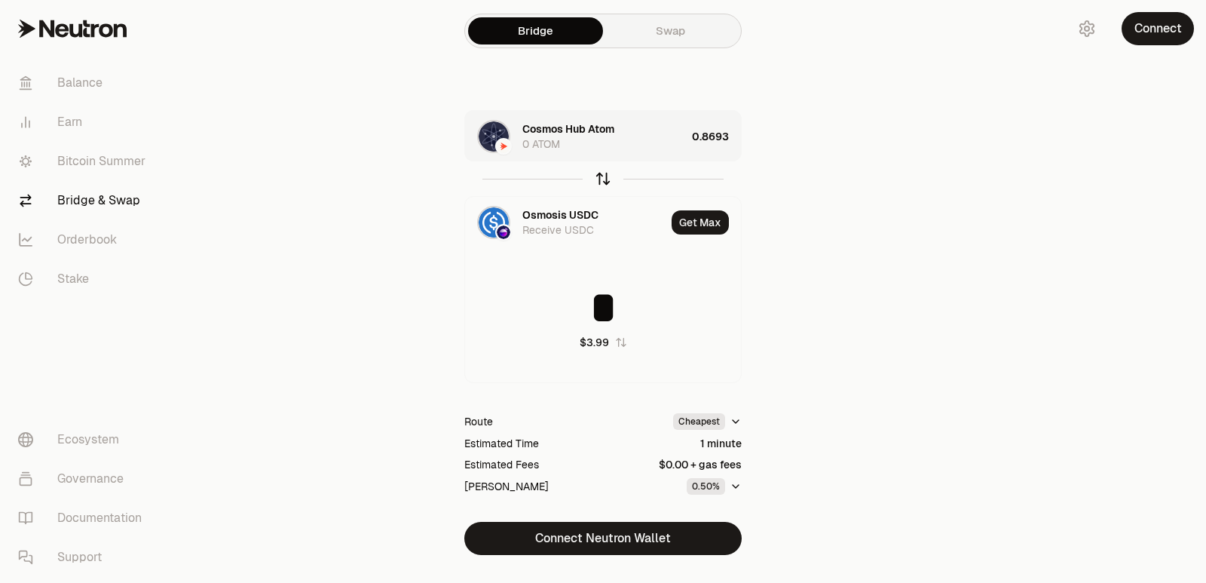
click at [606, 177] on icon "button" at bounding box center [604, 176] width 10 height 5
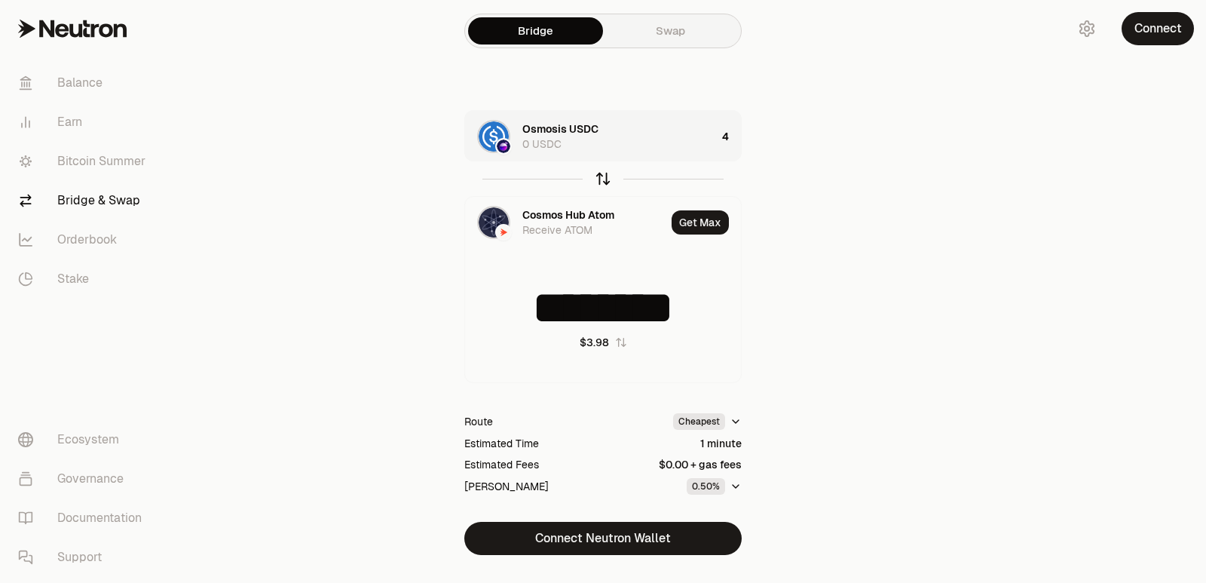
click at [604, 178] on icon "button" at bounding box center [603, 178] width 17 height 17
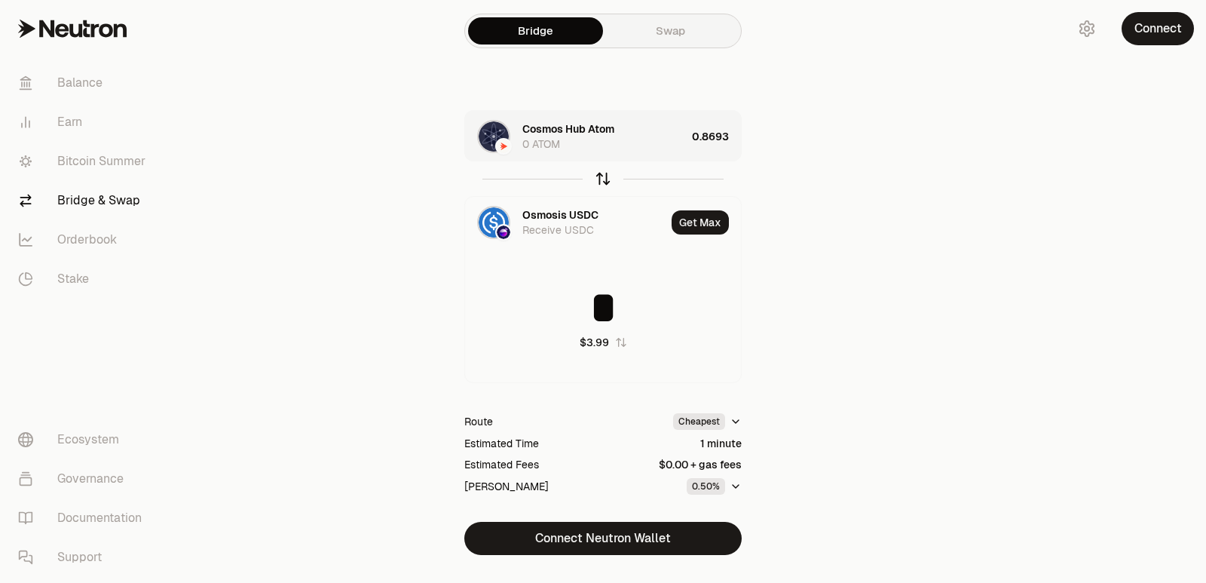
click at [604, 178] on icon "button" at bounding box center [603, 178] width 17 height 17
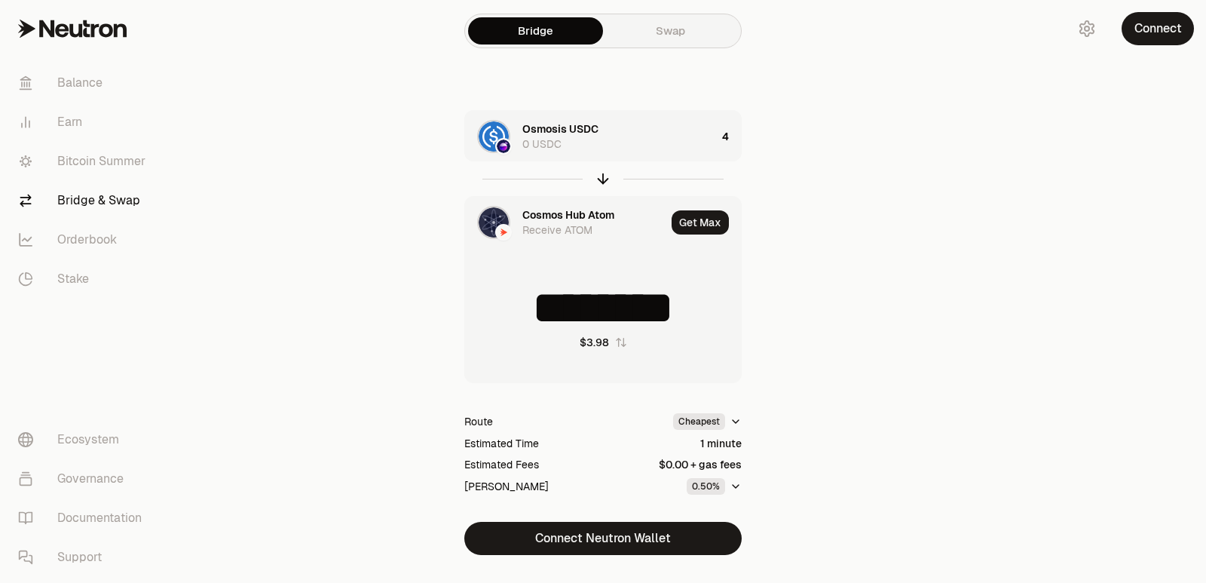
click at [559, 216] on div "Cosmos Hub Atom" at bounding box center [568, 214] width 92 height 15
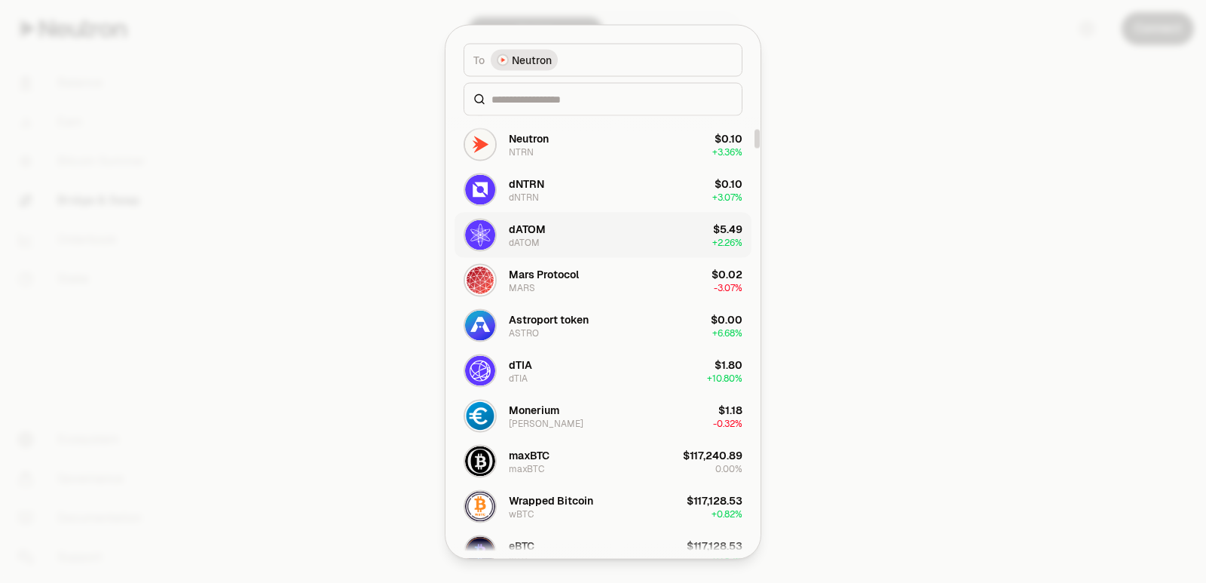
scroll to position [302, 0]
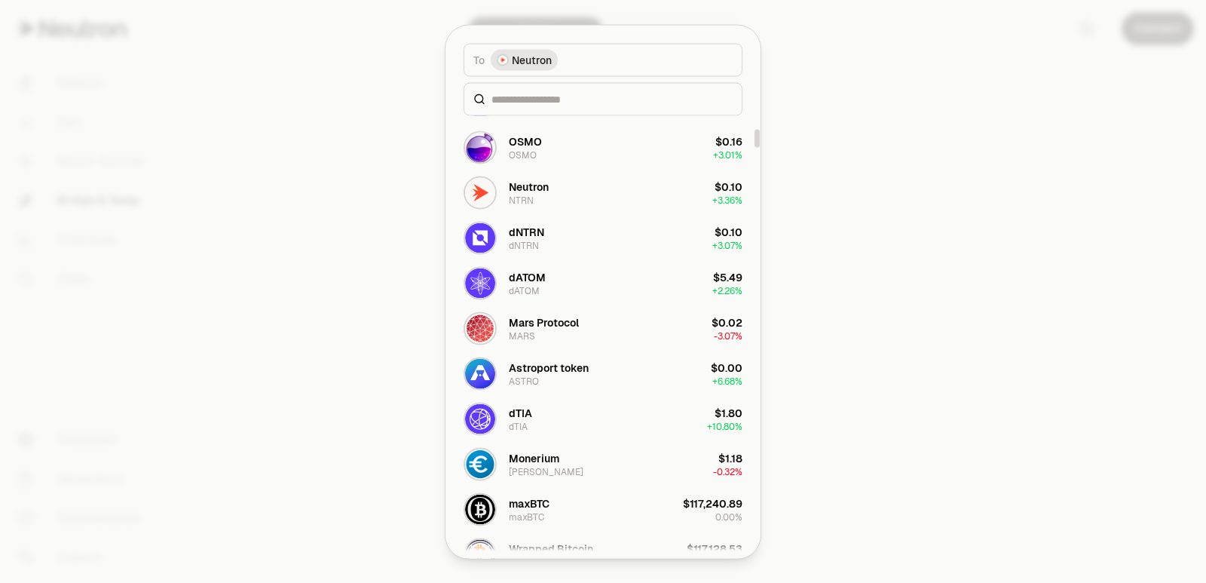
click at [272, 312] on div at bounding box center [603, 291] width 1206 height 583
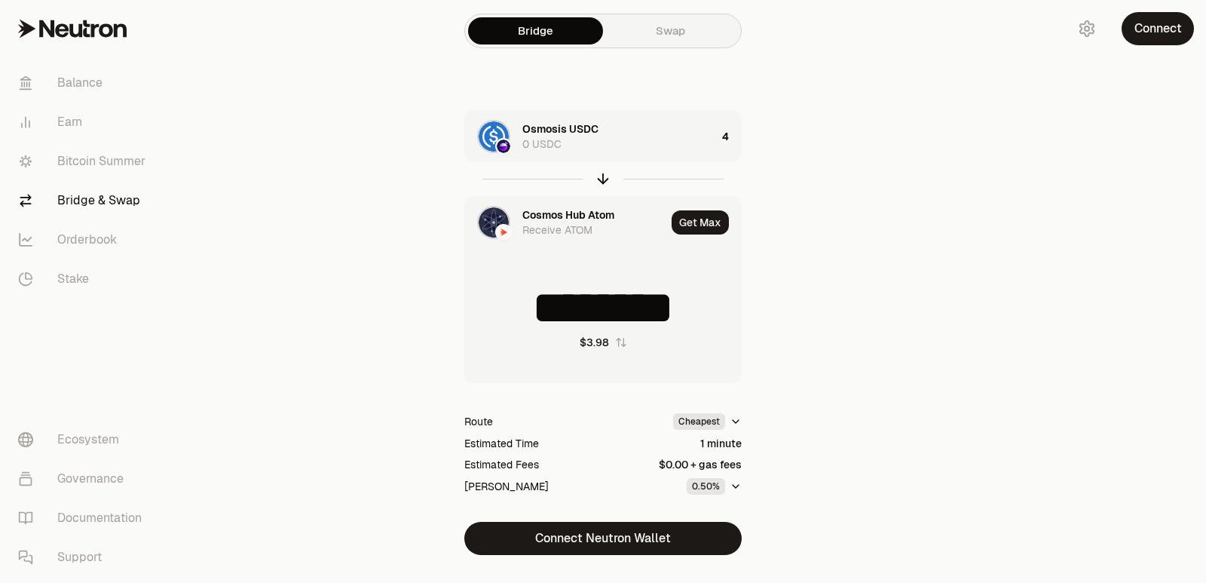
click at [545, 210] on div "Cosmos Hub Atom" at bounding box center [568, 214] width 92 height 15
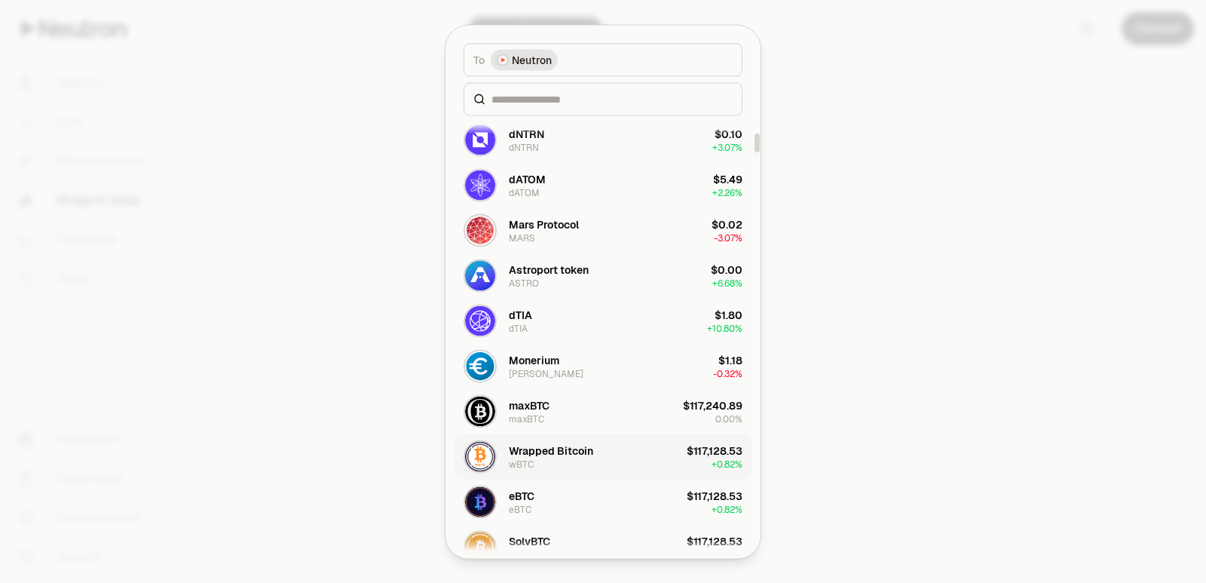
scroll to position [452, 0]
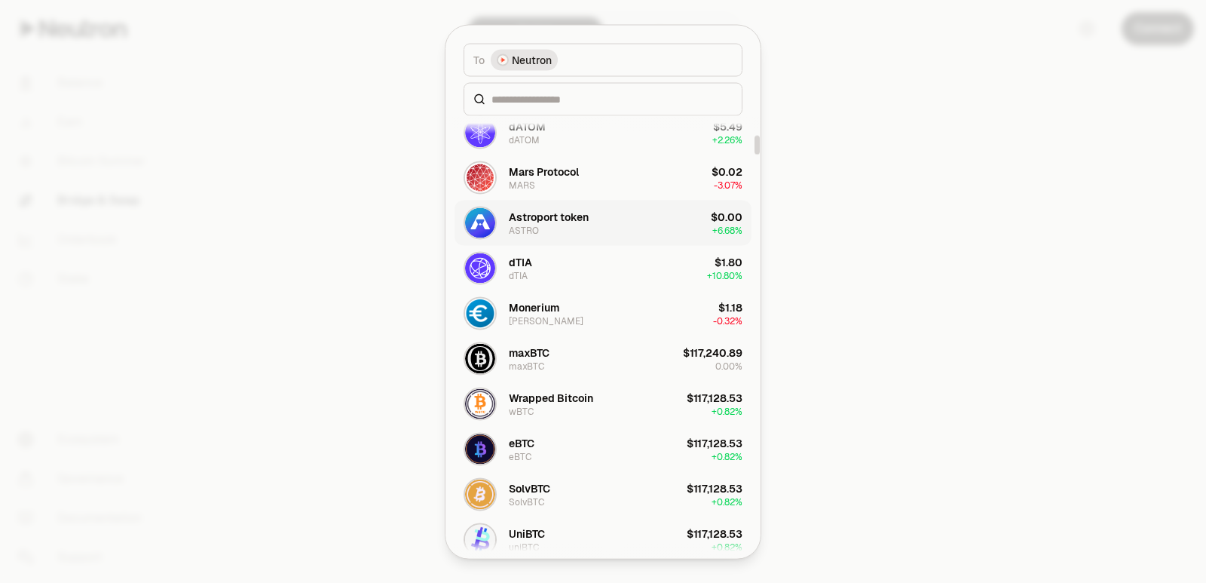
click at [540, 219] on div "Astroport token" at bounding box center [549, 216] width 80 height 15
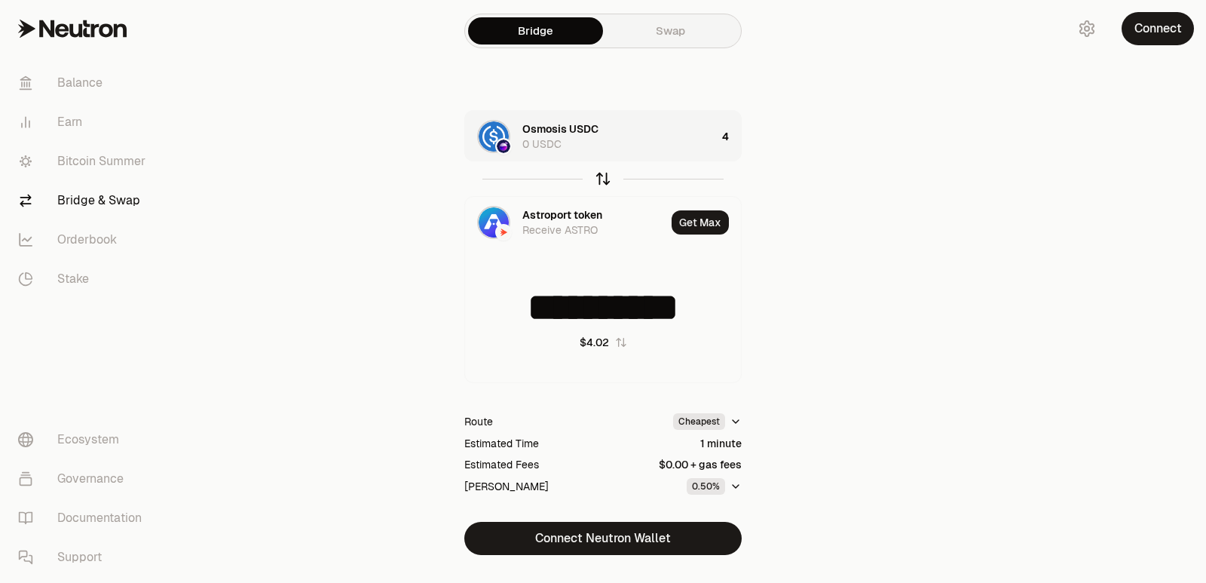
click at [600, 176] on icon "button" at bounding box center [603, 178] width 17 height 17
type input "**********"
click at [562, 216] on div "Astroport token" at bounding box center [562, 214] width 80 height 15
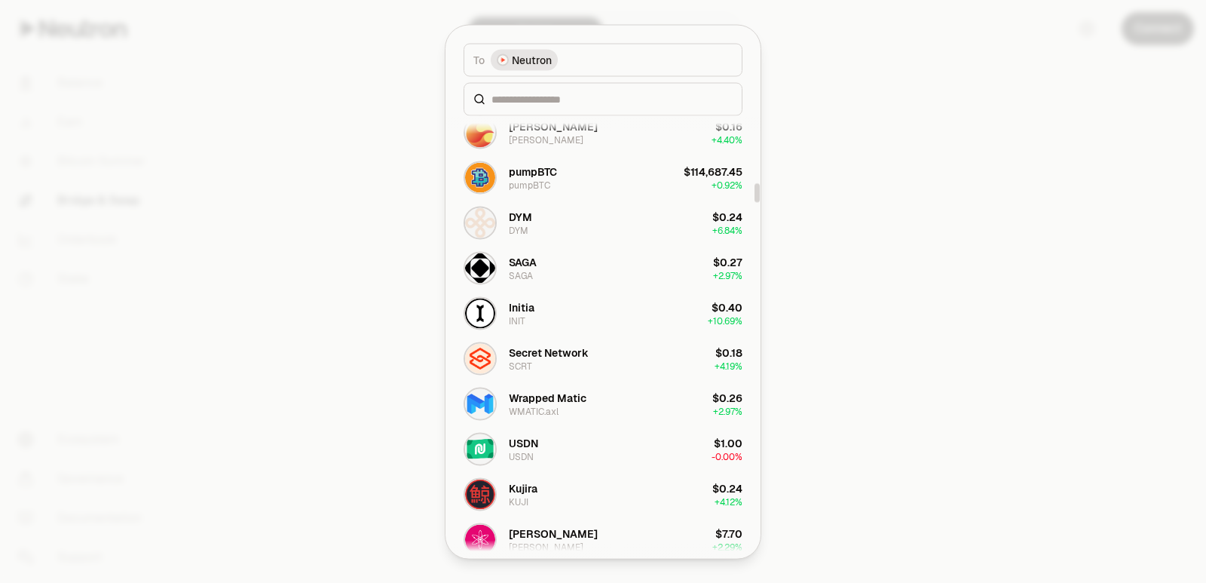
scroll to position [1809, 0]
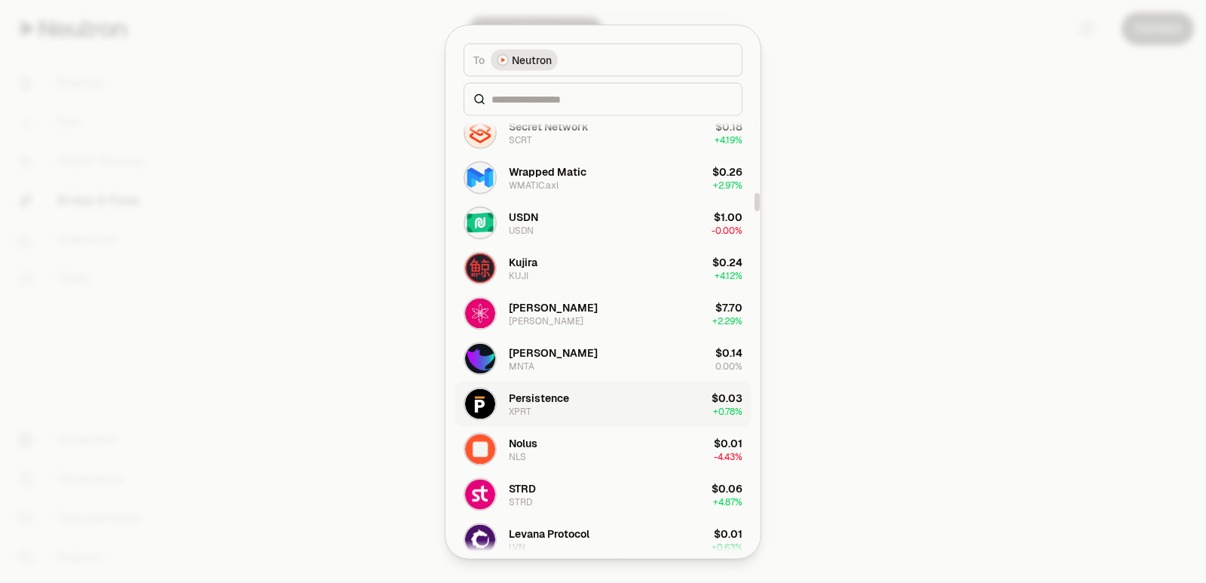
click at [575, 401] on button "Persistence XPRT $0.03 + 0.78%" at bounding box center [603, 403] width 297 height 45
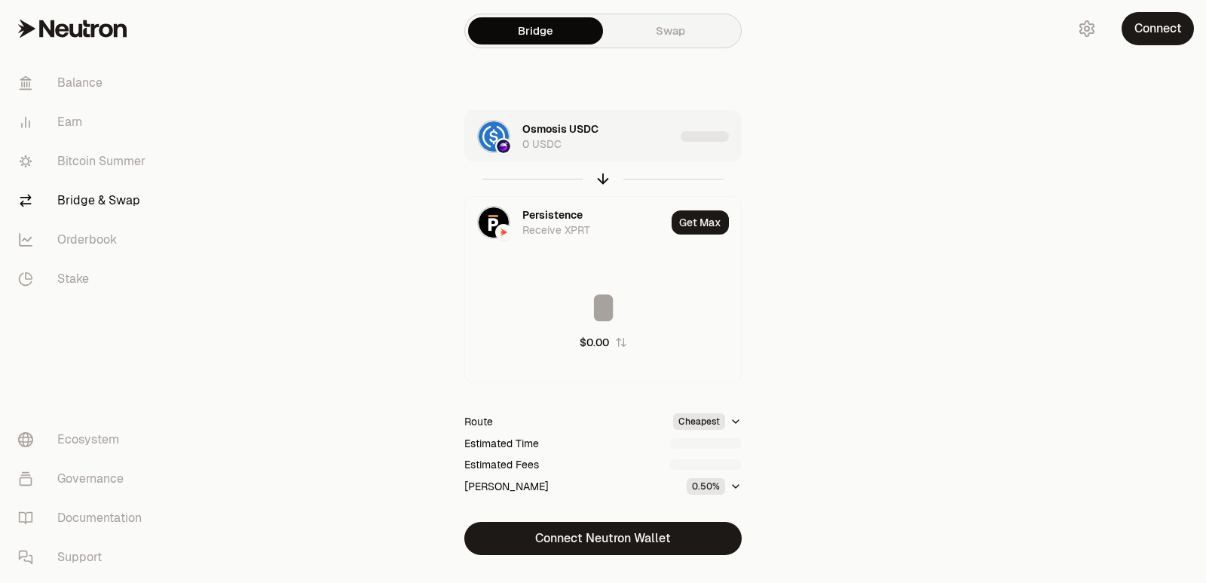
click at [632, 144] on div "Osmosis USDC 0 USDC" at bounding box center [598, 136] width 152 height 30
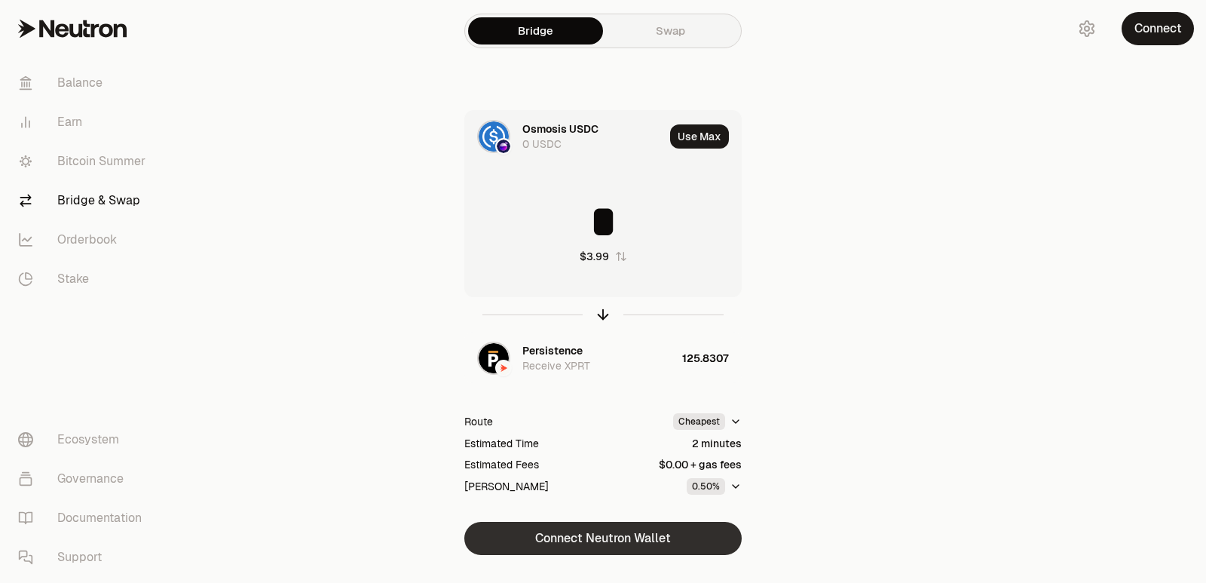
click at [581, 547] on button "Connect Neutron Wallet" at bounding box center [602, 538] width 277 height 33
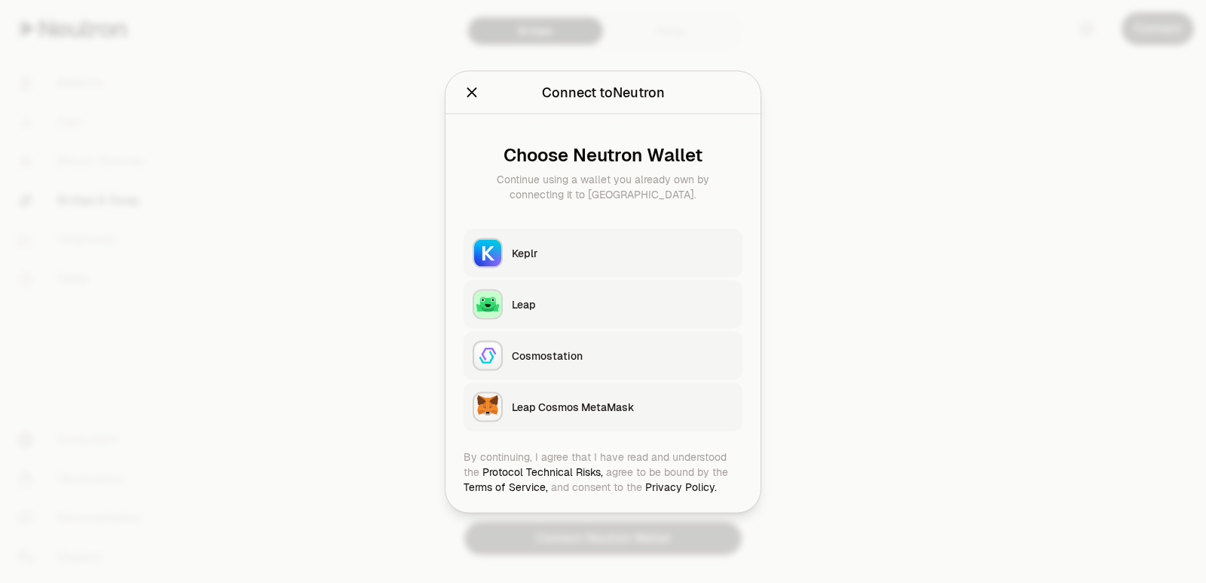
click at [537, 250] on div "Keplr" at bounding box center [623, 252] width 222 height 15
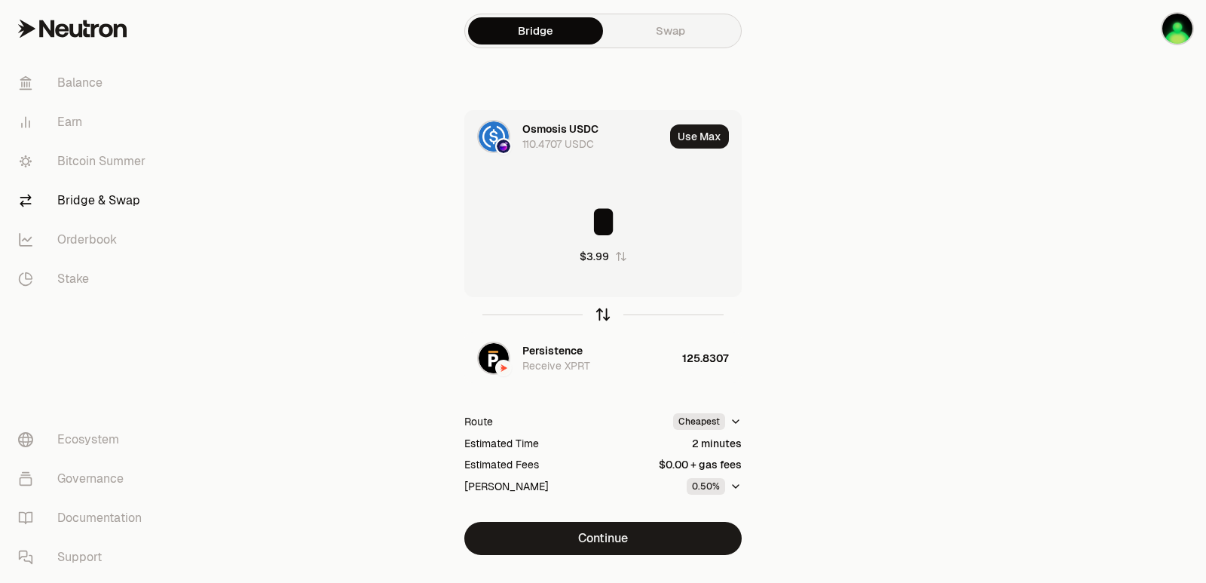
click at [602, 315] on icon "button" at bounding box center [603, 314] width 17 height 17
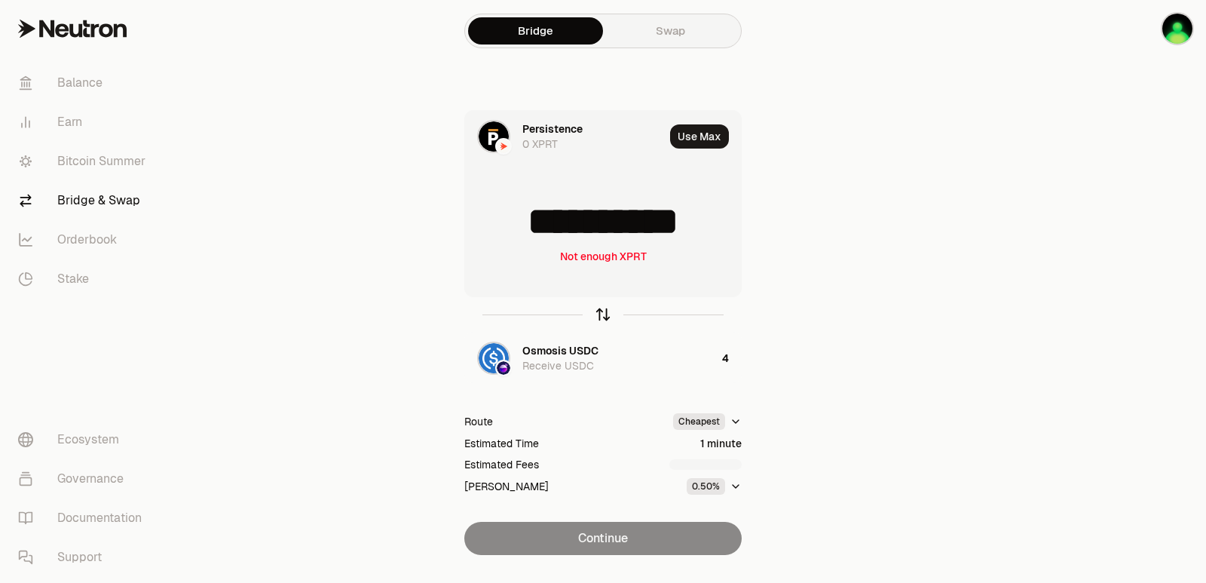
click at [596, 314] on icon "button" at bounding box center [603, 314] width 17 height 17
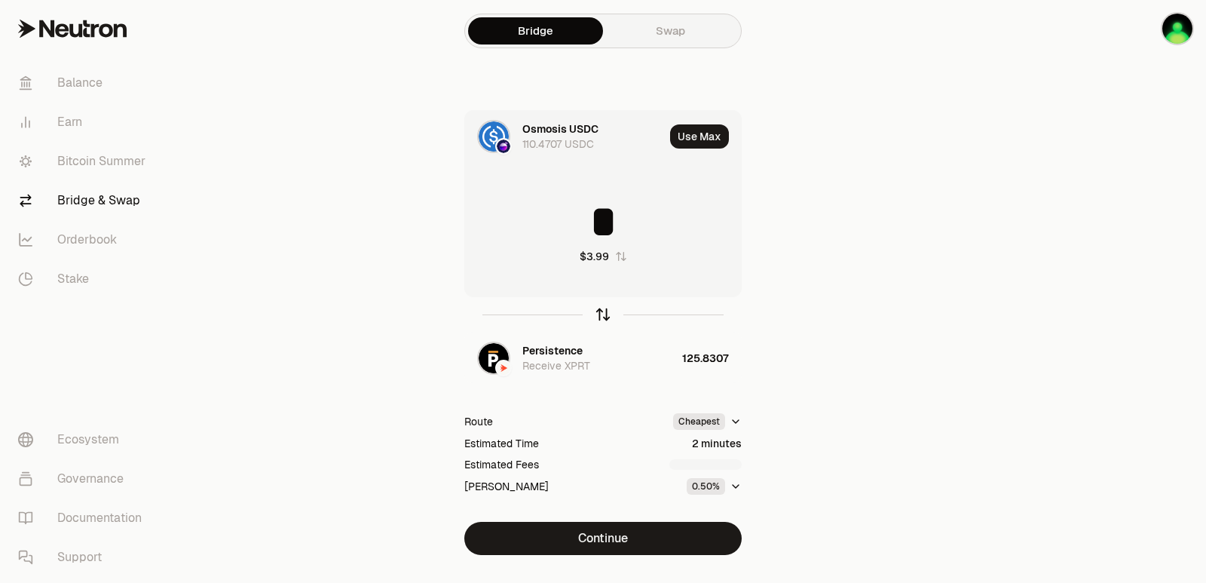
click at [596, 314] on icon "button" at bounding box center [603, 314] width 17 height 17
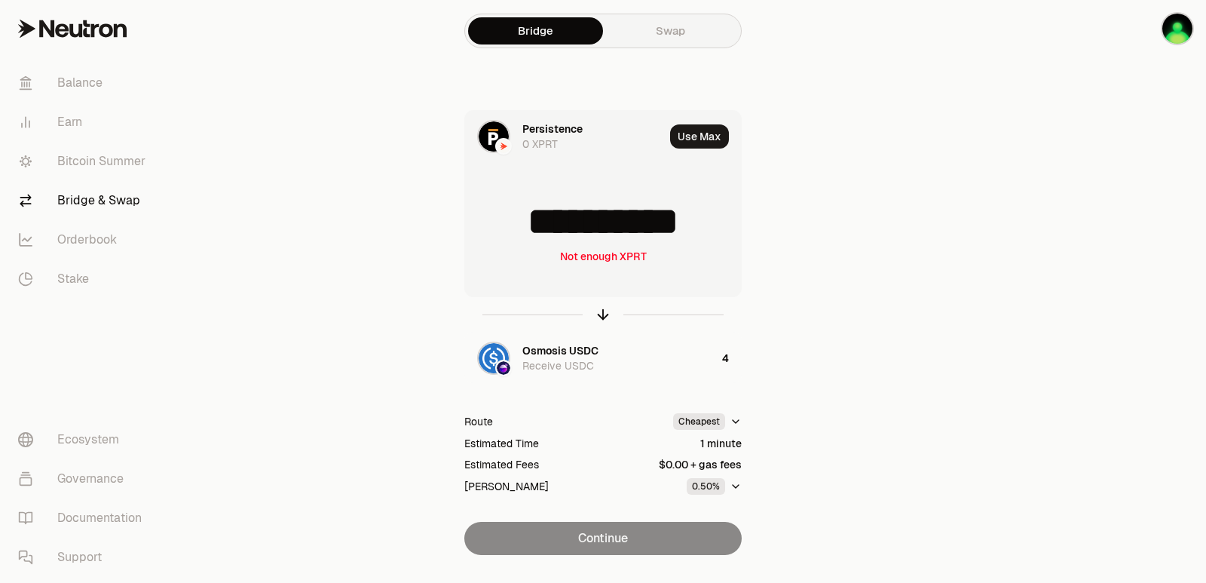
drag, startPoint x: 718, startPoint y: 224, endPoint x: 574, endPoint y: 228, distance: 144.1
click at [574, 228] on input "**********" at bounding box center [603, 221] width 276 height 45
type input "******"
click at [603, 321] on icon "button" at bounding box center [603, 314] width 17 height 17
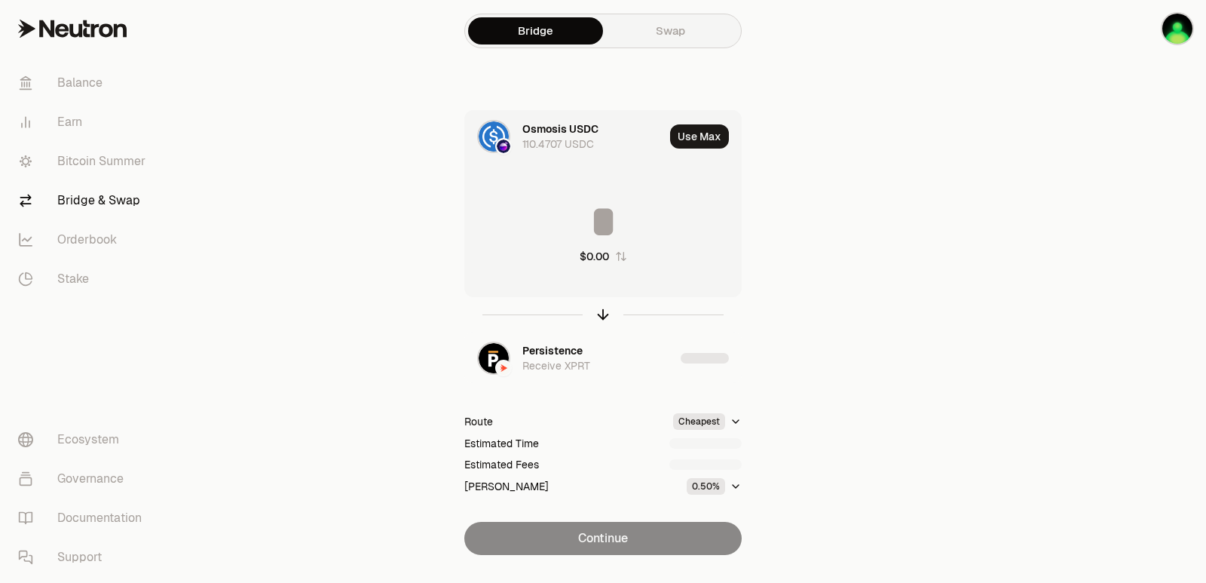
type input "********"
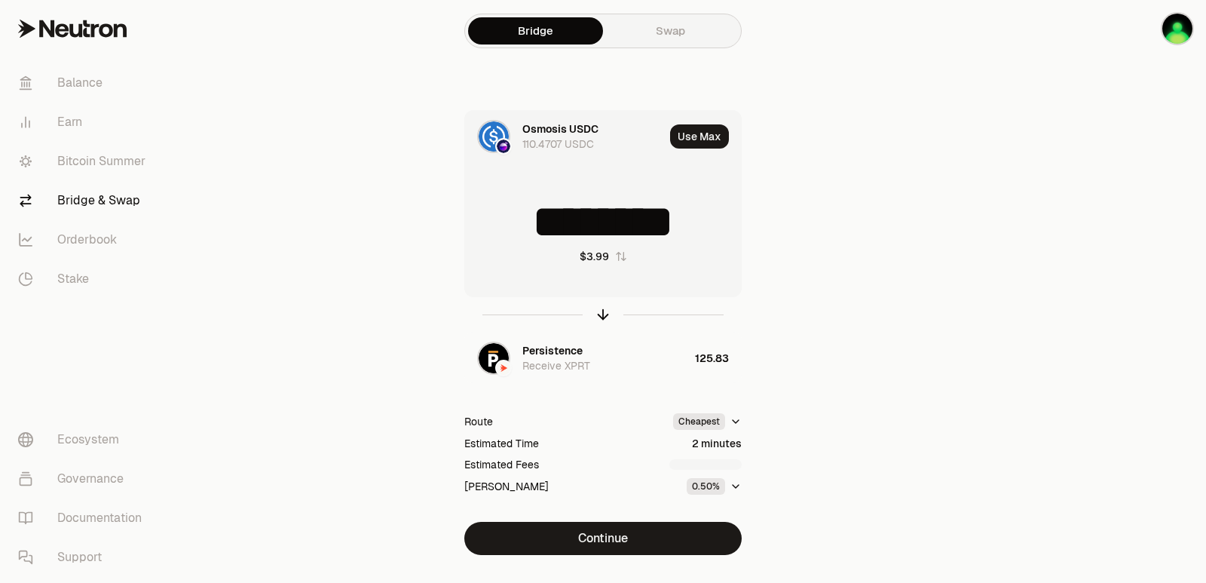
click at [604, 198] on div "******** $3.99" at bounding box center [603, 231] width 276 height 133
click at [574, 356] on div "Persistence" at bounding box center [552, 350] width 60 height 15
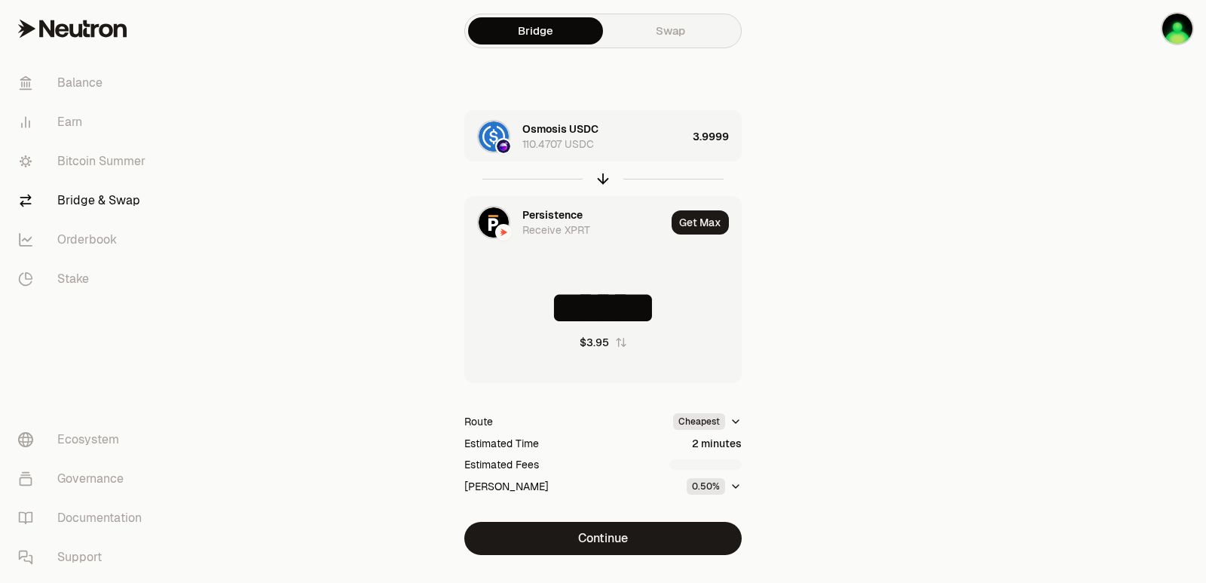
click at [535, 210] on div "Persistence" at bounding box center [552, 214] width 60 height 15
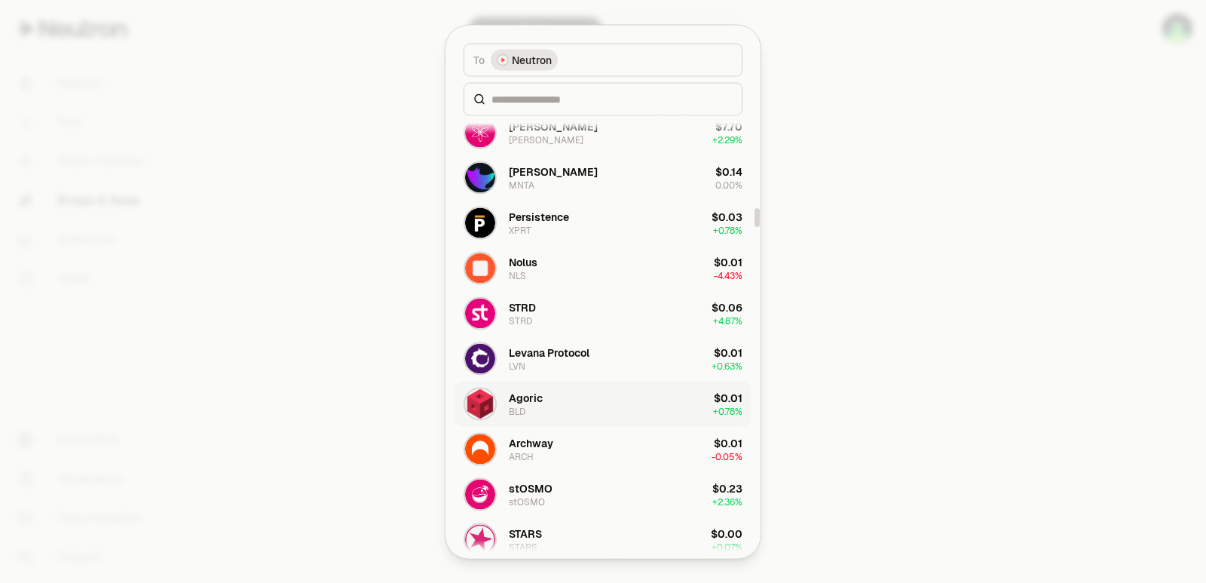
scroll to position [2186, 0]
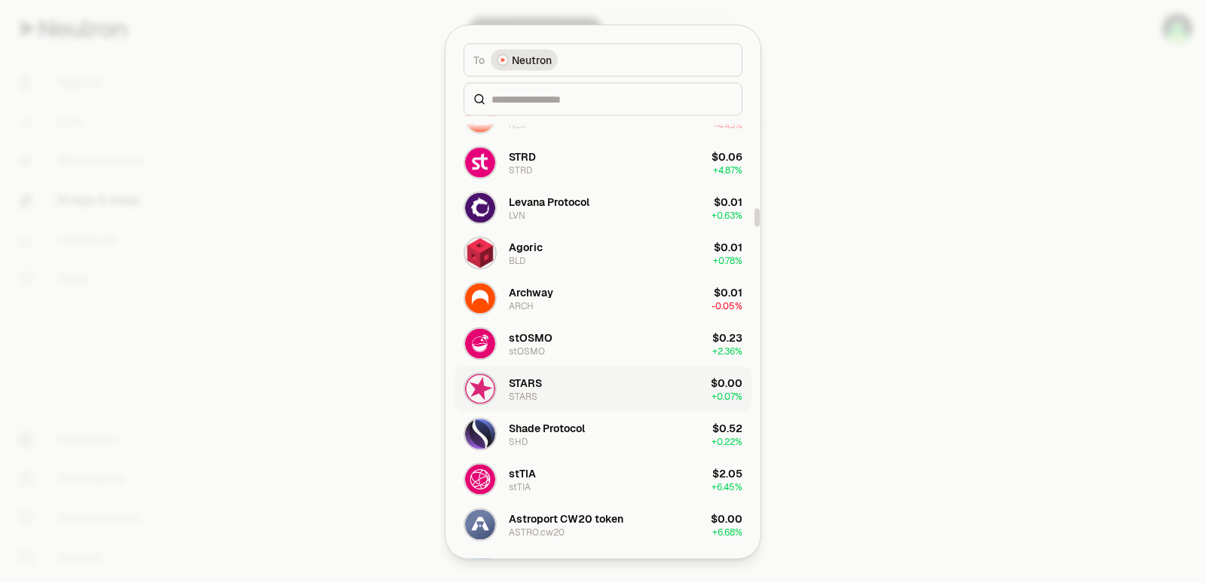
click at [578, 380] on button "STARS STARS $0.00 + 0.07%" at bounding box center [603, 388] width 297 height 45
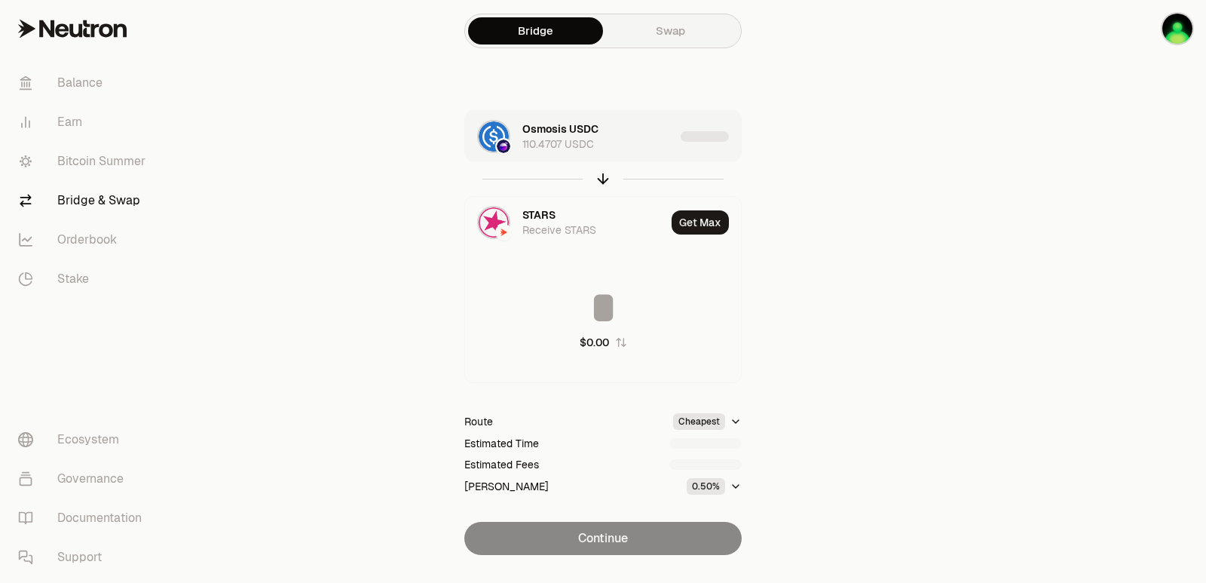
type input "**********"
click at [633, 133] on div "Osmosis USDC 110.4707 USDC" at bounding box center [598, 136] width 152 height 30
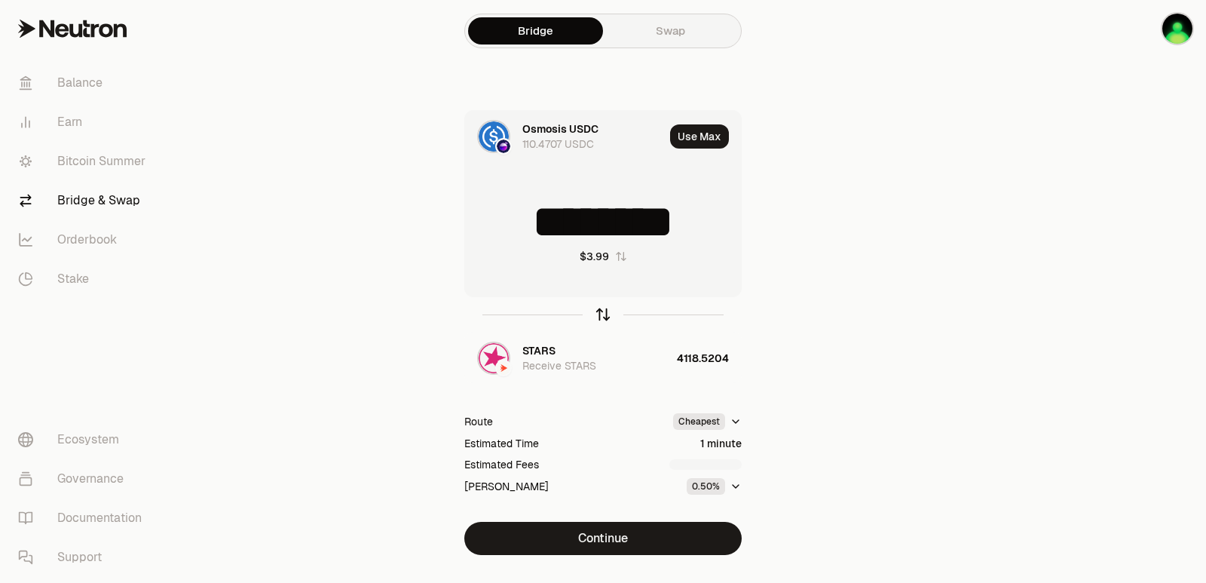
click at [602, 314] on icon "button" at bounding box center [603, 314] width 17 height 17
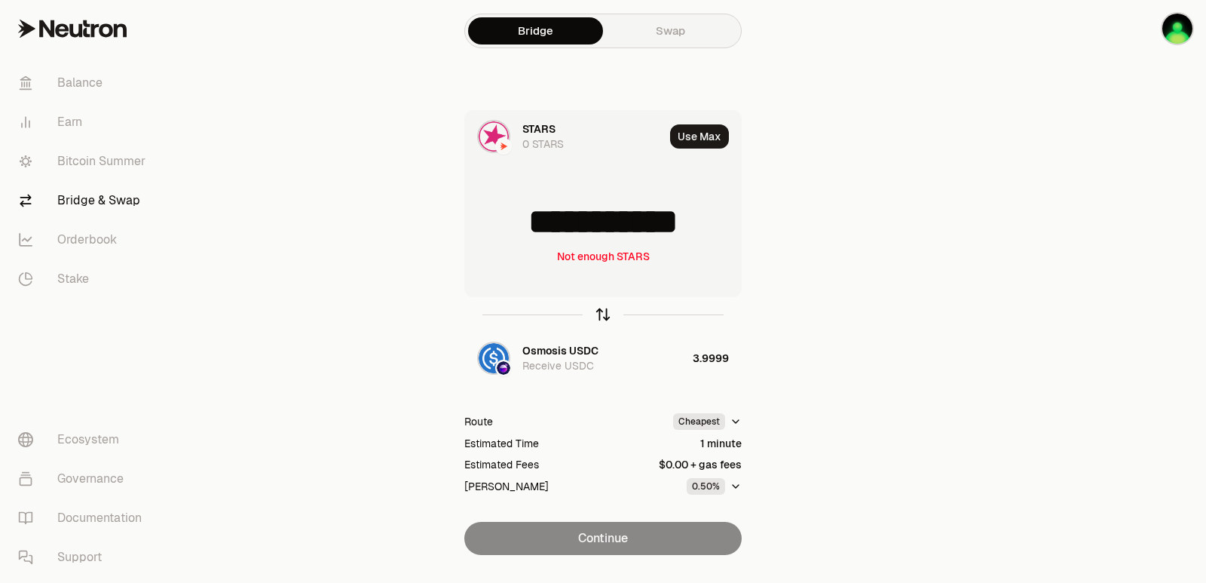
click at [602, 314] on icon "button" at bounding box center [603, 314] width 17 height 17
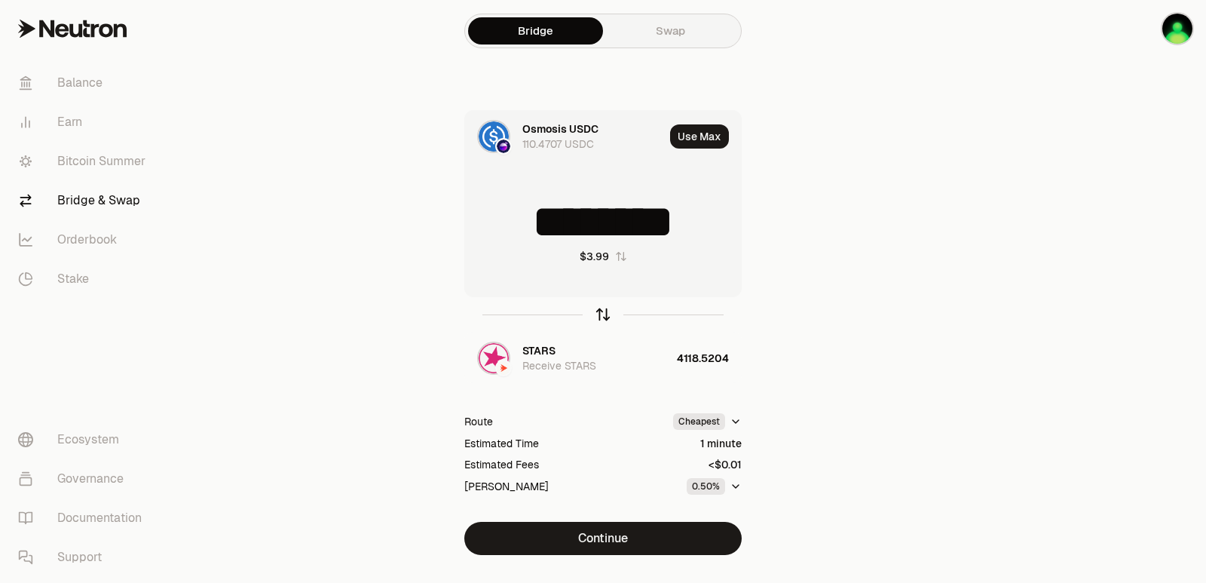
click at [602, 313] on icon "button" at bounding box center [603, 314] width 17 height 17
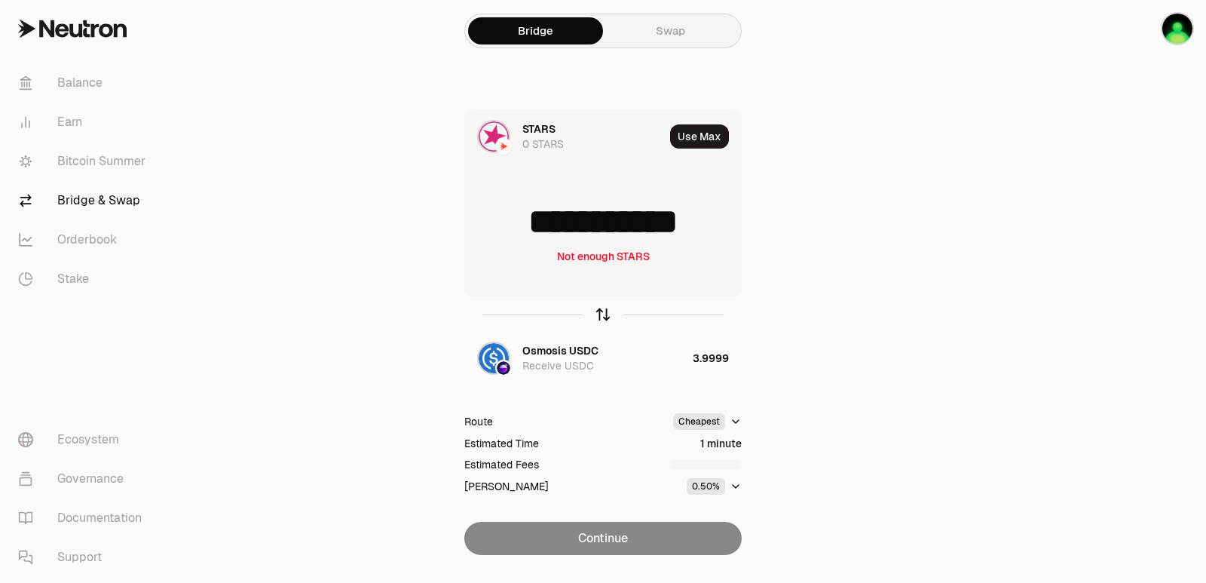
click at [601, 308] on icon "button" at bounding box center [603, 314] width 17 height 17
type input "********"
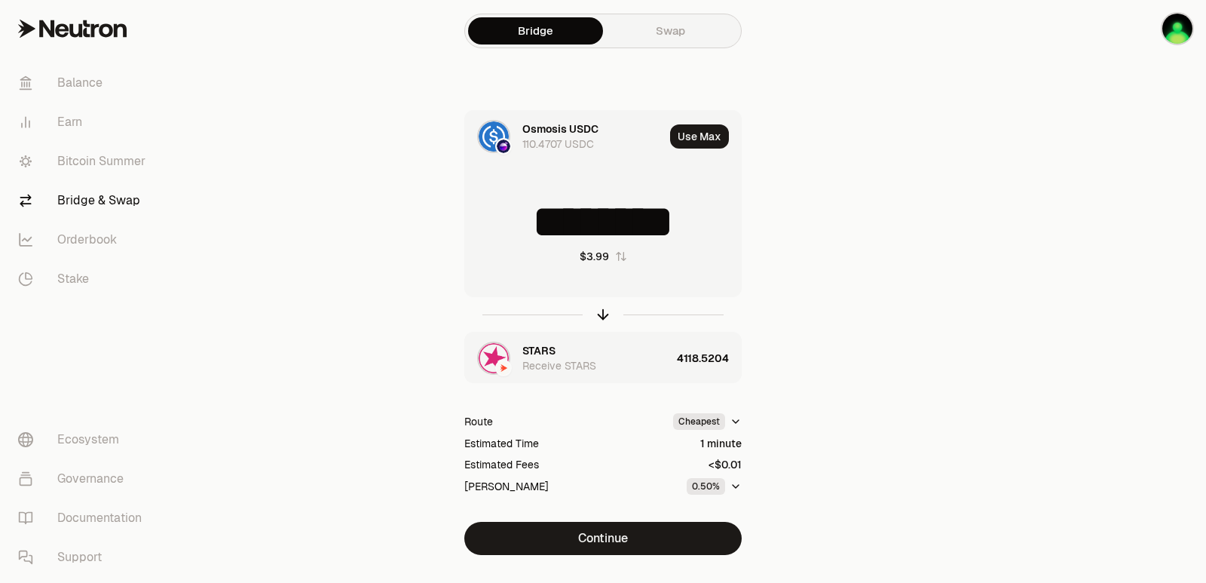
click at [546, 343] on div "STARS" at bounding box center [538, 350] width 33 height 15
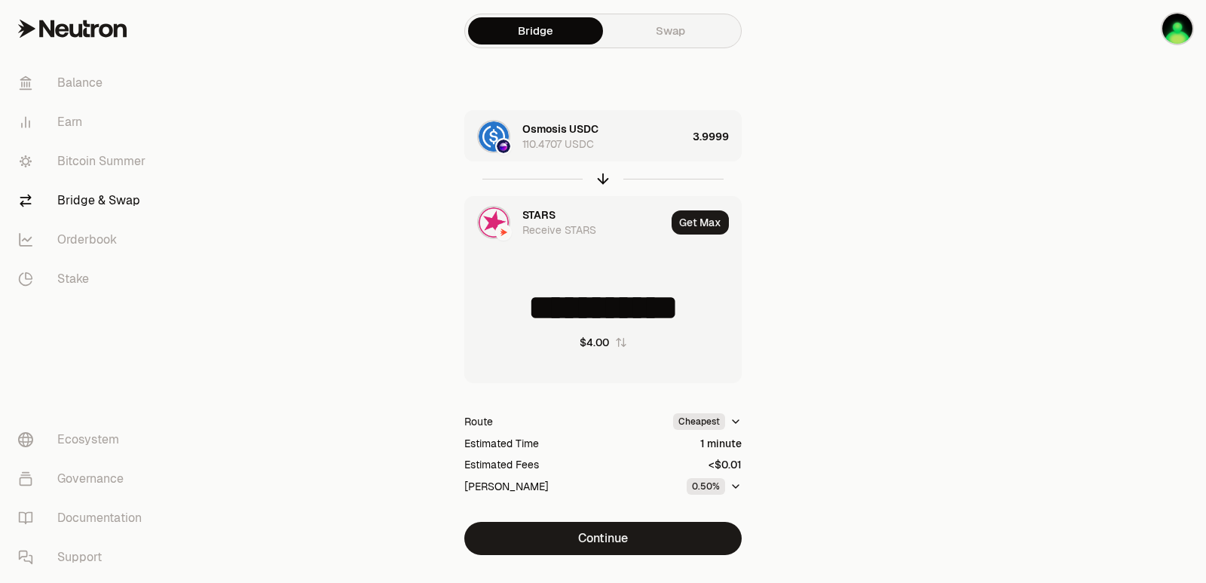
click at [544, 219] on div "STARS" at bounding box center [538, 214] width 33 height 15
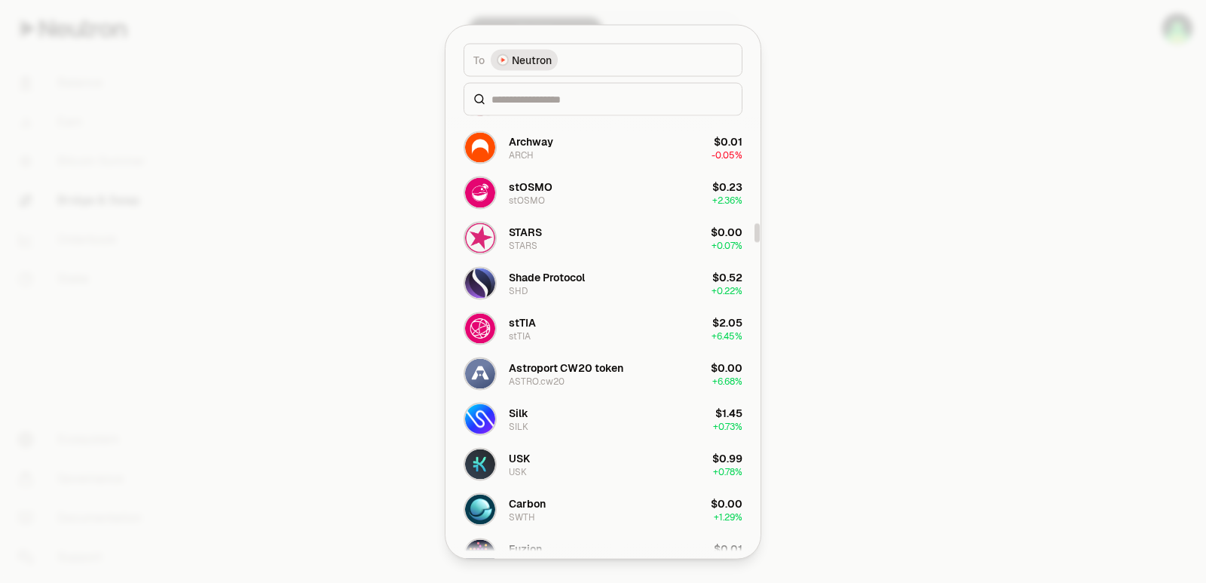
scroll to position [2639, 0]
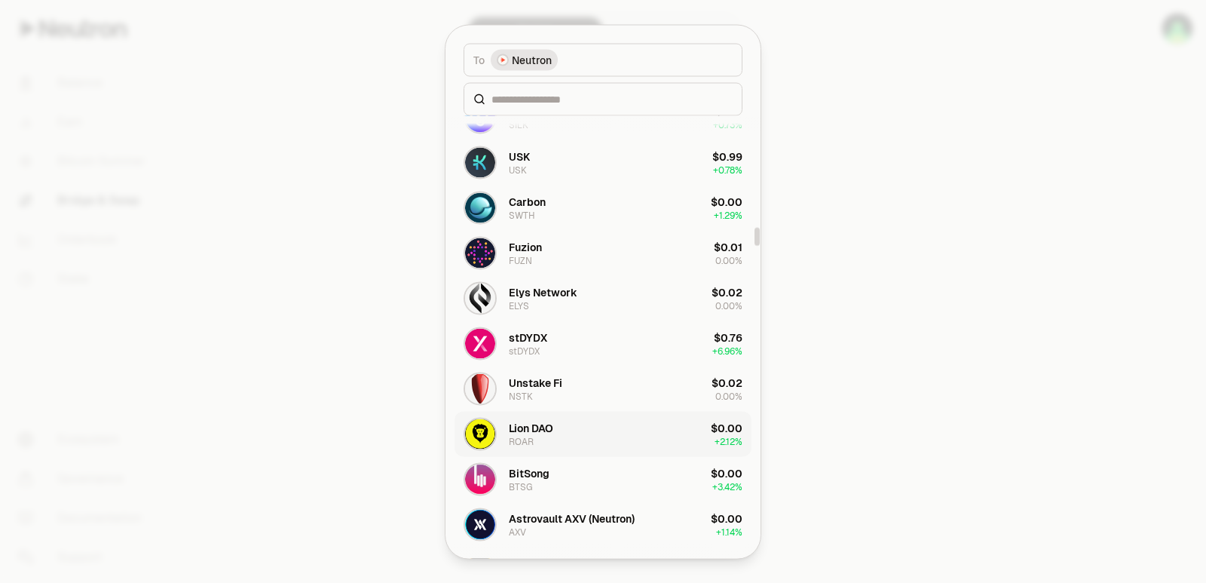
click at [571, 439] on button "Lion DAO ROAR $0.00 + 2.12%" at bounding box center [603, 433] width 297 height 45
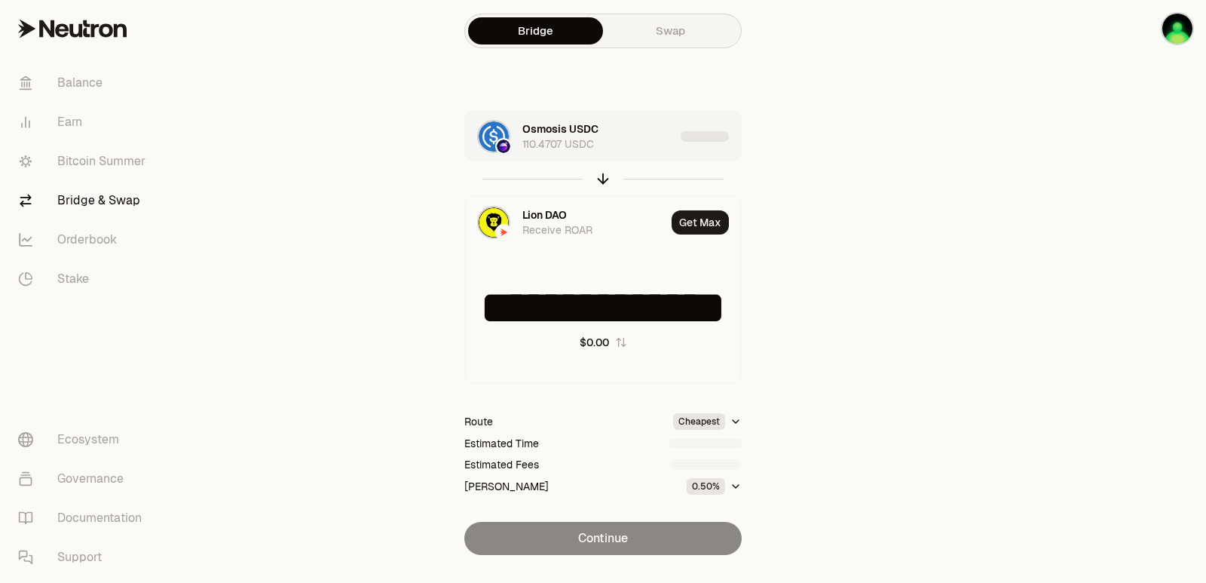
click at [636, 139] on div "Osmosis USDC 110.4707 USDC" at bounding box center [598, 136] width 152 height 30
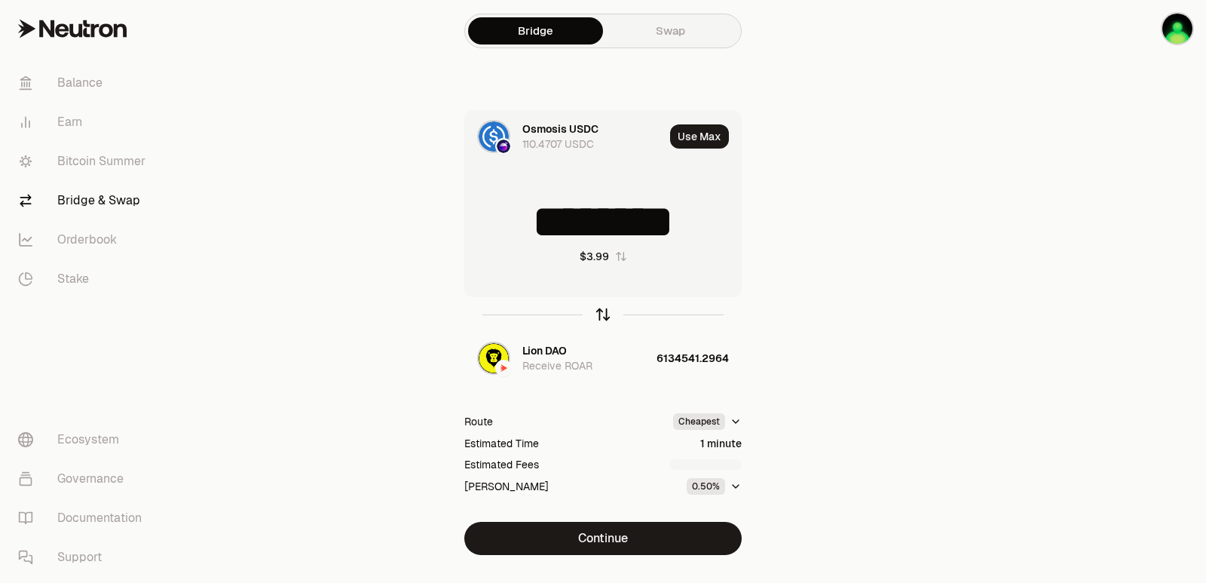
click at [601, 314] on icon "button" at bounding box center [603, 314] width 17 height 17
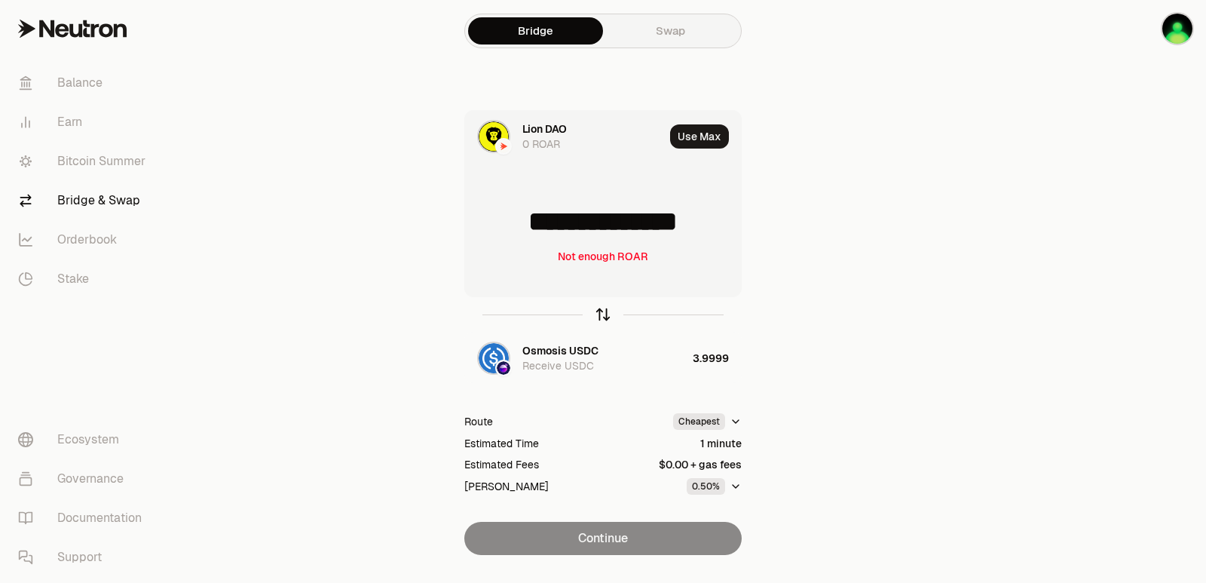
click at [601, 313] on icon "button" at bounding box center [603, 314] width 17 height 17
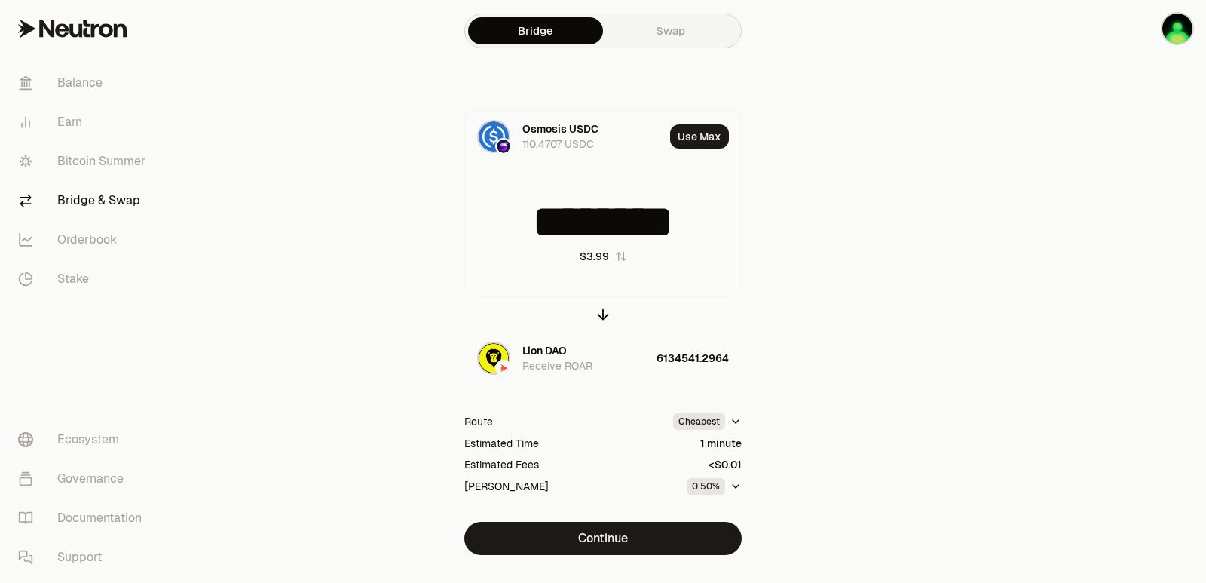
drag, startPoint x: 706, startPoint y: 211, endPoint x: 360, endPoint y: 222, distance: 347.0
click at [360, 222] on div "Osmosis USDC 110.4707 USDC Use Max ******** $3.99 Lion DAO Receive ROAR 6134541…" at bounding box center [603, 332] width 507 height 445
type input "*"
click at [541, 348] on div "Lion DAO" at bounding box center [544, 350] width 44 height 15
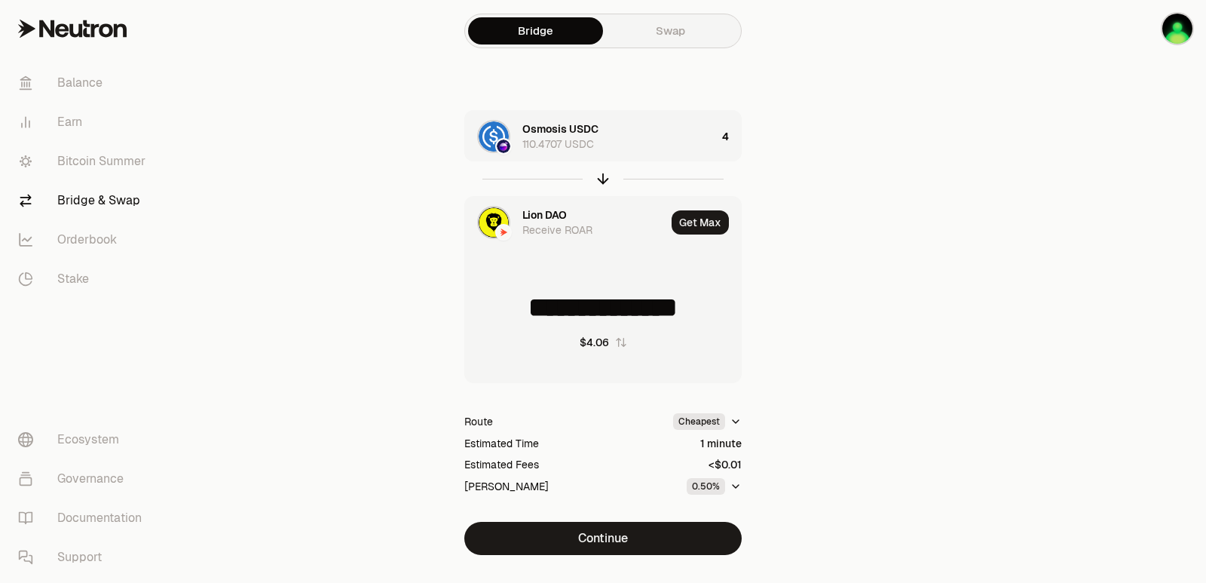
click at [556, 215] on div "Lion DAO" at bounding box center [544, 214] width 44 height 15
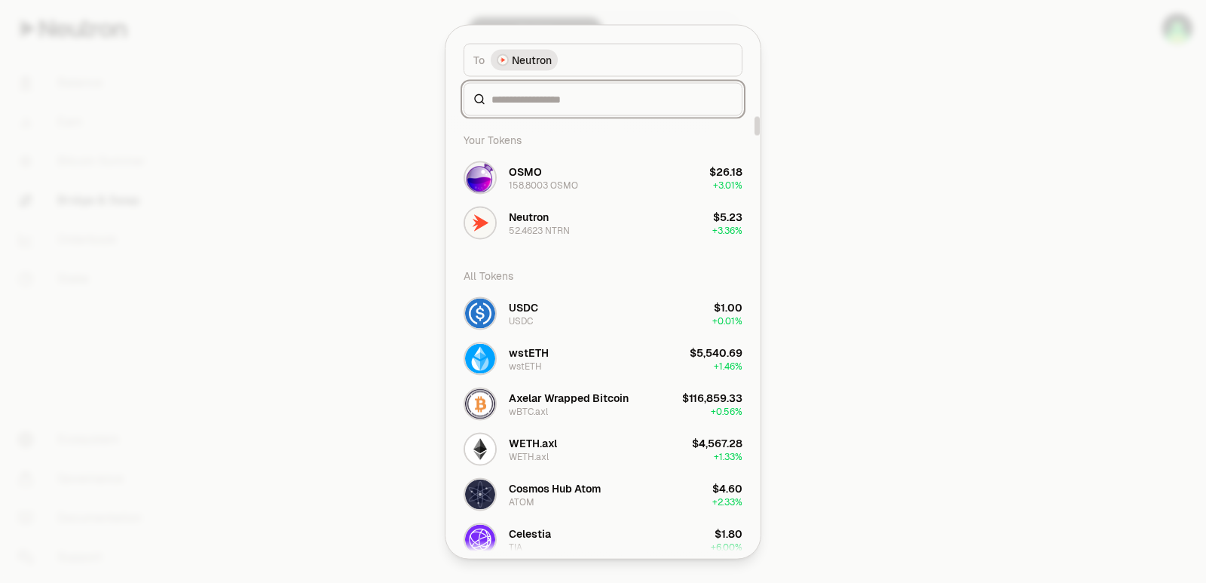
click at [543, 94] on input at bounding box center [612, 98] width 241 height 15
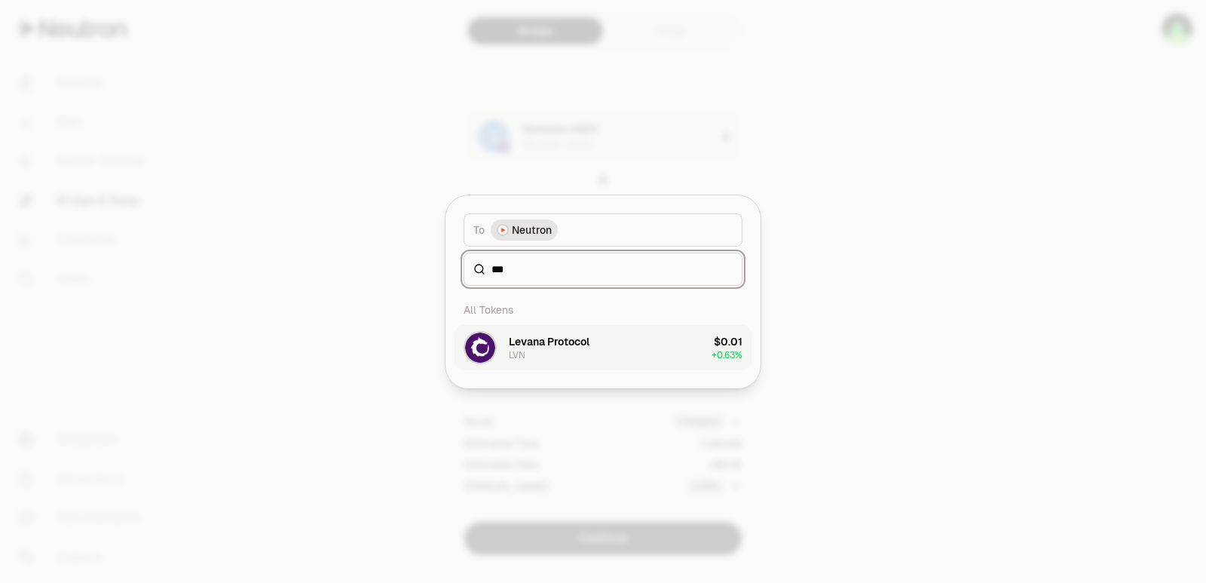
type input "***"
click at [602, 354] on button "Levana Protocol LVN $0.01 + 0.63%" at bounding box center [603, 347] width 297 height 45
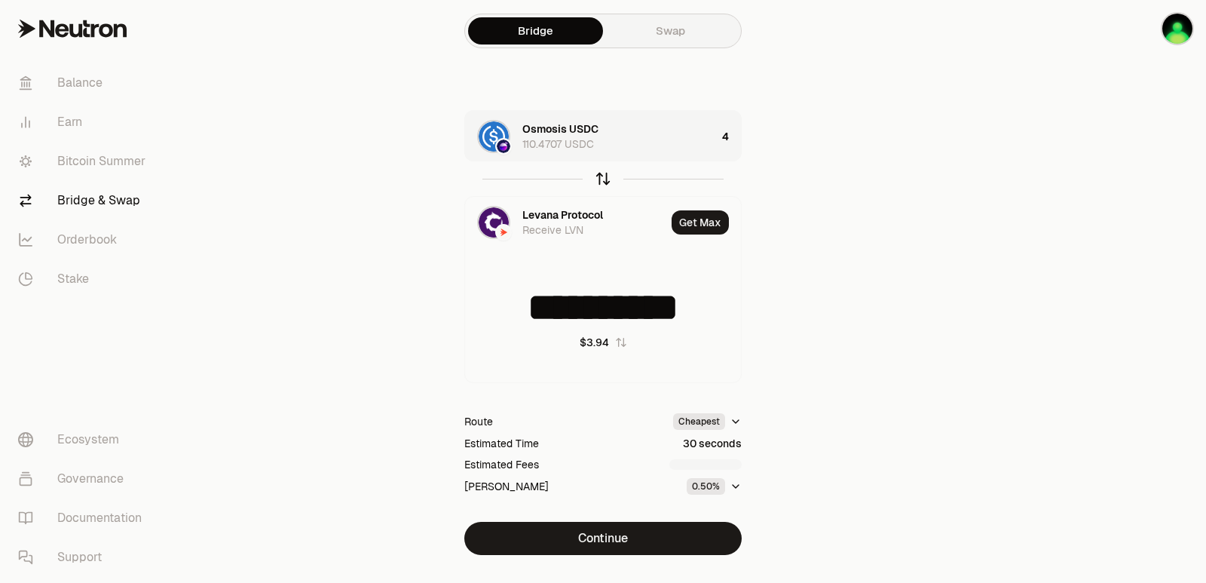
click at [603, 180] on icon "button" at bounding box center [603, 179] width 0 height 10
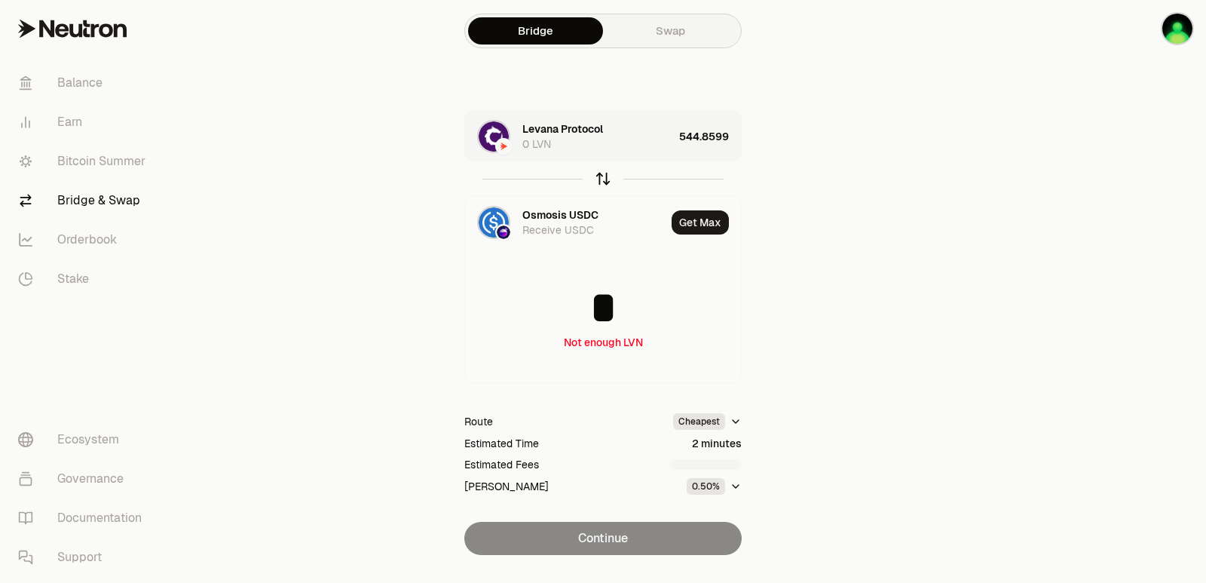
click at [603, 180] on icon "button" at bounding box center [603, 179] width 0 height 10
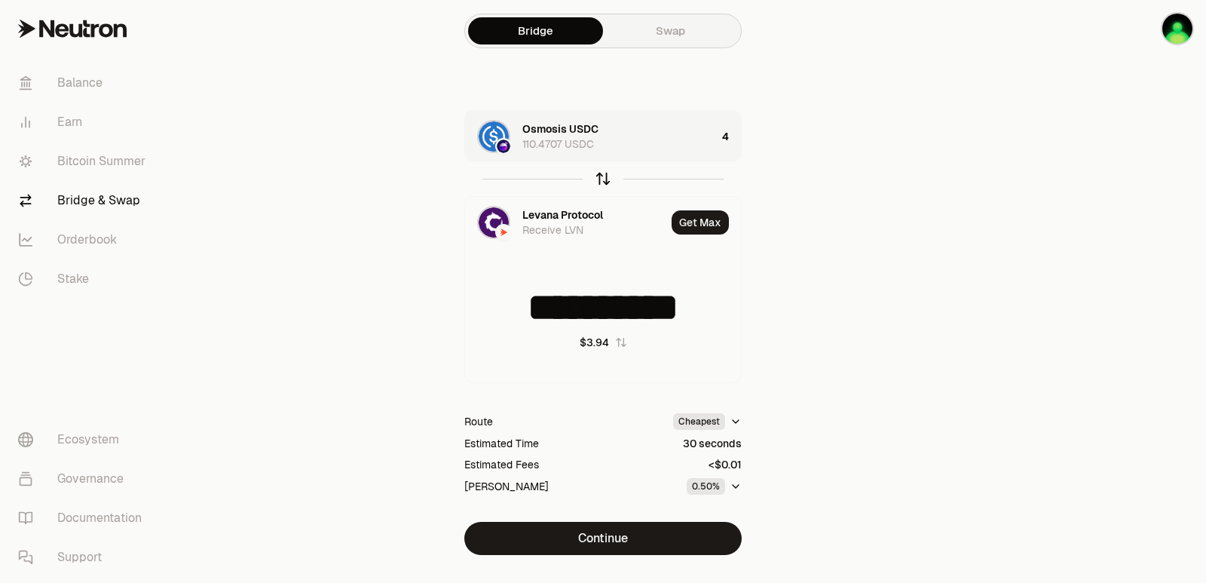
click at [603, 180] on icon "button" at bounding box center [603, 179] width 0 height 10
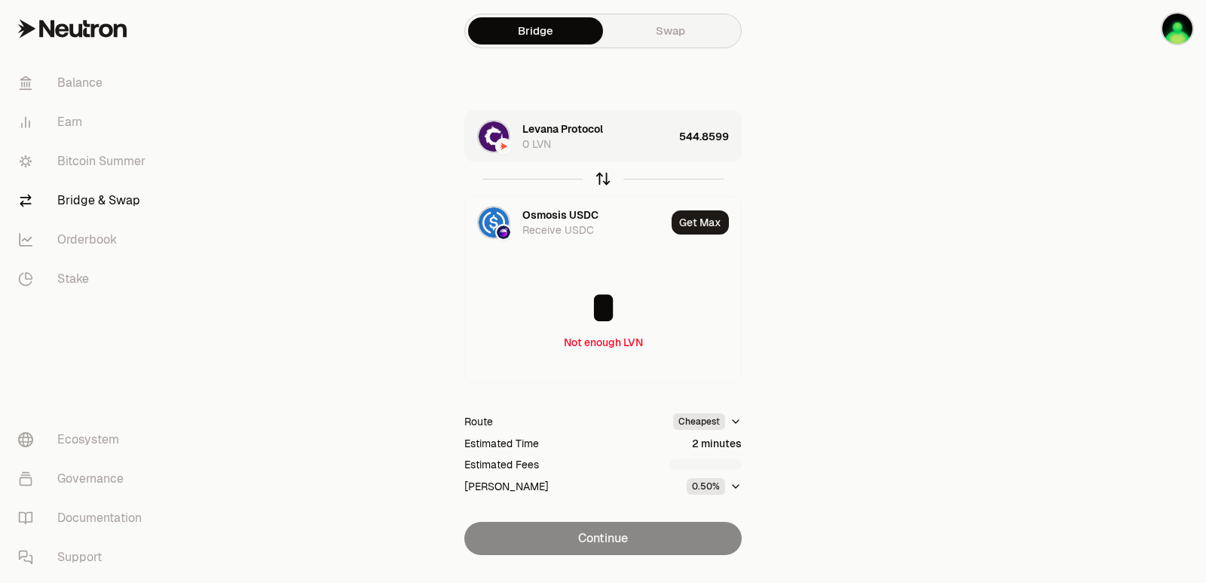
click at [603, 180] on icon "button" at bounding box center [603, 179] width 0 height 10
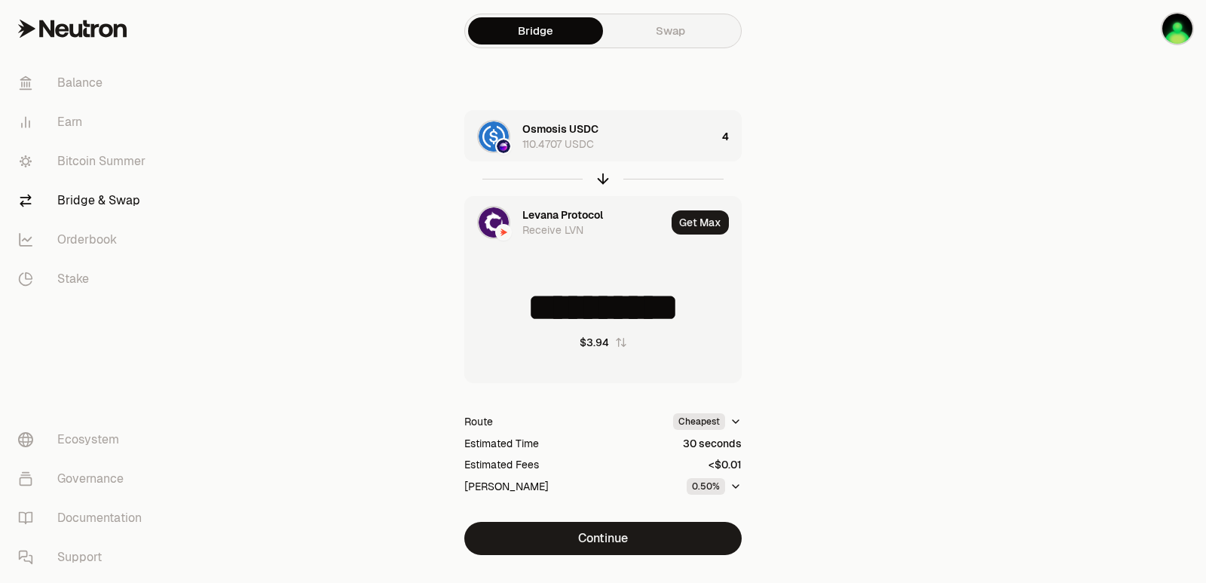
click at [564, 217] on div "Levana Protocol" at bounding box center [562, 214] width 81 height 15
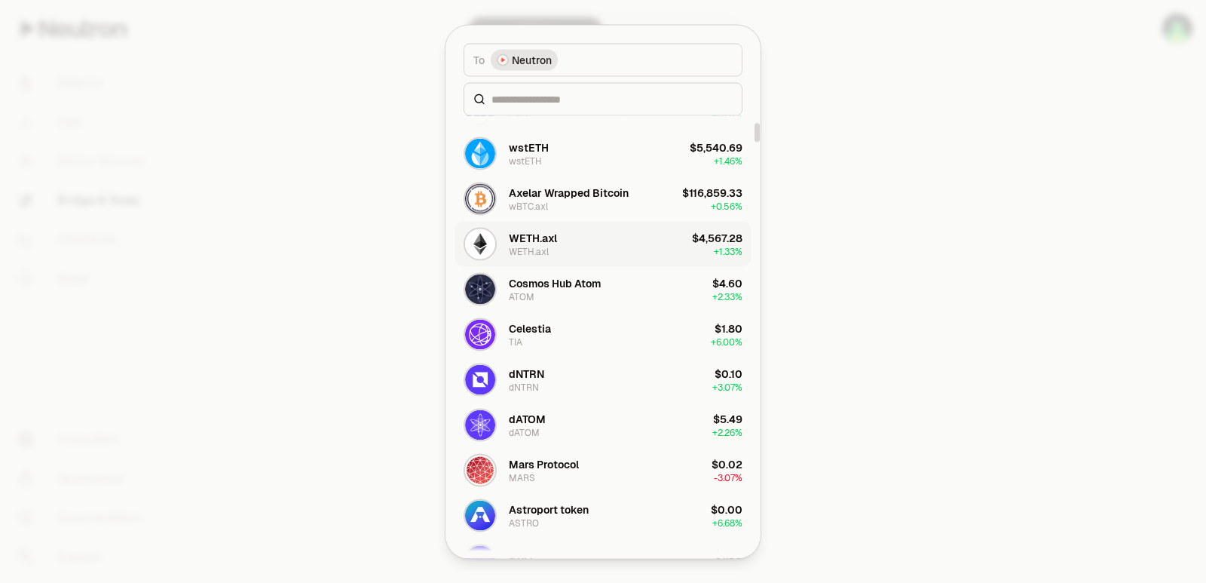
scroll to position [302, 0]
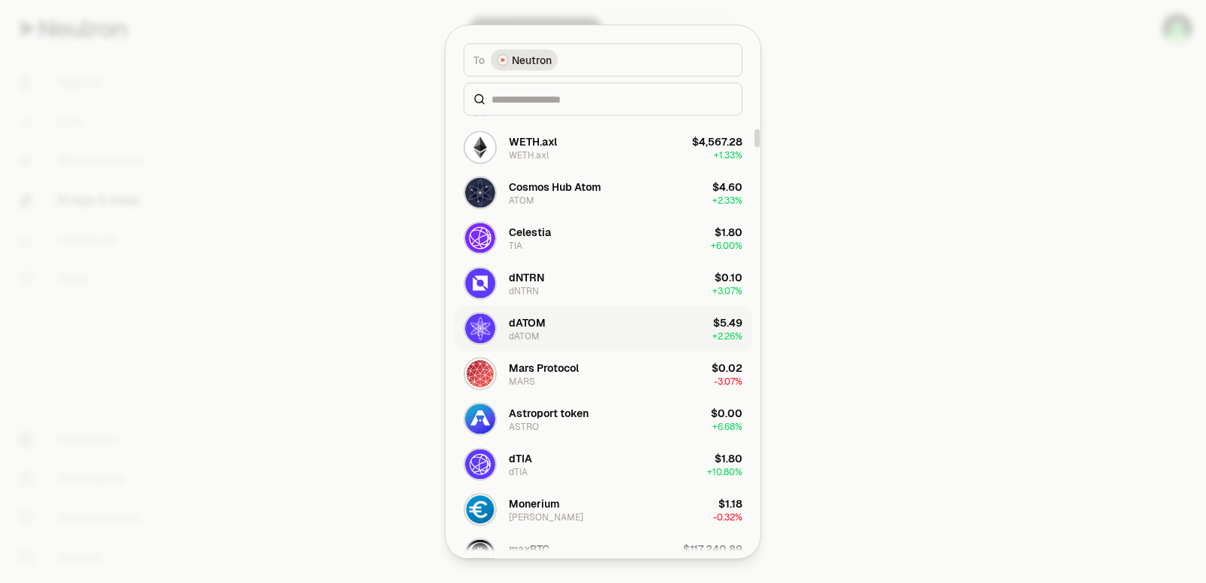
click at [562, 322] on button "dATOM dATOM $5.49 + 2.26%" at bounding box center [603, 327] width 297 height 45
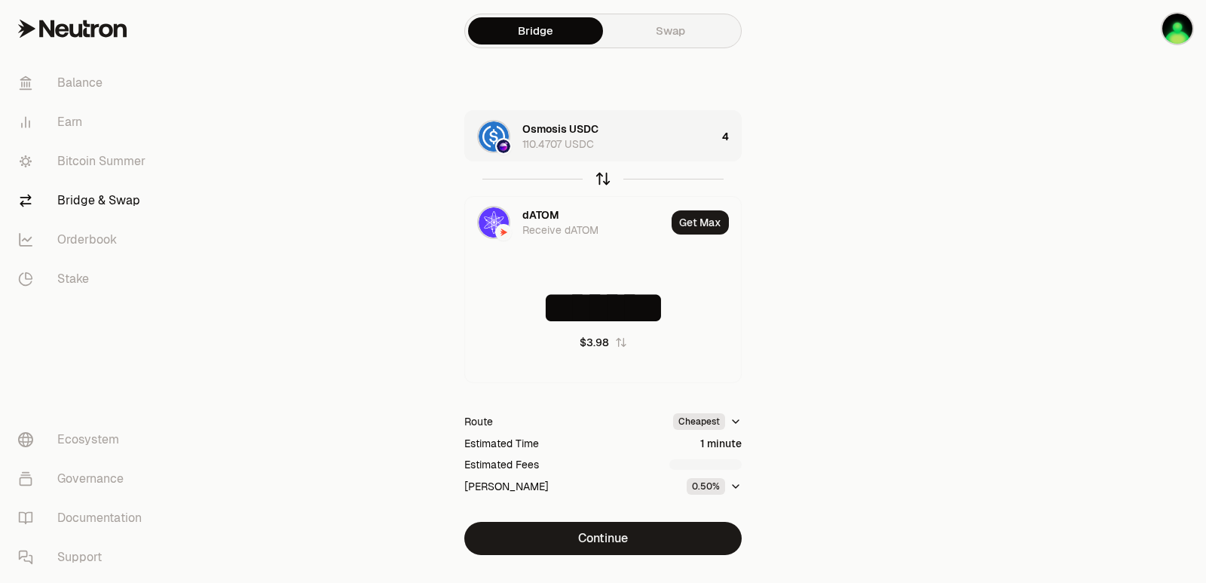
click at [604, 179] on icon "button" at bounding box center [603, 178] width 17 height 17
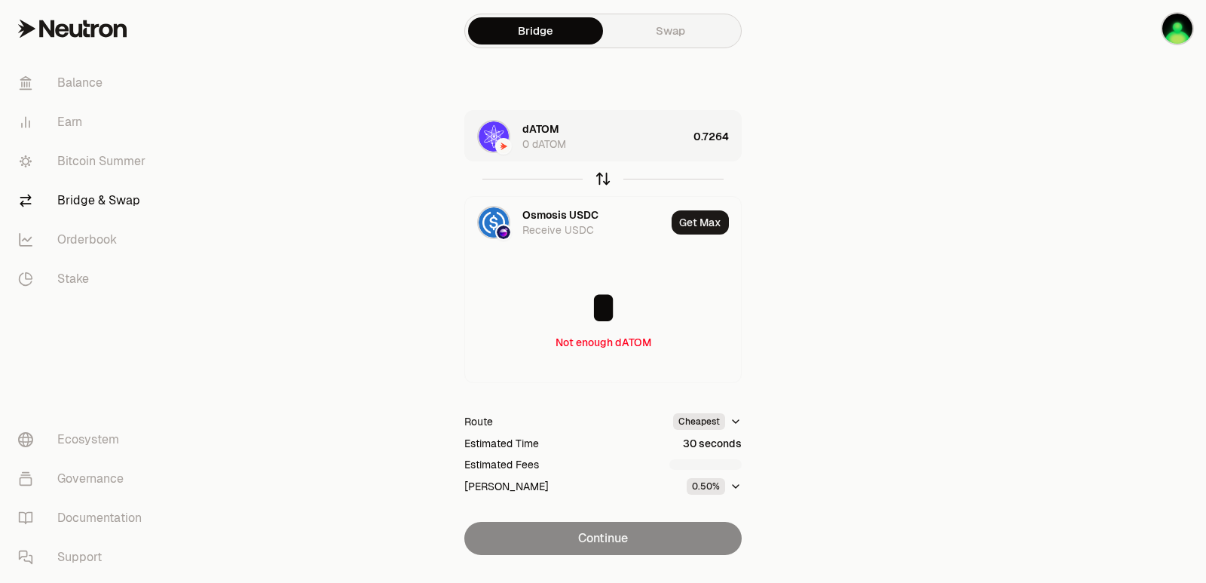
click at [604, 179] on icon "button" at bounding box center [603, 178] width 17 height 17
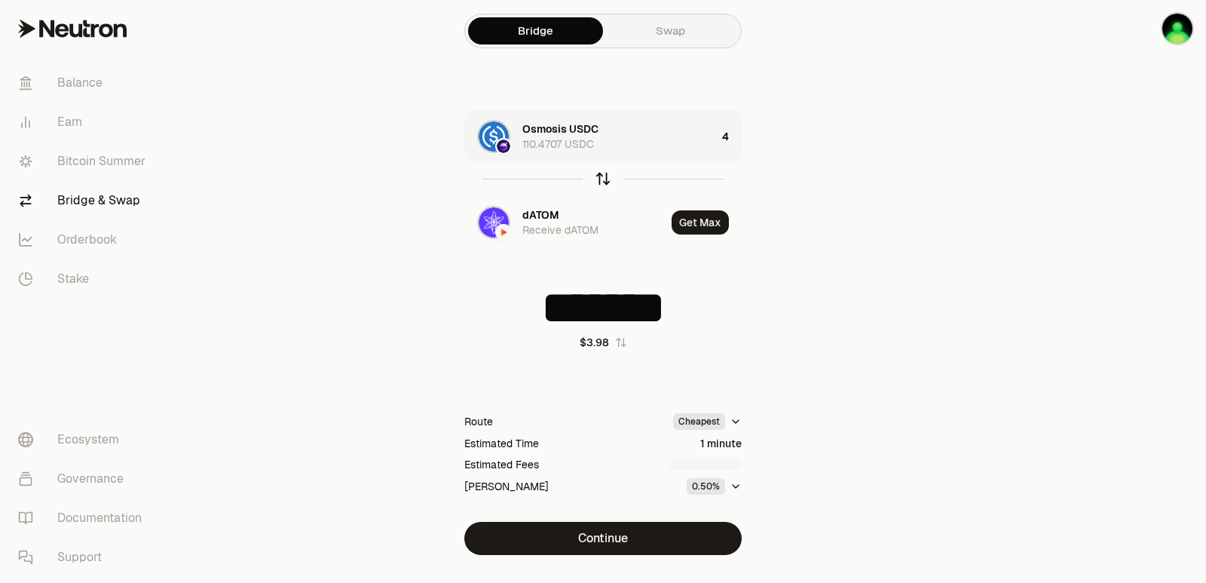
click at [604, 179] on icon "button" at bounding box center [603, 178] width 17 height 17
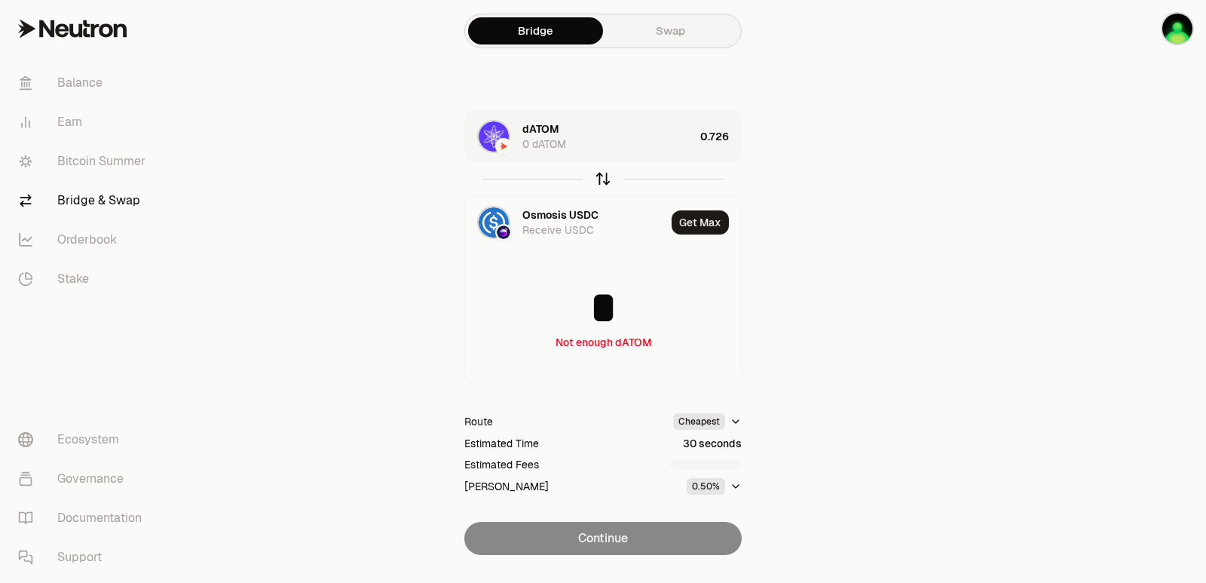
click at [604, 179] on icon "button" at bounding box center [603, 178] width 17 height 17
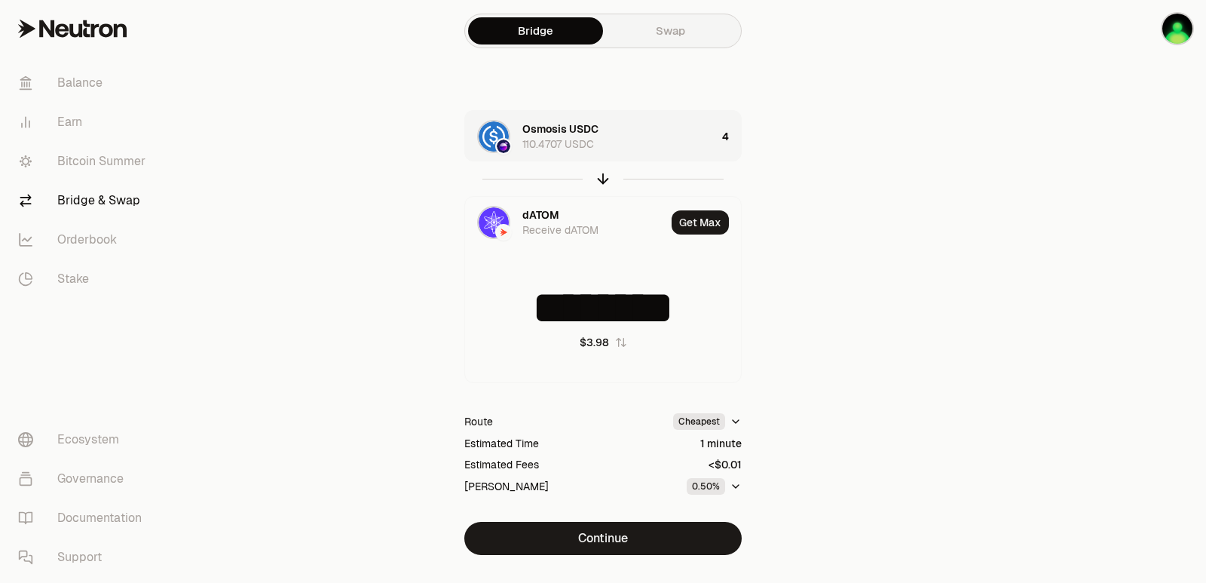
type input "********"
